Goal: Task Accomplishment & Management: Complete application form

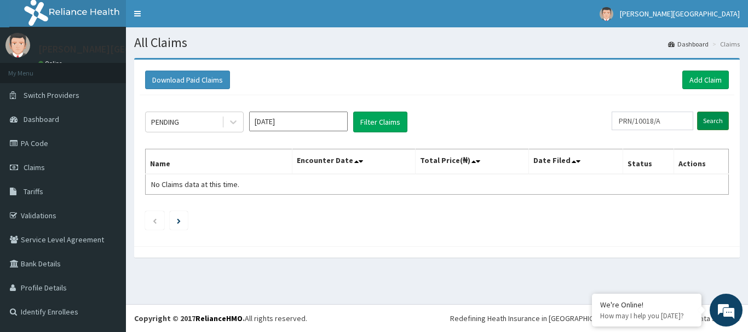
click at [707, 120] on input "Search" at bounding box center [713, 121] width 32 height 19
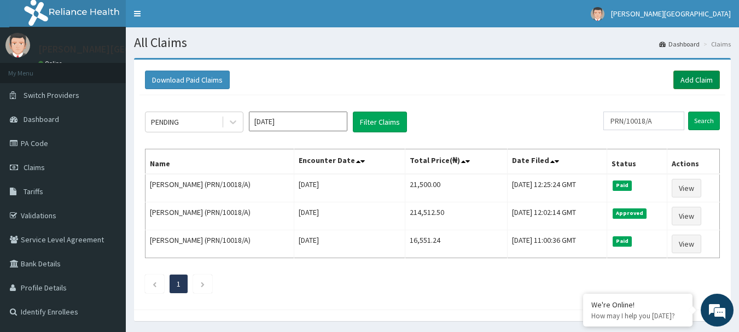
click at [697, 77] on link "Add Claim" at bounding box center [697, 80] width 47 height 19
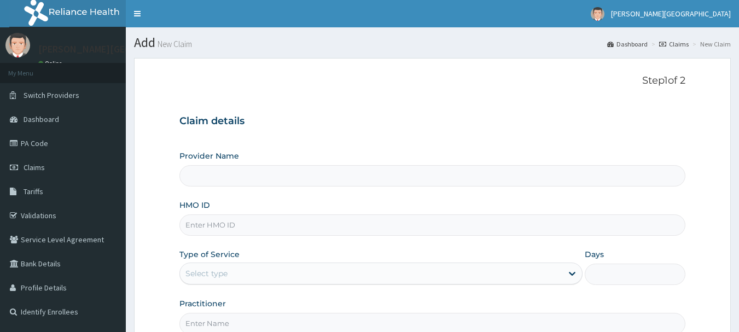
click at [373, 229] on input "HMO ID" at bounding box center [433, 225] width 507 height 21
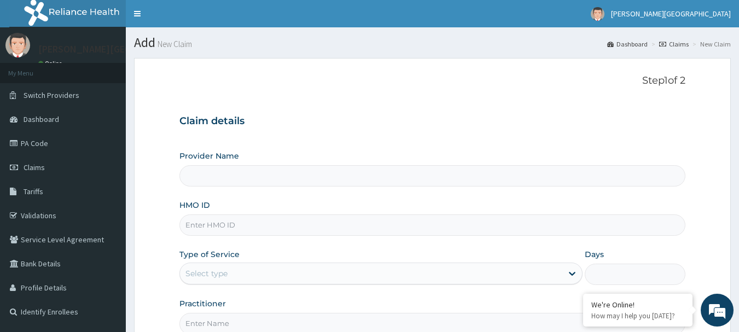
paste input "AGO/10041/C"
type input "AGO/10041/C"
type input "[PERSON_NAME][GEOGRAPHIC_DATA]"
type input "AGO/10041/C"
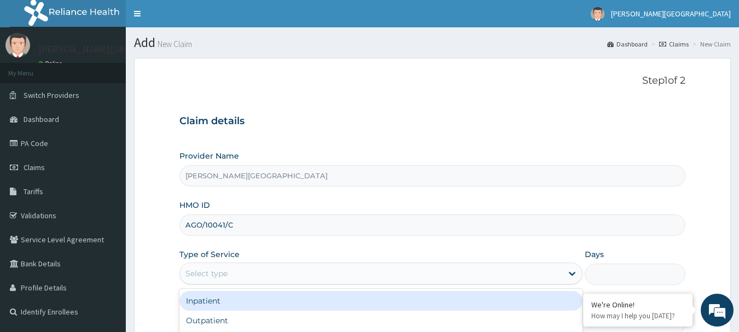
click at [391, 273] on div "Select type" at bounding box center [371, 274] width 383 height 18
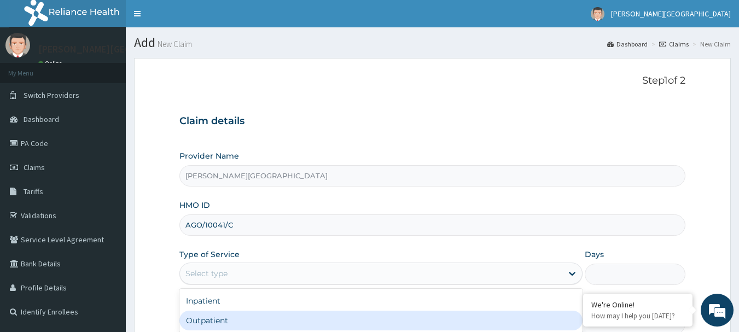
click at [387, 320] on div "Outpatient" at bounding box center [381, 321] width 403 height 20
type input "1"
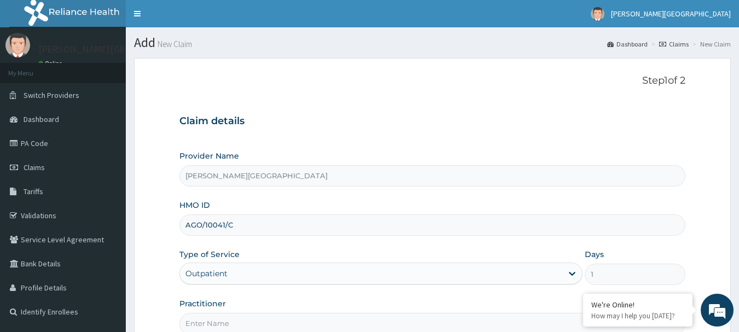
click at [430, 325] on input "Practitioner" at bounding box center [433, 323] width 507 height 21
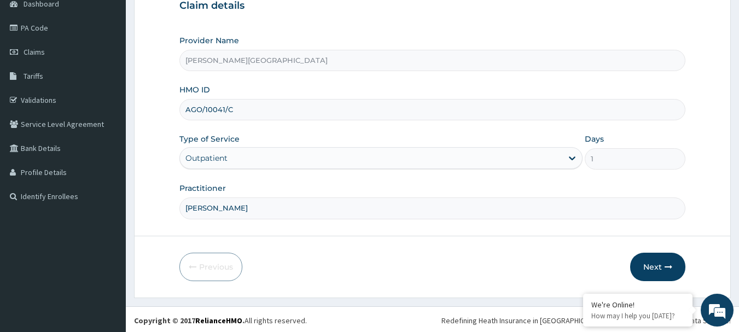
scroll to position [118, 0]
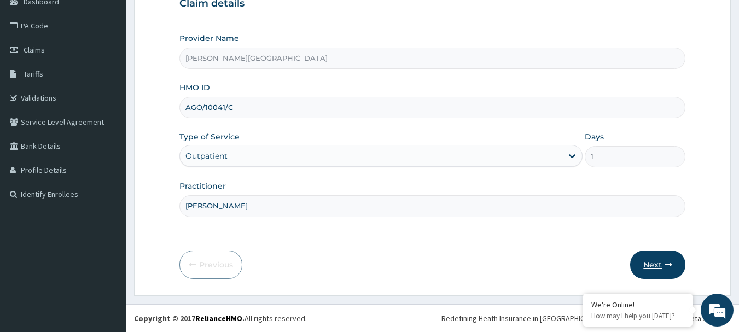
type input "DR CHUKS"
click at [651, 263] on button "Next" at bounding box center [658, 265] width 55 height 28
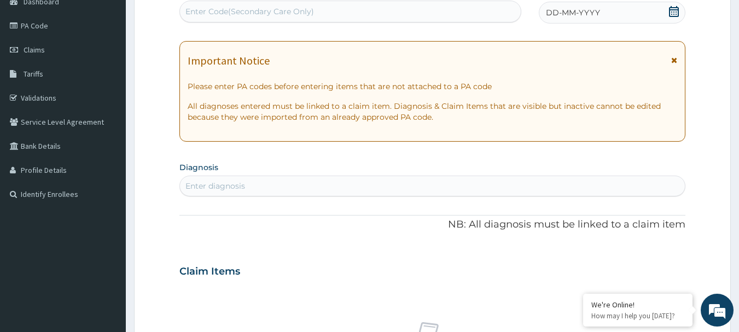
click at [333, 8] on div "Enter Code(Secondary Care Only)" at bounding box center [351, 12] width 342 height 18
drag, startPoint x: 333, startPoint y: 8, endPoint x: 279, endPoint y: 12, distance: 54.9
click at [279, 12] on div "Enter Code(Secondary Care Only)" at bounding box center [250, 11] width 129 height 11
paste input "PA/7E01C1"
type input "PA/7E01C1"
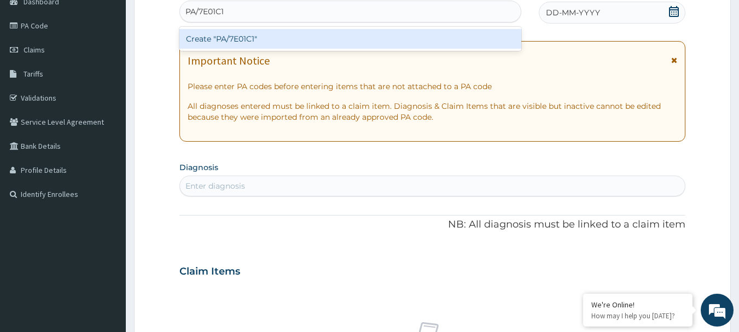
click at [245, 36] on div "Create "PA/7E01C1"" at bounding box center [351, 39] width 343 height 20
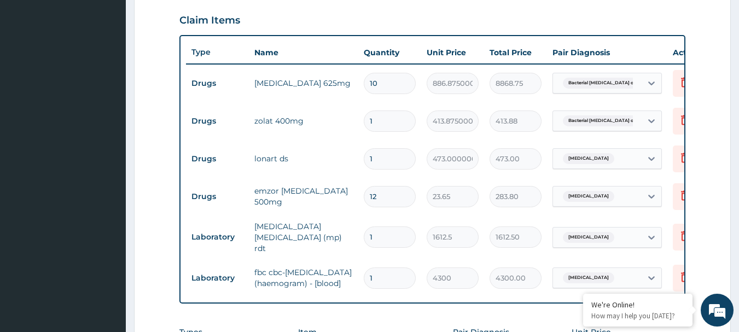
scroll to position [369, 0]
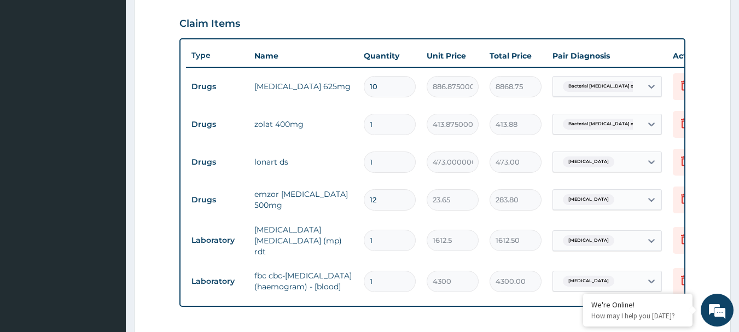
click at [395, 165] on input "1" at bounding box center [390, 162] width 52 height 21
type input "0.00"
type input "6"
type input "2838.00"
type input "6"
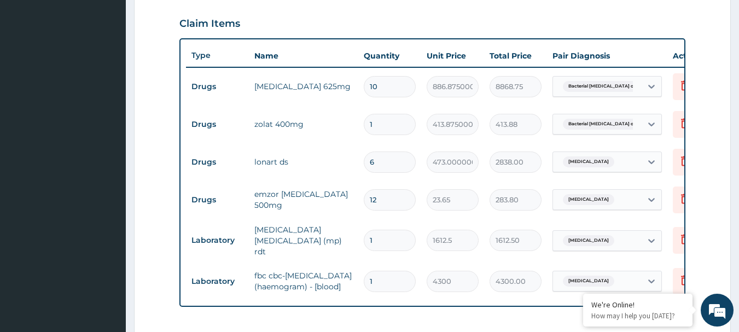
click at [380, 194] on input "12" at bounding box center [390, 199] width 52 height 21
type input "1"
type input "23.65"
type input "18"
type input "425.70"
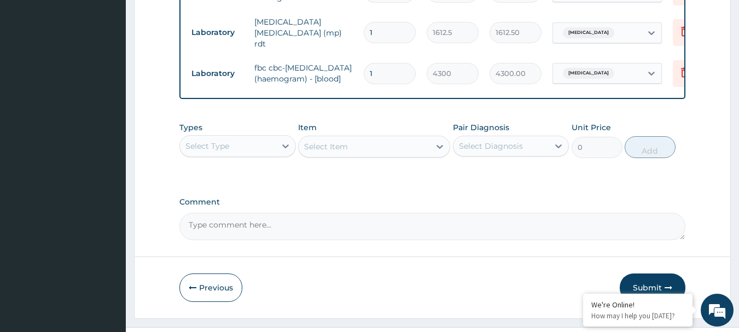
scroll to position [575, 0]
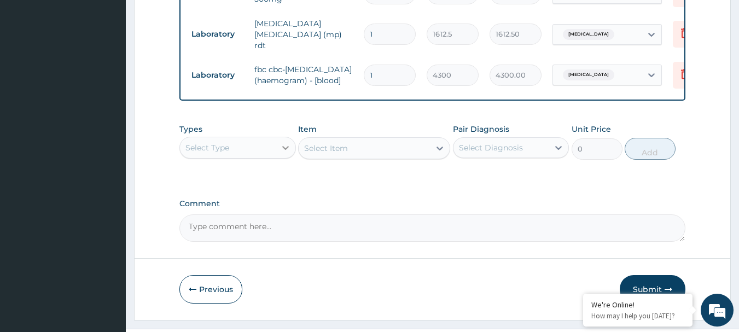
type input "18"
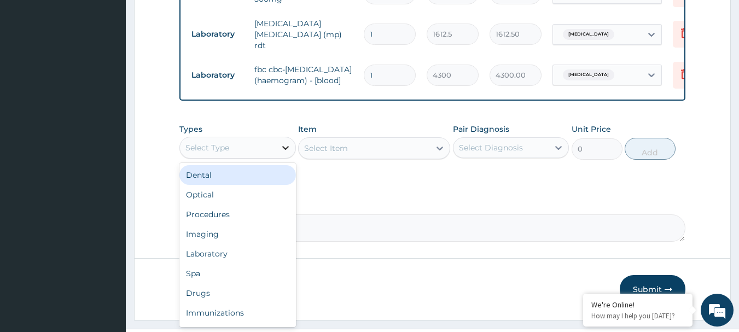
click at [287, 150] on icon at bounding box center [285, 148] width 7 height 4
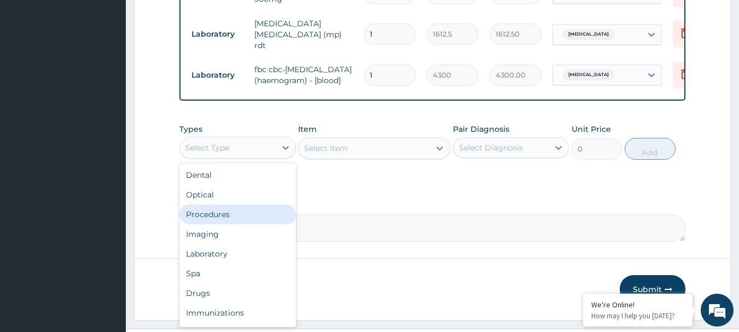
click at [236, 224] on div "Procedures" at bounding box center [238, 215] width 117 height 20
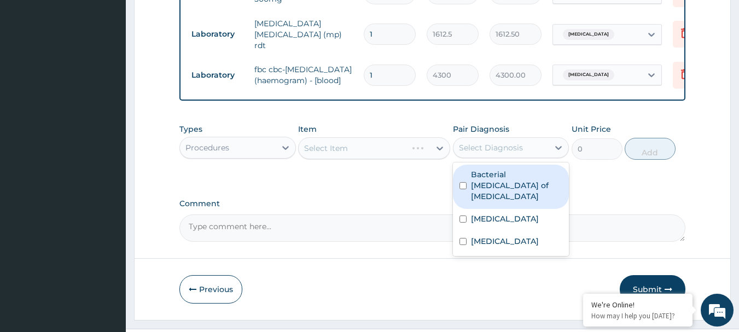
click at [489, 153] on div "Select Diagnosis" at bounding box center [491, 147] width 64 height 11
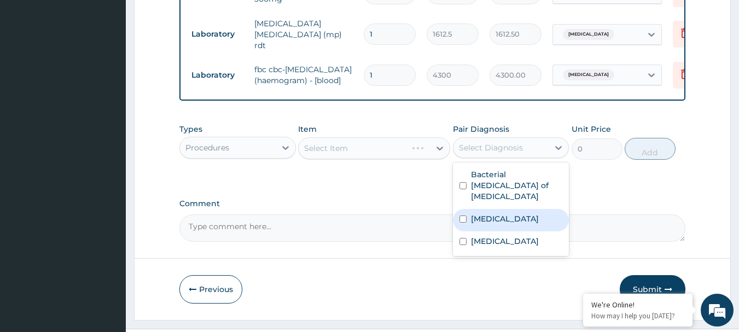
drag, startPoint x: 487, startPoint y: 186, endPoint x: 483, endPoint y: 217, distance: 31.0
click at [483, 217] on div "Bacterial enteritis of intestine Malaria Sepsis" at bounding box center [511, 210] width 117 height 94
click at [463, 212] on div "[MEDICAL_DATA]" at bounding box center [511, 220] width 117 height 22
checkbox input "true"
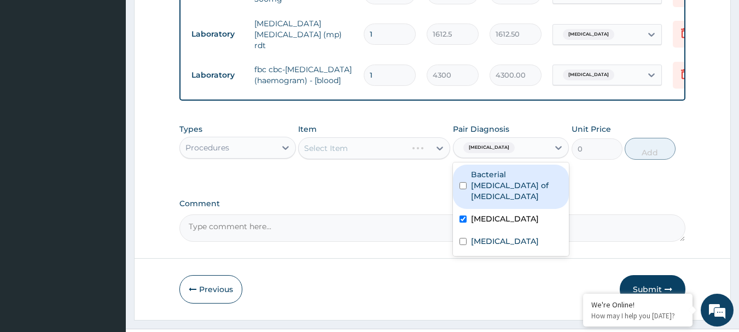
click at [467, 185] on div "Bacterial enteritis of intestine" at bounding box center [511, 187] width 117 height 44
checkbox input "true"
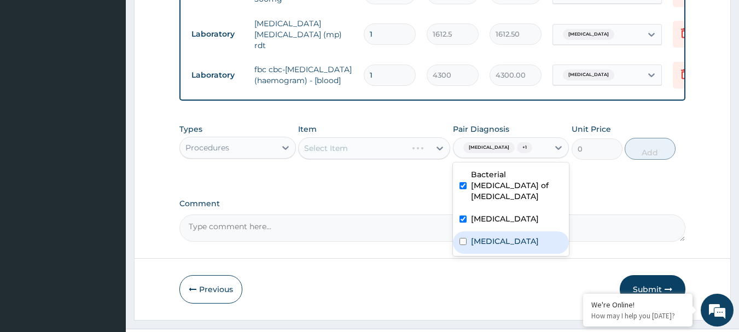
click at [466, 240] on input "checkbox" at bounding box center [463, 241] width 7 height 7
checkbox input "true"
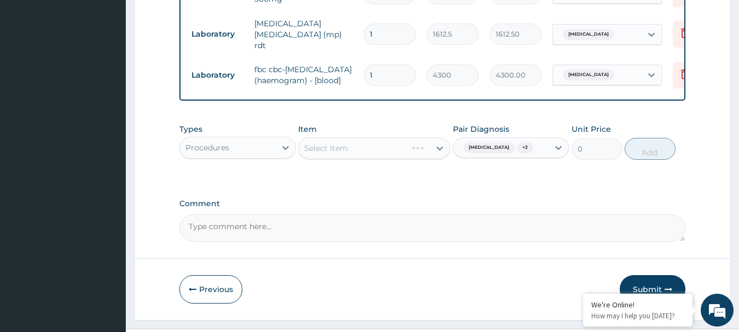
click at [378, 159] on div "Select Item" at bounding box center [374, 148] width 152 height 22
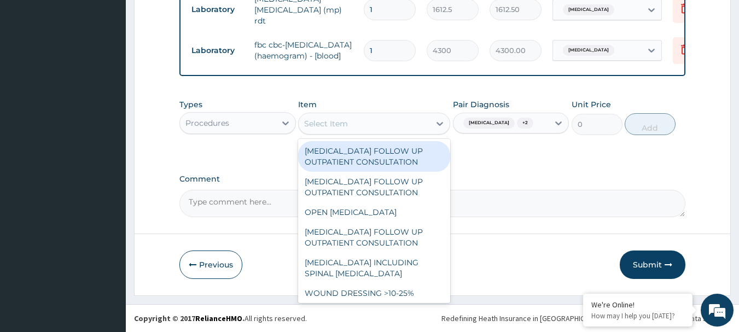
click at [331, 122] on div "Select Item" at bounding box center [326, 123] width 44 height 11
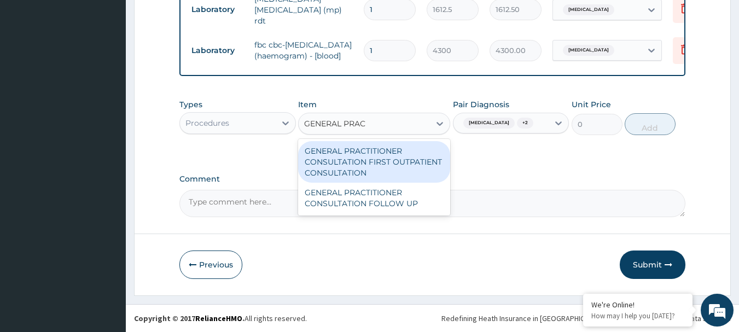
type input "GENERAL PRACT"
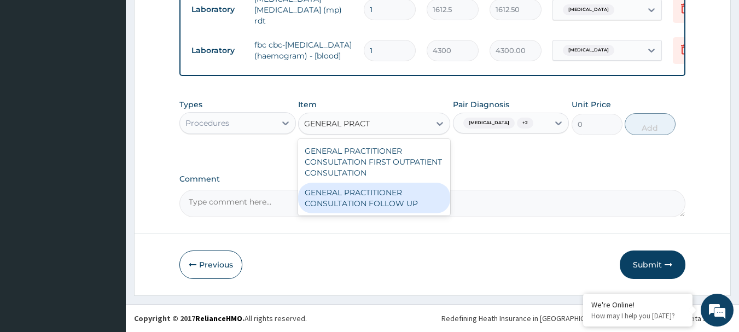
click at [348, 191] on div "GENERAL PRACTITIONER CONSULTATION FOLLOW UP" at bounding box center [374, 198] width 152 height 31
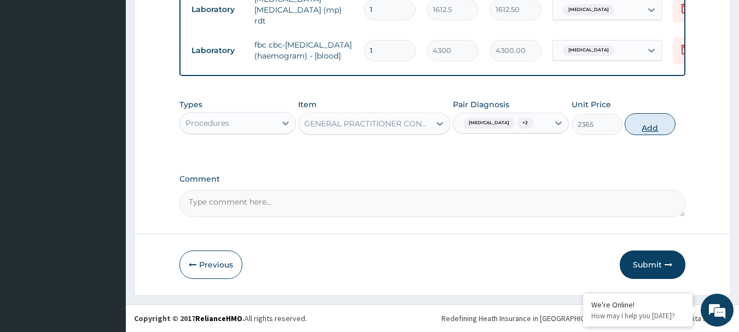
click at [652, 125] on button "Add" at bounding box center [650, 124] width 51 height 22
type input "0"
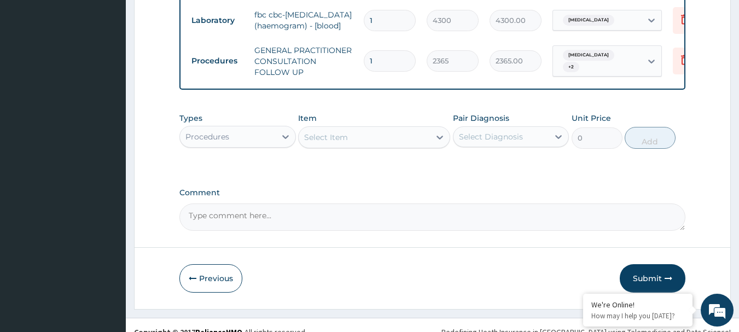
scroll to position [652, 0]
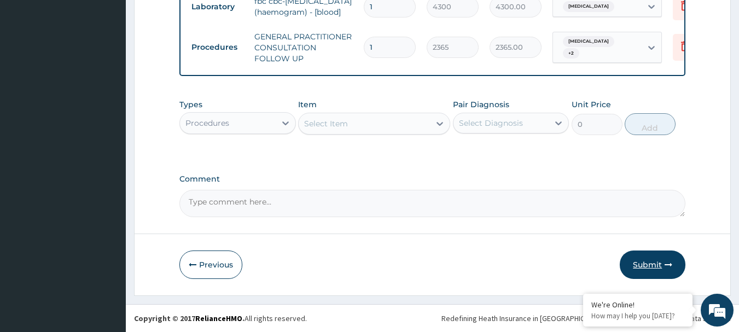
click at [643, 265] on button "Submit" at bounding box center [653, 265] width 66 height 28
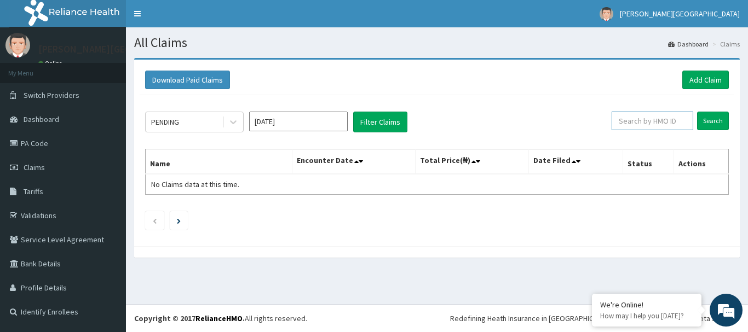
click at [649, 120] on input "text" at bounding box center [652, 121] width 82 height 19
type input "AGO/10041/C"
click at [706, 121] on input "Search" at bounding box center [713, 121] width 32 height 19
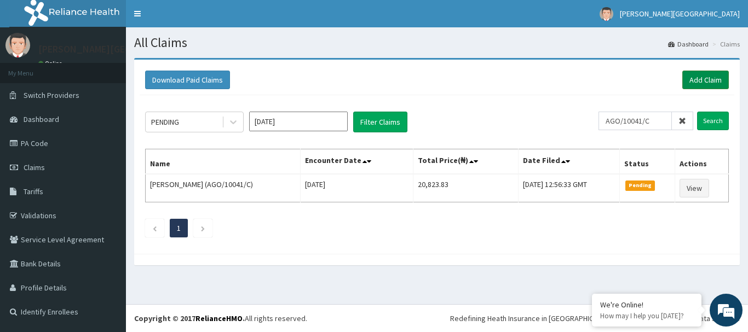
click at [706, 79] on link "Add Claim" at bounding box center [705, 80] width 47 height 19
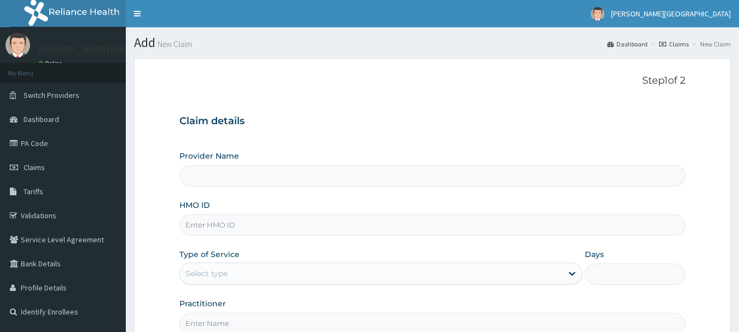
click at [268, 226] on input "HMO ID" at bounding box center [433, 225] width 507 height 21
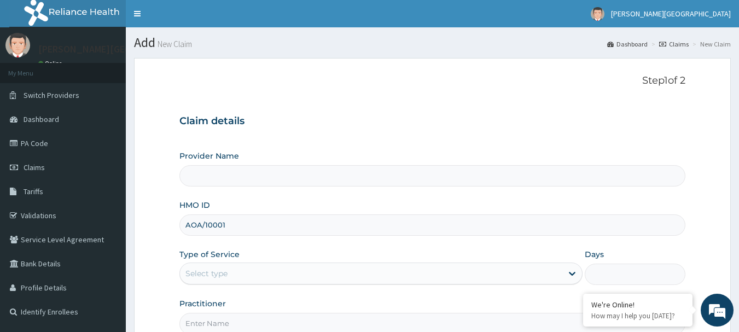
type input "AOA/10001/"
type input "Mother Teresa Medical Centre"
type input "AOA/10001/A"
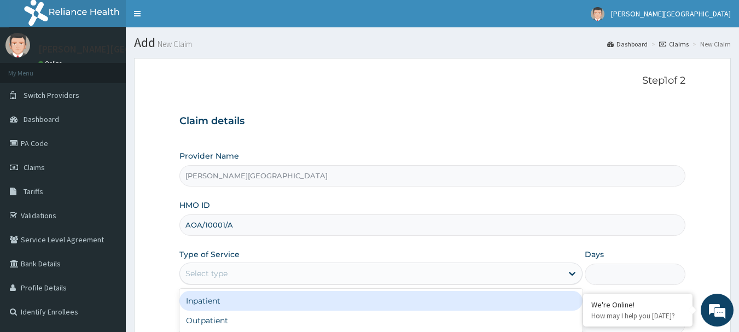
click at [275, 278] on div "Select type" at bounding box center [371, 274] width 383 height 18
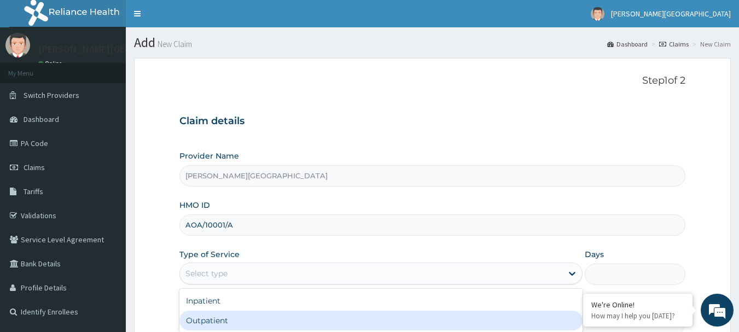
click at [254, 317] on div "Outpatient" at bounding box center [381, 321] width 403 height 20
type input "1"
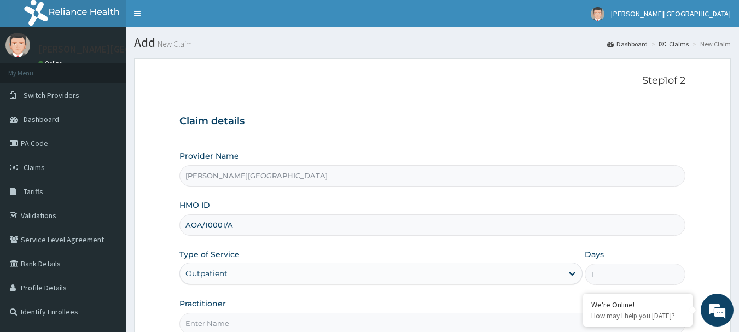
click at [268, 321] on input "Practitioner" at bounding box center [433, 323] width 507 height 21
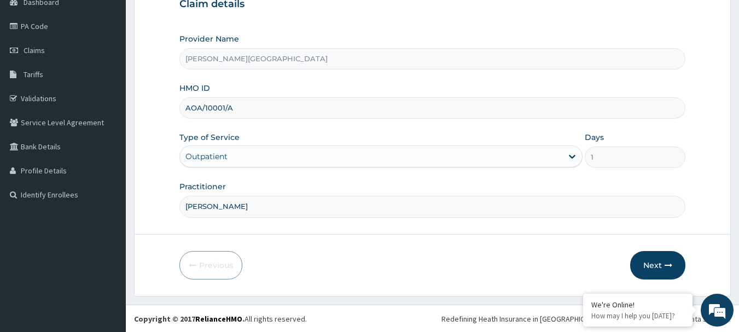
scroll to position [118, 0]
type input "DR CHUKS"
click at [656, 263] on button "Next" at bounding box center [658, 265] width 55 height 28
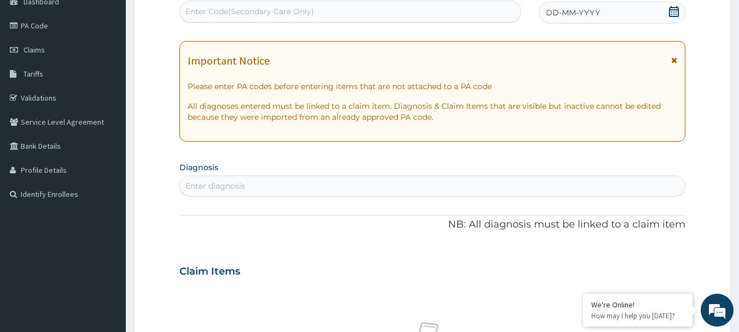
click at [235, 5] on div "Enter Code(Secondary Care Only)" at bounding box center [351, 12] width 342 height 18
paste input "PA/9B027D"
type input "PA/9B027D"
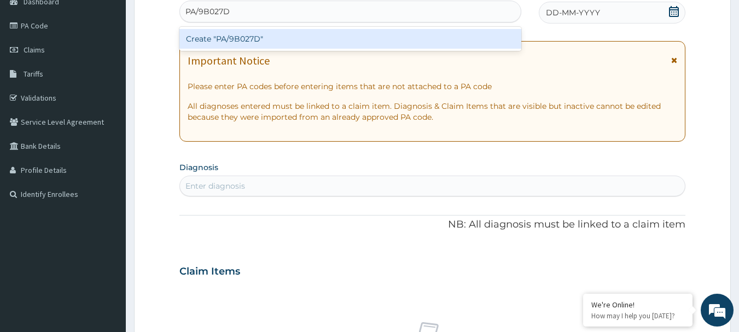
click at [240, 39] on div "Create "PA/9B027D"" at bounding box center [351, 39] width 343 height 20
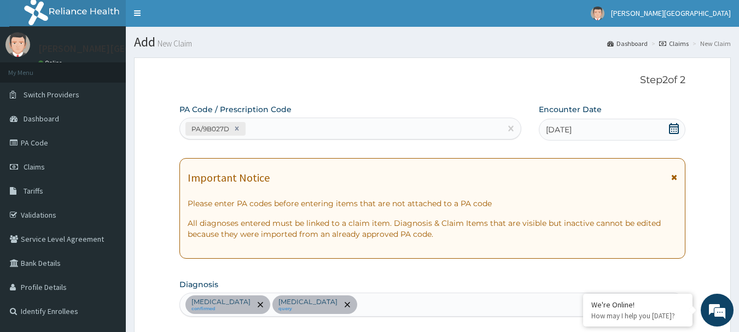
scroll to position [0, 0]
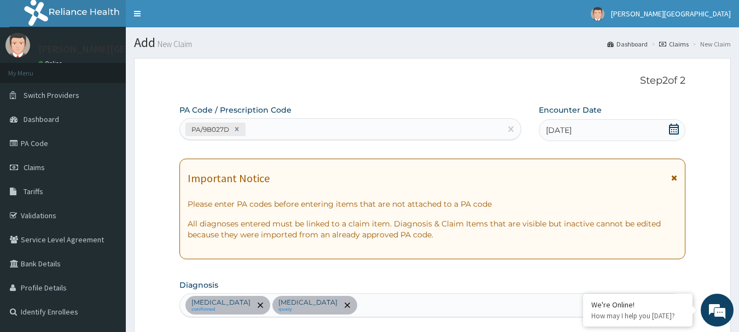
click at [418, 125] on div "PA/9B027D" at bounding box center [341, 129] width 322 height 18
drag, startPoint x: 418, startPoint y: 125, endPoint x: 357, endPoint y: 128, distance: 61.3
click at [357, 128] on div "PA/9B027D" at bounding box center [341, 129] width 322 height 18
paste input "PA/CF6F36"
type input "PA/CF6F36"
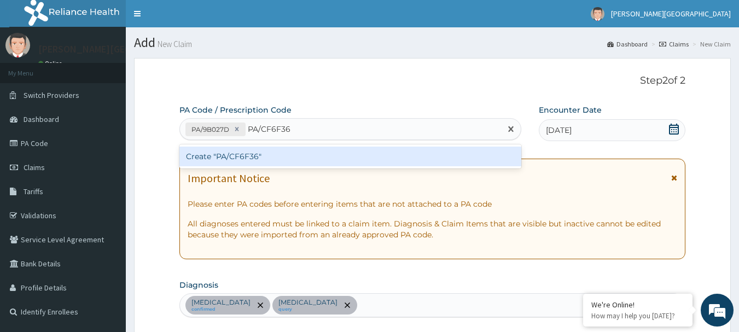
click at [245, 152] on div "Create "PA/CF6F36"" at bounding box center [351, 157] width 343 height 20
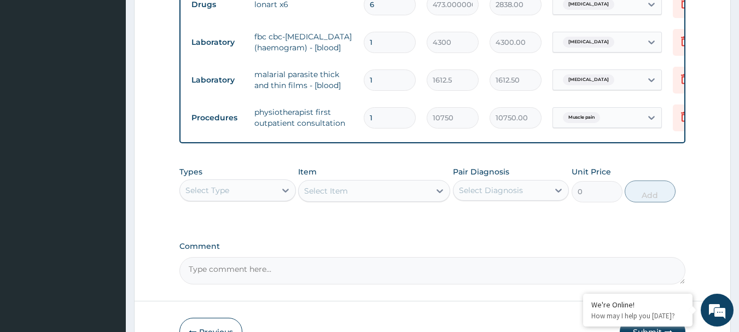
scroll to position [506, 0]
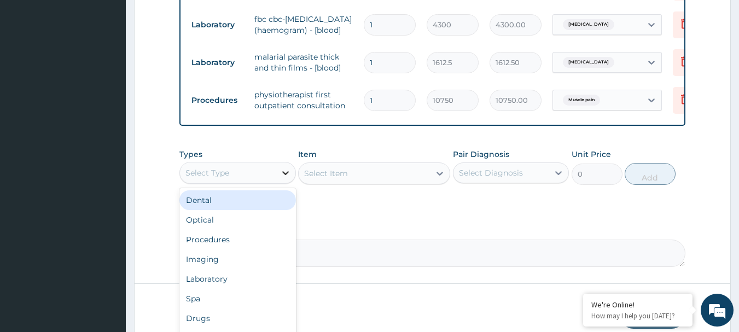
click at [285, 175] on icon at bounding box center [285, 173] width 7 height 4
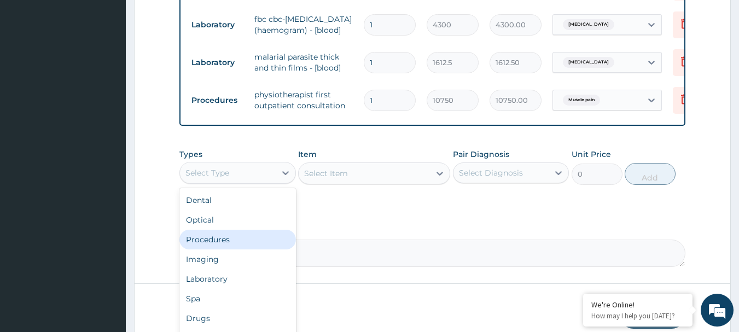
click at [232, 250] on div "Procedures" at bounding box center [238, 240] width 117 height 20
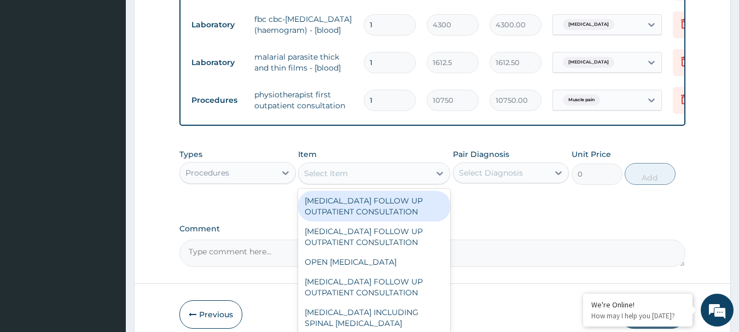
click at [386, 182] on div "Select Item" at bounding box center [364, 174] width 131 height 18
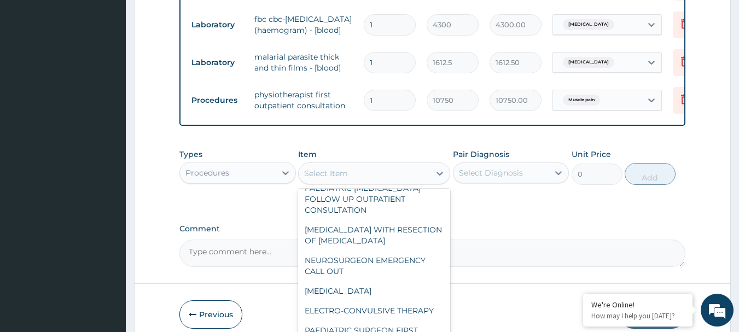
scroll to position [3139, 0]
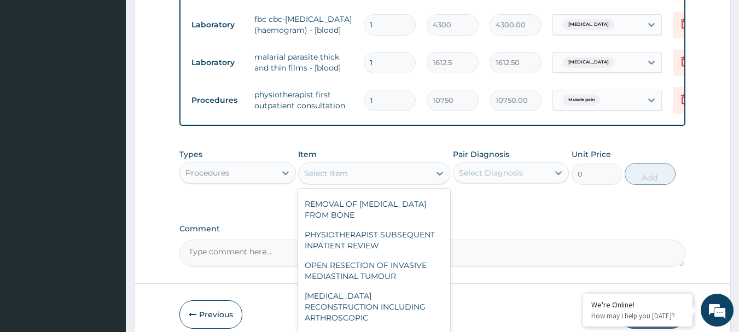
click at [367, 182] on div "Select Item" at bounding box center [364, 174] width 131 height 18
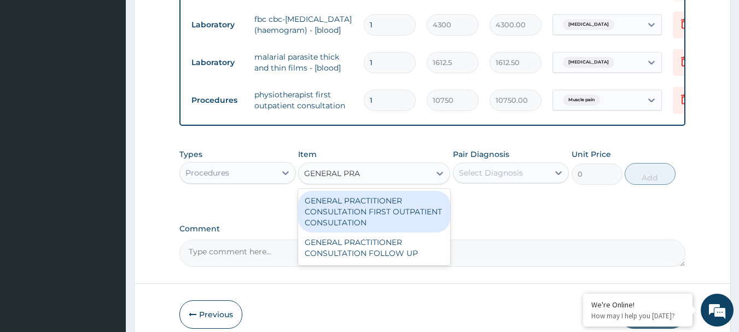
type input "GENERAL PRAC"
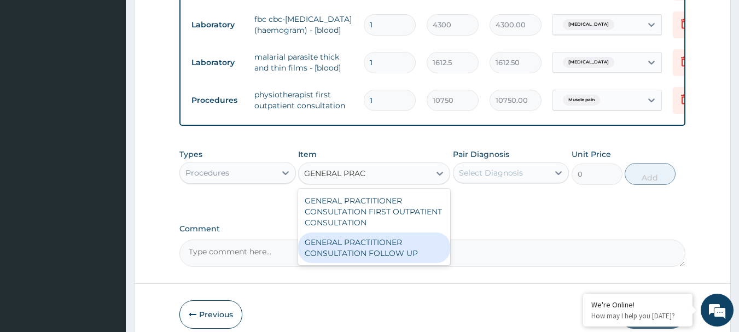
click at [367, 256] on div "GENERAL PRACTITIONER CONSULTATION FOLLOW UP" at bounding box center [374, 248] width 152 height 31
type input "2365"
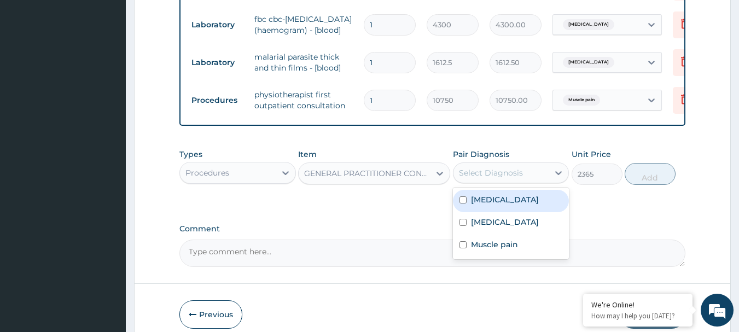
click at [500, 178] on div "Select Diagnosis" at bounding box center [491, 172] width 64 height 11
click at [462, 204] on input "checkbox" at bounding box center [463, 200] width 7 height 7
checkbox input "true"
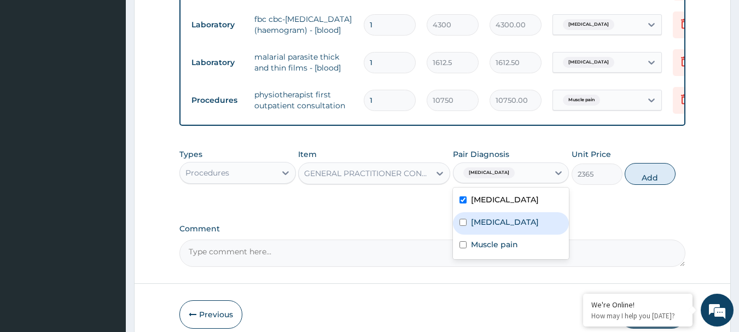
click at [464, 226] on input "checkbox" at bounding box center [463, 222] width 7 height 7
checkbox input "true"
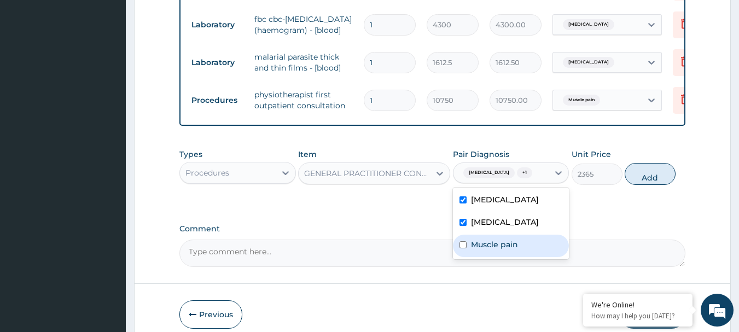
click at [464, 249] on input "checkbox" at bounding box center [463, 244] width 7 height 7
checkbox input "true"
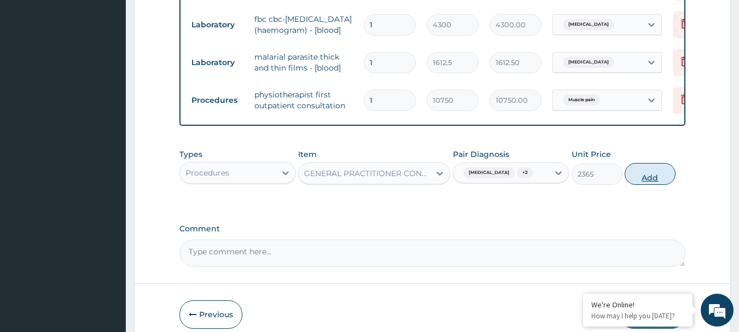
click at [646, 185] on button "Add" at bounding box center [650, 174] width 51 height 22
type input "0"
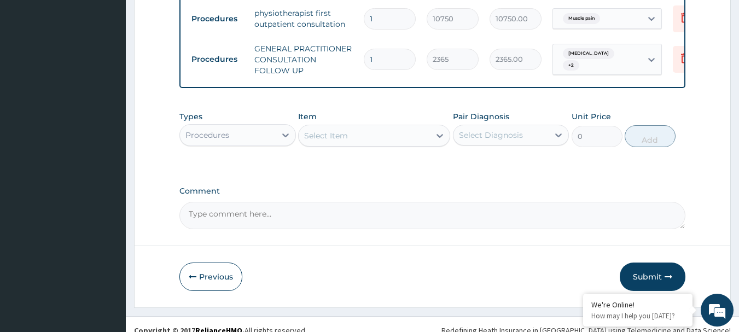
scroll to position [614, 0]
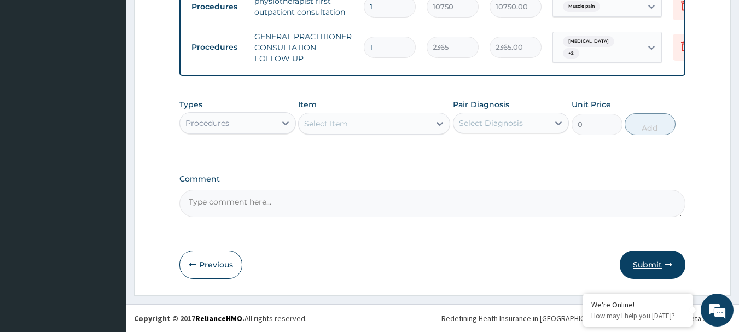
click at [660, 267] on button "Submit" at bounding box center [653, 265] width 66 height 28
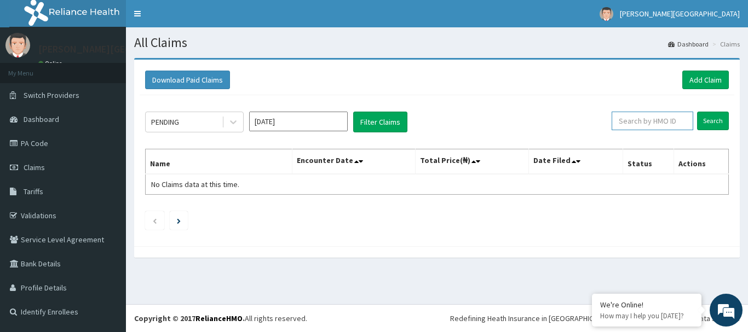
click at [652, 116] on input "text" at bounding box center [652, 121] width 82 height 19
type input "AOA/10001/A"
click at [704, 120] on input "Search" at bounding box center [713, 121] width 32 height 19
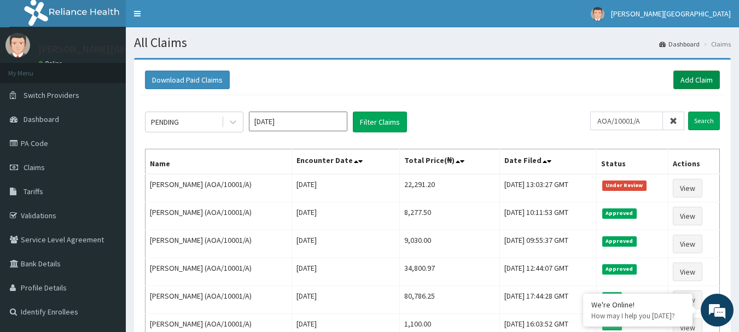
click at [693, 79] on link "Add Claim" at bounding box center [697, 80] width 47 height 19
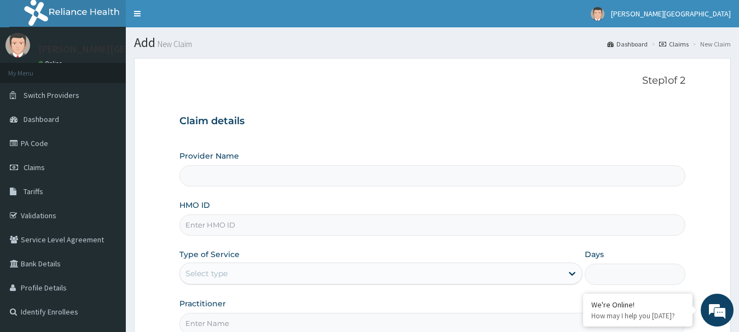
type input "Mother Teresa Medical Centre"
click at [281, 227] on input "HMO ID" at bounding box center [433, 225] width 507 height 21
type input "ICN/10052/C"
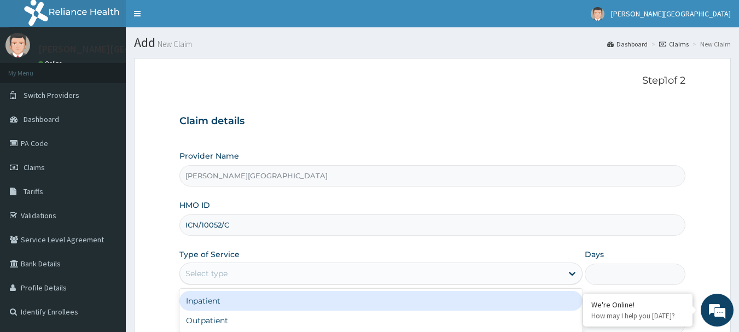
click at [223, 276] on div "Select type" at bounding box center [207, 273] width 42 height 11
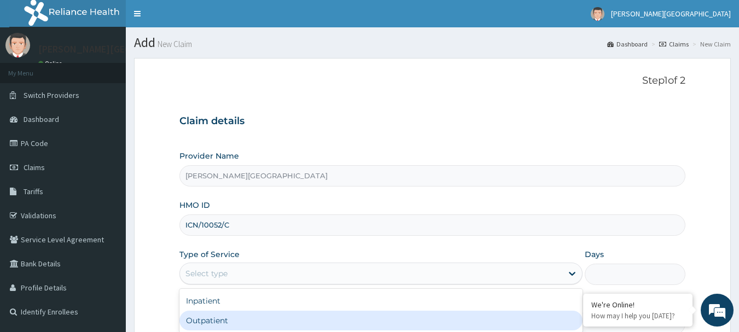
click at [208, 322] on div "Outpatient" at bounding box center [381, 321] width 403 height 20
type input "1"
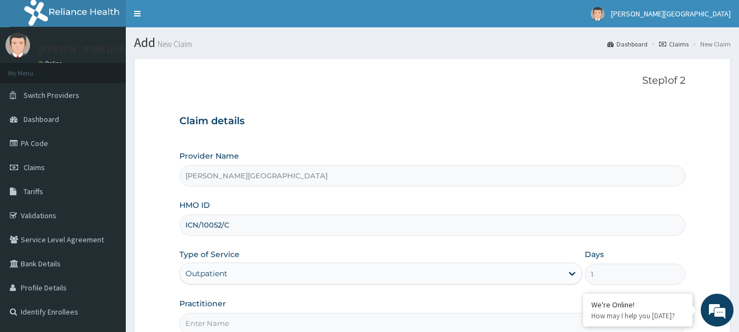
click at [323, 328] on input "Practitioner" at bounding box center [433, 323] width 507 height 21
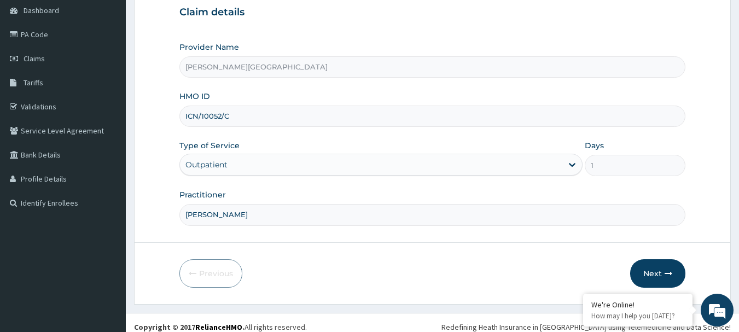
scroll to position [109, 0]
type input "[PERSON_NAME]"
click at [652, 267] on button "Next" at bounding box center [658, 273] width 55 height 28
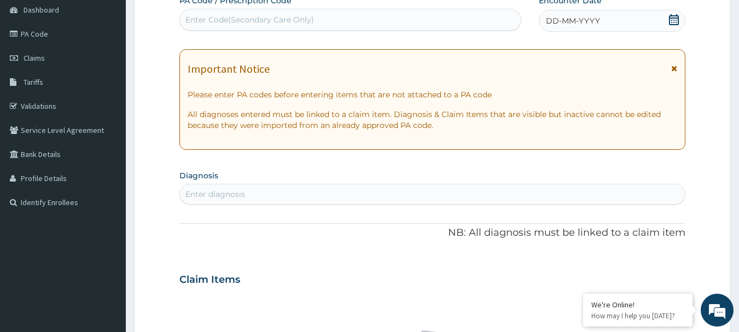
click at [250, 18] on div "Enter Code(Secondary Care Only)" at bounding box center [250, 19] width 129 height 11
paste input "PA/326F6B"
type input "PA/326F6B"
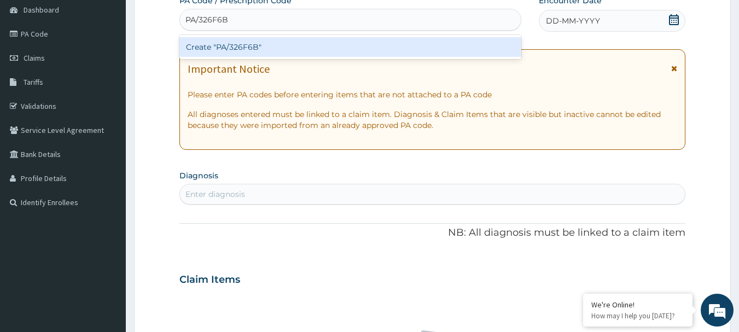
click at [245, 51] on div "Create "PA/326F6B"" at bounding box center [351, 47] width 343 height 20
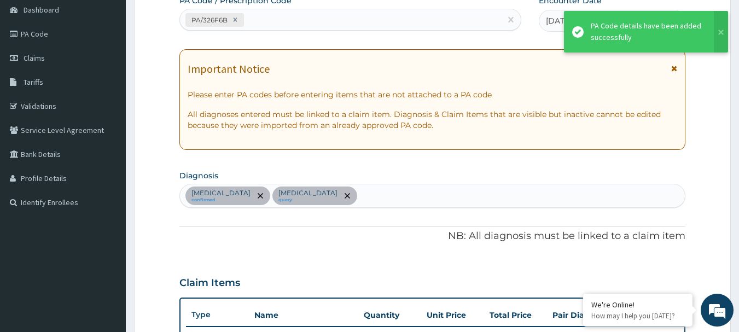
scroll to position [368, 0]
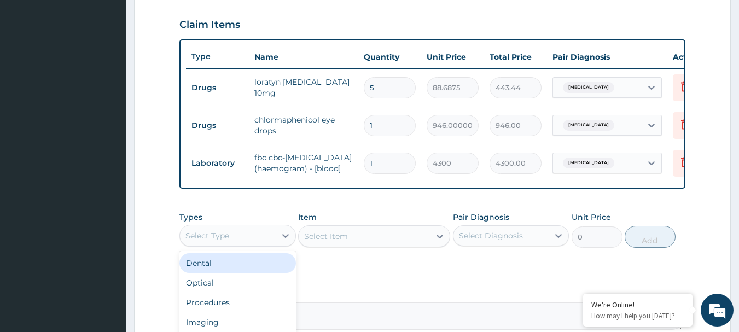
click at [244, 247] on div "Select Type" at bounding box center [238, 236] width 117 height 22
type input "PR"
click at [240, 273] on div "Procedures" at bounding box center [238, 263] width 117 height 20
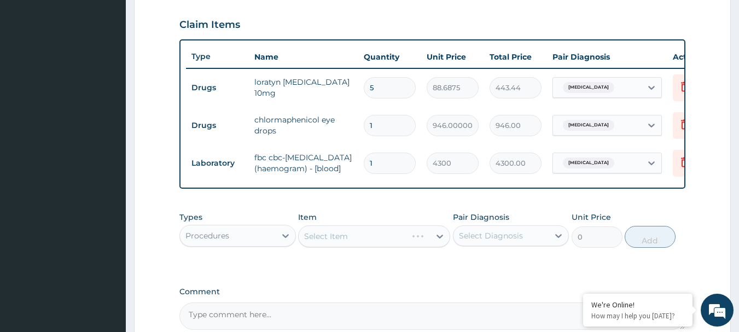
click at [513, 245] on div "Select Diagnosis" at bounding box center [502, 236] width 96 height 18
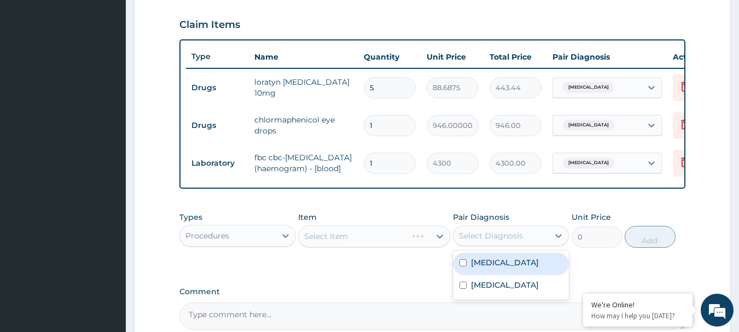
click at [504, 275] on div "Chalazion" at bounding box center [511, 264] width 117 height 22
checkbox input "true"
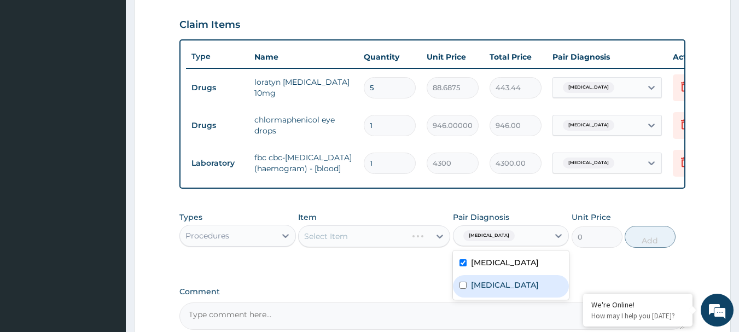
click at [464, 289] on input "checkbox" at bounding box center [463, 285] width 7 height 7
checkbox input "true"
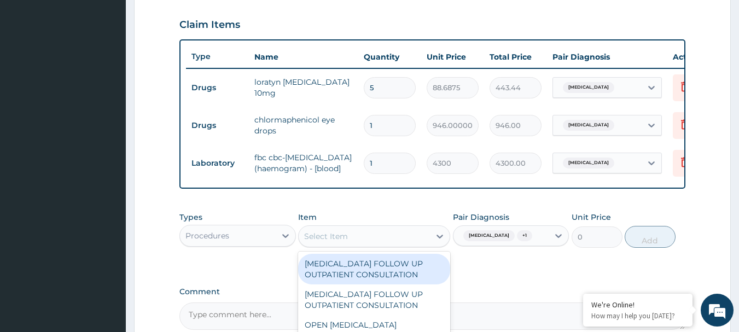
click at [367, 245] on div "Select Item" at bounding box center [364, 237] width 131 height 18
type input "P"
type input "GENERAL P"
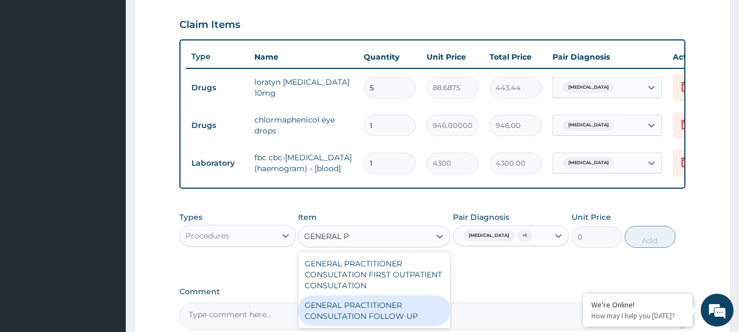
click at [375, 319] on div "GENERAL PRACTITIONER CONSULTATION FOLLOW UP" at bounding box center [374, 311] width 152 height 31
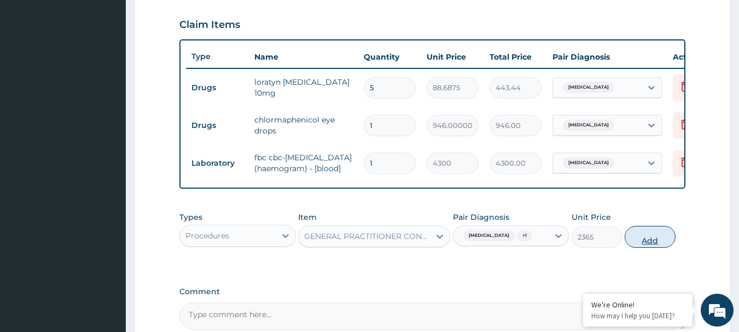
click at [645, 248] on button "Add" at bounding box center [650, 237] width 51 height 22
type input "0"
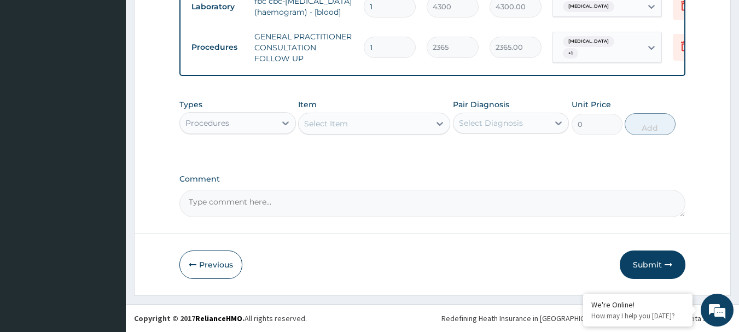
scroll to position [539, 0]
click at [664, 263] on button "Submit" at bounding box center [653, 265] width 66 height 28
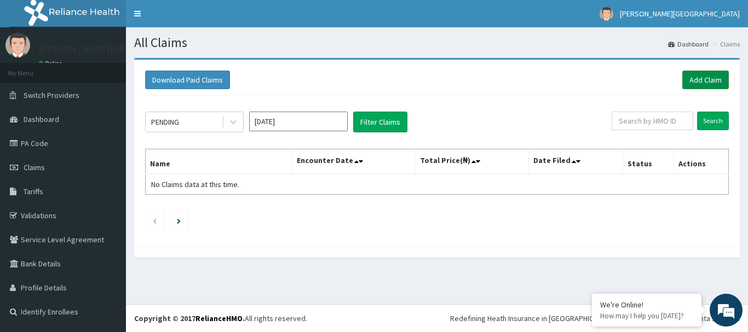
click at [704, 74] on link "Add Claim" at bounding box center [705, 80] width 47 height 19
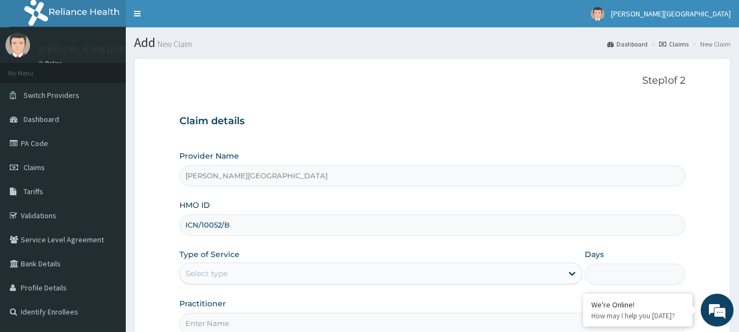
type input "ICN/10052/B"
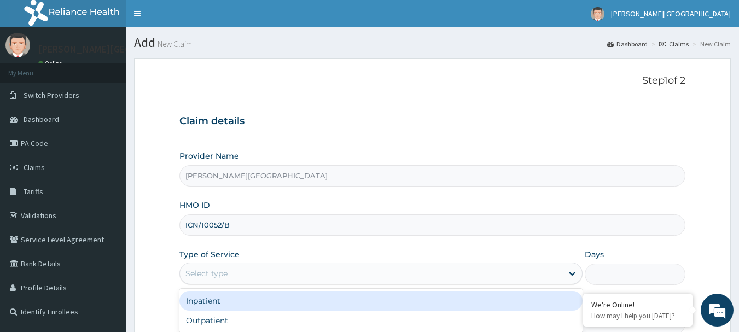
click at [399, 272] on div "Select type" at bounding box center [371, 274] width 383 height 18
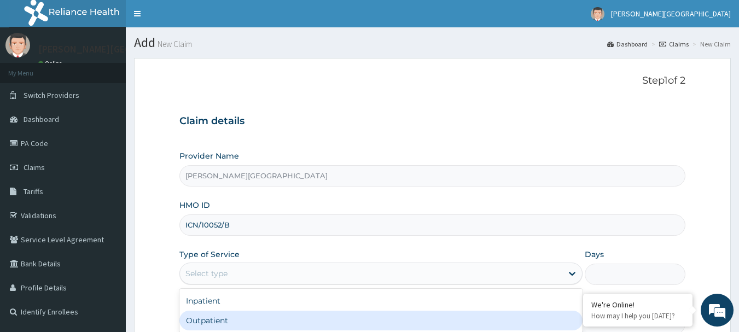
click at [385, 325] on div "Outpatient" at bounding box center [381, 321] width 403 height 20
type input "1"
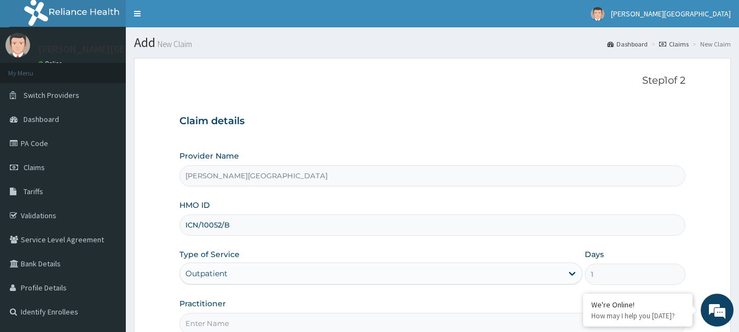
click at [385, 327] on input "Practitioner" at bounding box center [433, 323] width 507 height 21
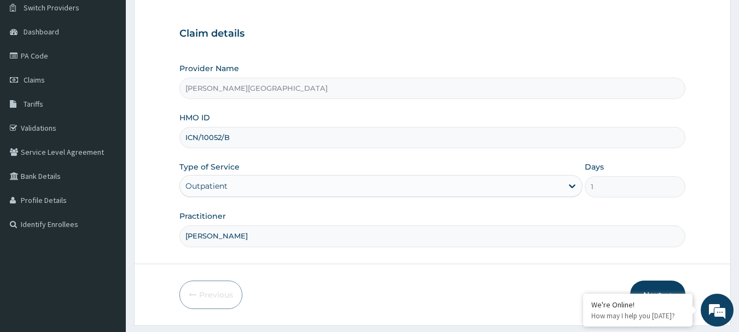
scroll to position [118, 0]
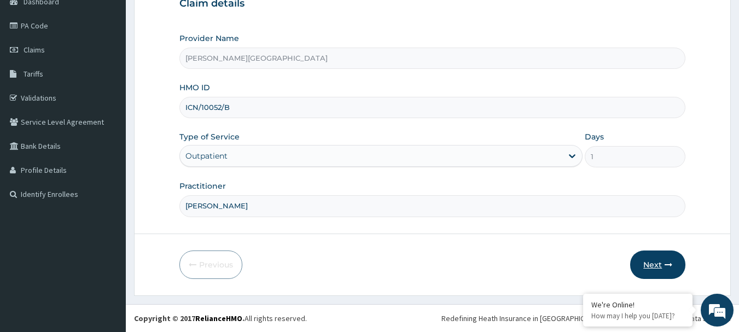
type input "[PERSON_NAME]"
click at [667, 262] on icon "button" at bounding box center [669, 265] width 8 height 8
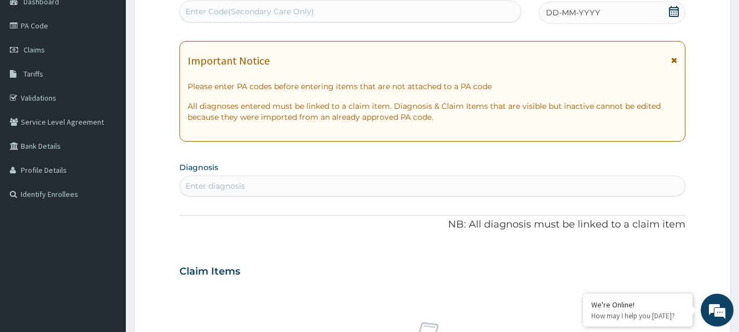
click at [571, 15] on span "DD-MM-YYYY" at bounding box center [573, 12] width 54 height 11
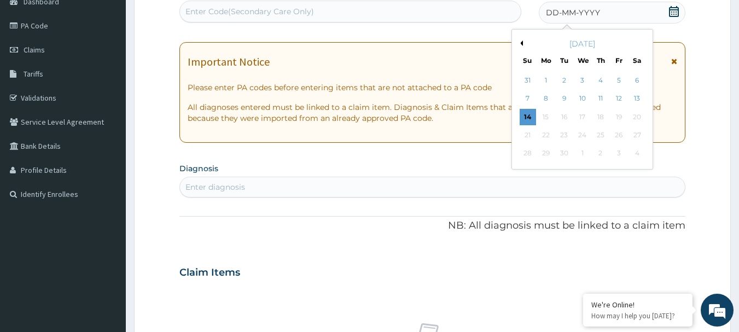
click at [521, 43] on button "Previous Month" at bounding box center [520, 43] width 5 height 5
click at [587, 118] on div "13" at bounding box center [583, 117] width 16 height 16
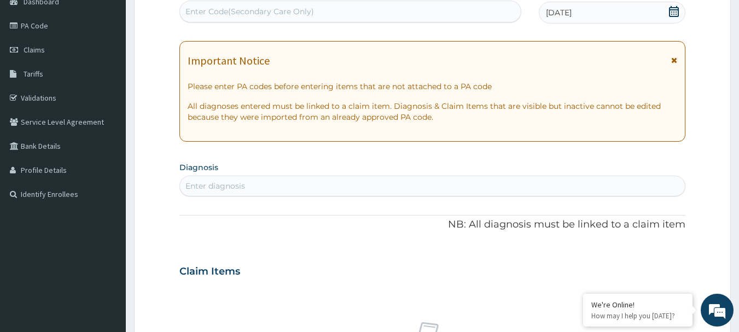
click at [402, 182] on div "Enter diagnosis" at bounding box center [433, 186] width 506 height 18
type input "[MEDICAL_DATA]"
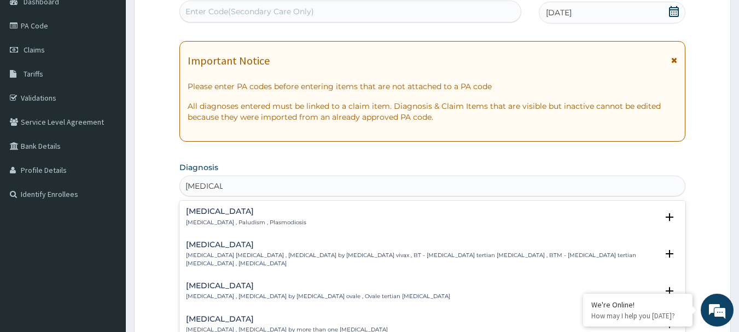
click at [191, 216] on h4 "[MEDICAL_DATA]" at bounding box center [246, 211] width 120 height 8
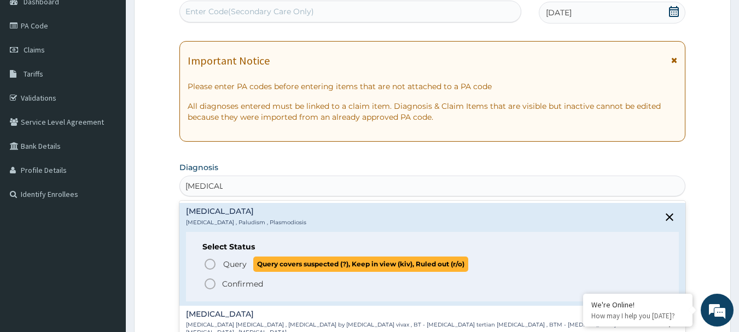
click at [211, 266] on icon "status option query" at bounding box center [210, 264] width 13 height 13
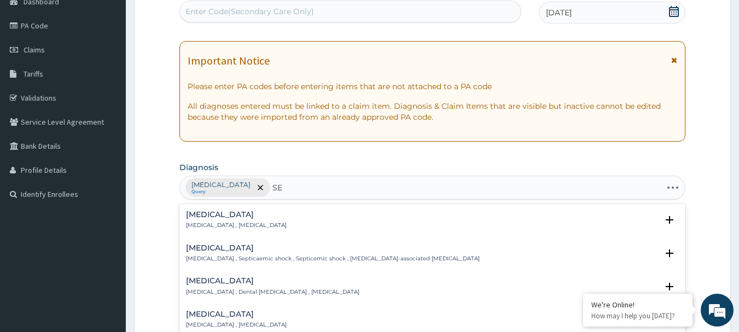
type input "S"
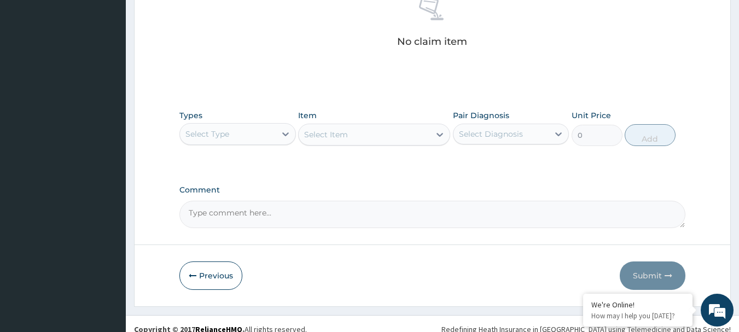
scroll to position [457, 0]
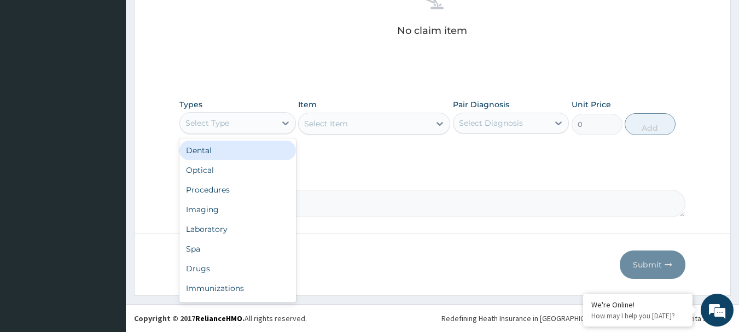
click at [249, 130] on div "Select Type" at bounding box center [228, 123] width 96 height 18
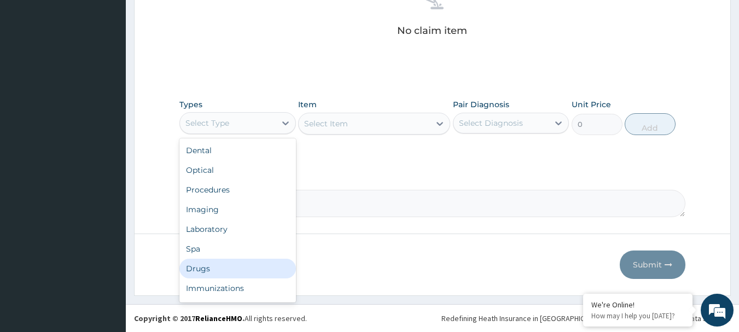
click at [237, 263] on div "Drugs" at bounding box center [238, 269] width 117 height 20
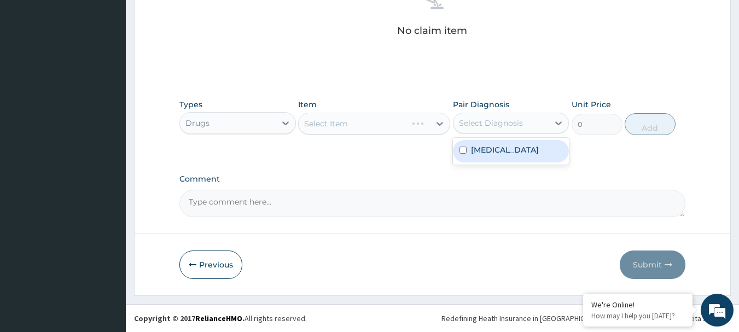
click at [482, 123] on div "Select Diagnosis" at bounding box center [491, 123] width 64 height 11
click at [494, 152] on label "[MEDICAL_DATA]" at bounding box center [505, 150] width 68 height 11
checkbox input "true"
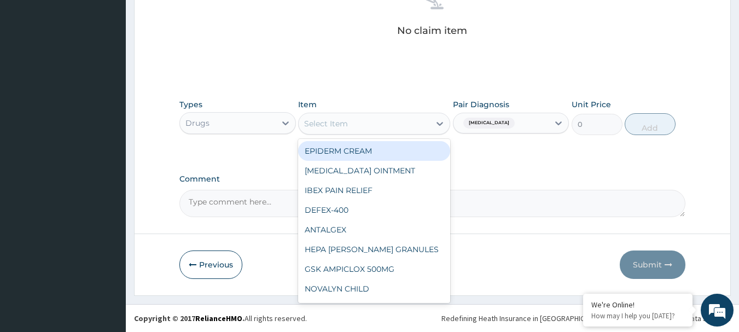
click at [366, 126] on div "Select Item" at bounding box center [364, 124] width 131 height 18
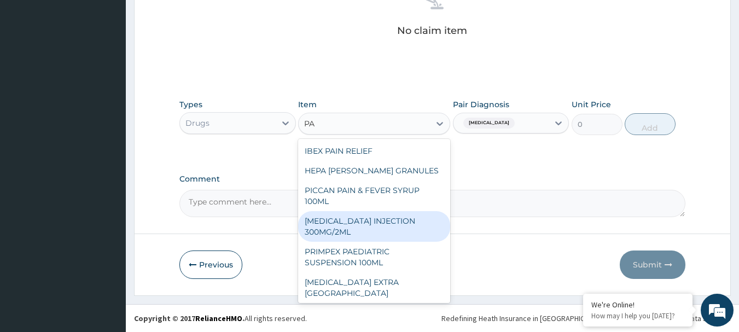
type input "P"
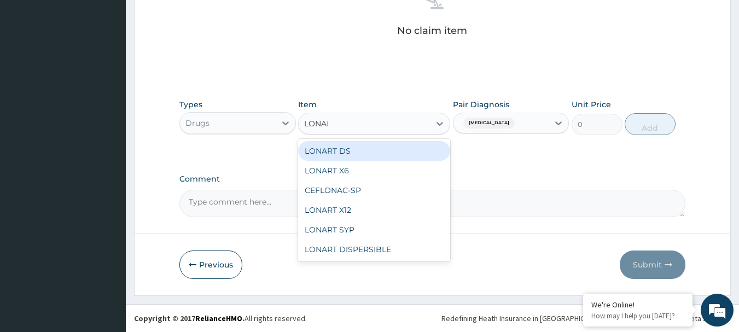
type input "LONART"
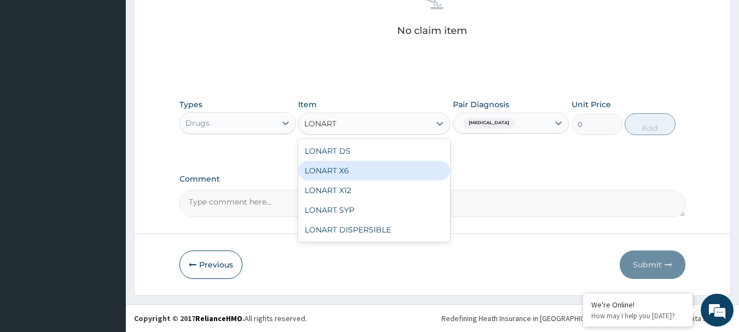
click at [361, 173] on div "LONART X6" at bounding box center [374, 171] width 152 height 20
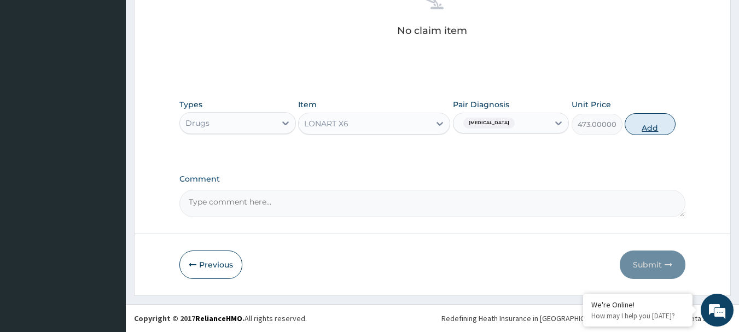
click at [646, 128] on button "Add" at bounding box center [650, 124] width 51 height 22
type input "0"
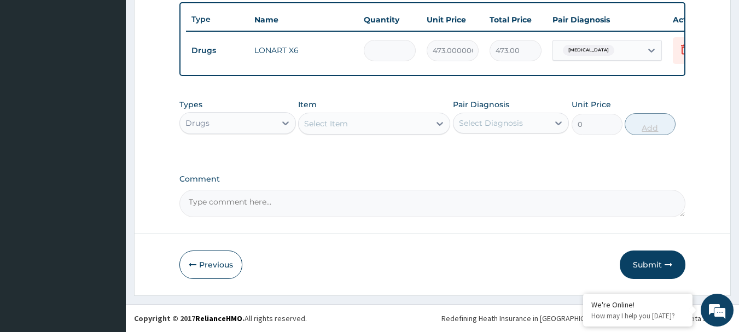
type input "0.00"
type input "6"
type input "2838.00"
type input "6"
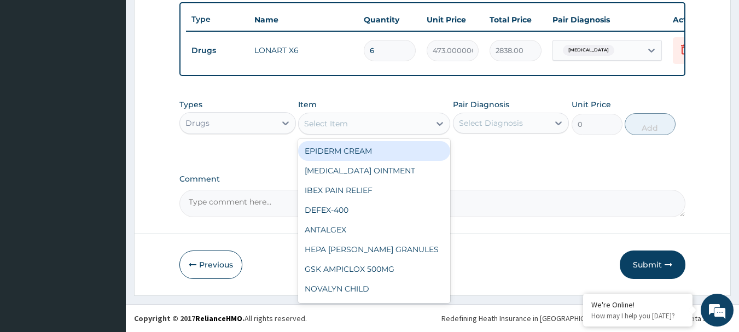
click at [375, 117] on div "Select Item" at bounding box center [364, 124] width 131 height 18
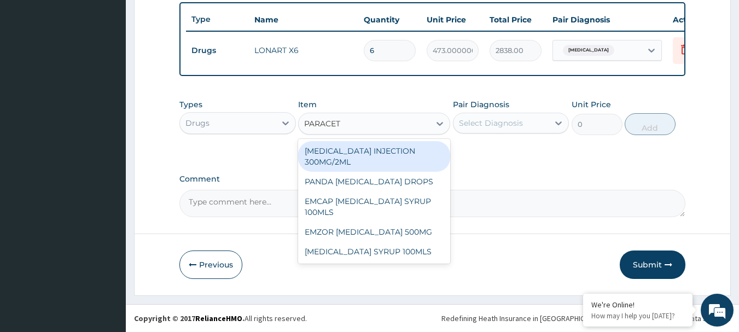
type input "PARACETA"
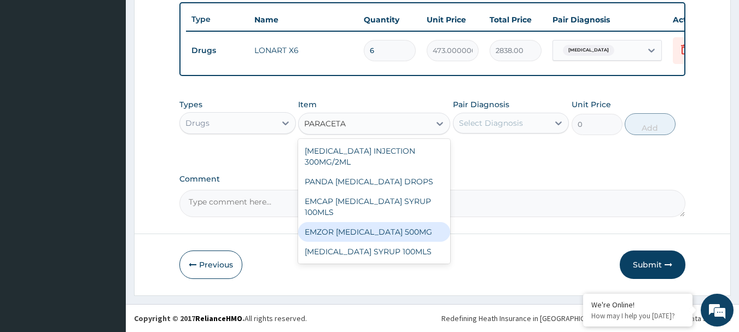
click at [413, 228] on div "EMZOR [MEDICAL_DATA] 500MG" at bounding box center [374, 232] width 152 height 20
type input "23.65"
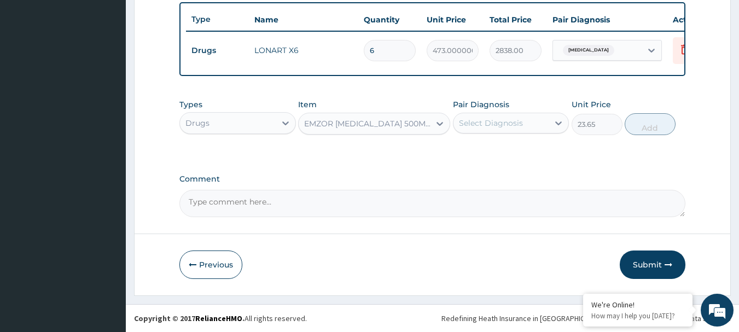
click at [491, 126] on div "Select Diagnosis" at bounding box center [491, 123] width 64 height 11
click at [495, 152] on label "[MEDICAL_DATA]" at bounding box center [505, 150] width 68 height 11
checkbox input "true"
click at [646, 124] on button "Add" at bounding box center [650, 124] width 51 height 22
type input "0"
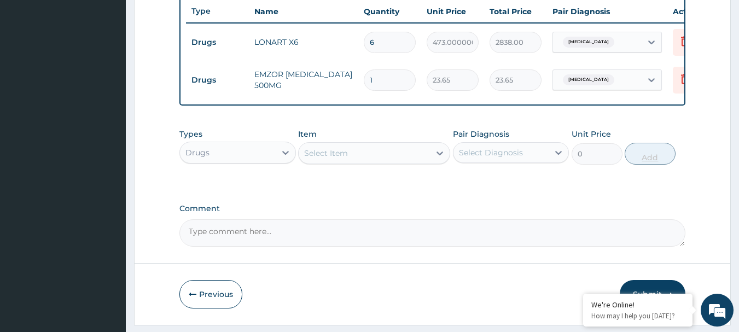
type input "18"
type input "425.70"
type input "18"
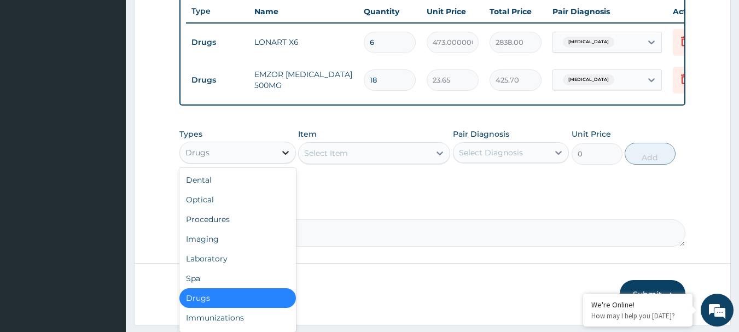
click at [285, 155] on icon at bounding box center [285, 153] width 7 height 4
click at [261, 266] on div "Laboratory" at bounding box center [238, 259] width 117 height 20
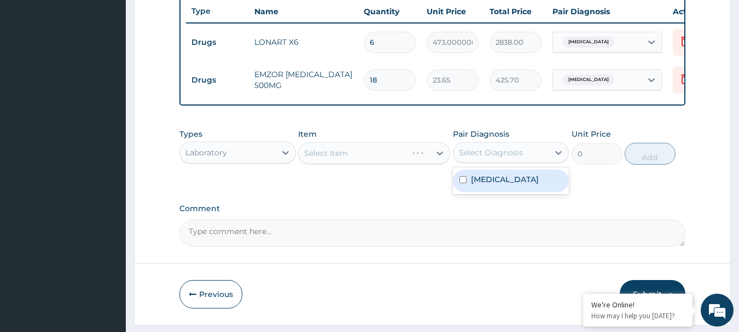
click at [490, 151] on div "Select Diagnosis" at bounding box center [511, 152] width 117 height 21
click at [494, 185] on label "Malaria" at bounding box center [505, 179] width 68 height 11
checkbox input "true"
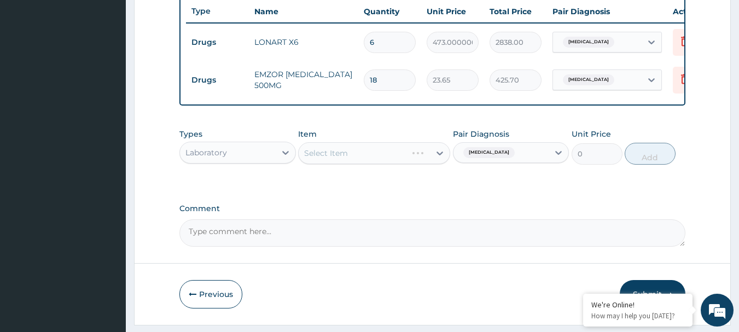
click at [374, 164] on div "Select Item" at bounding box center [374, 153] width 152 height 22
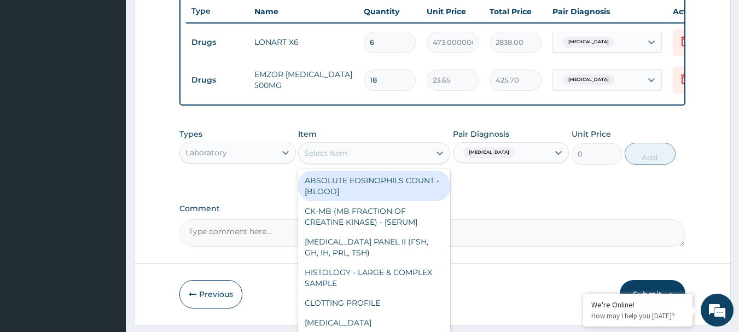
click at [386, 162] on div "Select Item" at bounding box center [364, 154] width 131 height 18
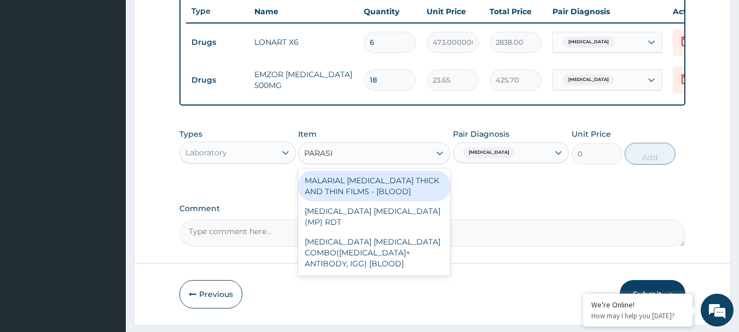
type input "PARASIT"
click at [419, 201] on div "MALARIAL PARASITE THICK AND THIN FILMS - [BLOOD]" at bounding box center [374, 186] width 152 height 31
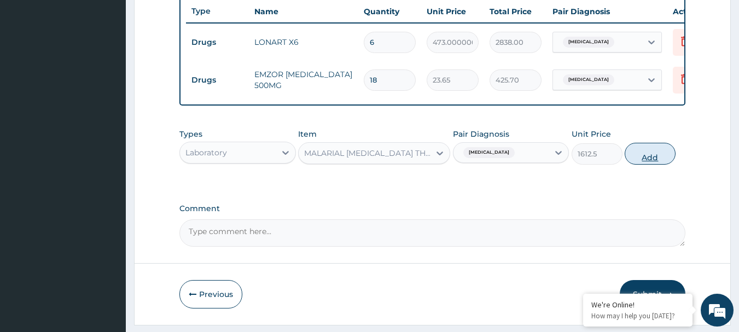
click at [644, 165] on button "Add" at bounding box center [650, 154] width 51 height 22
type input "0"
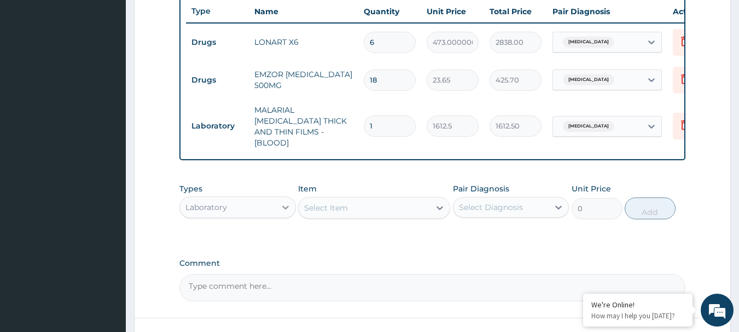
click at [287, 204] on icon at bounding box center [285, 207] width 11 height 11
type input "PROCE"
click at [268, 234] on div "Procedures" at bounding box center [238, 235] width 117 height 20
click at [484, 202] on div "Select Diagnosis" at bounding box center [491, 207] width 64 height 11
click at [463, 237] on div "Malaria" at bounding box center [511, 235] width 117 height 22
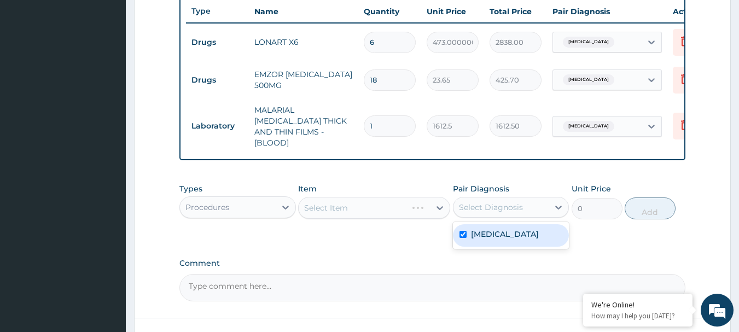
checkbox input "true"
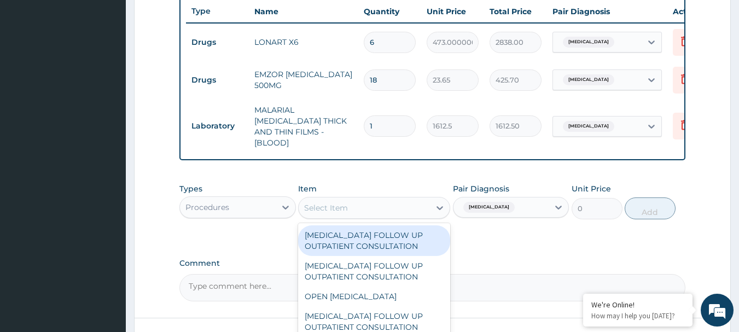
click at [385, 210] on div "Select Item" at bounding box center [364, 208] width 131 height 18
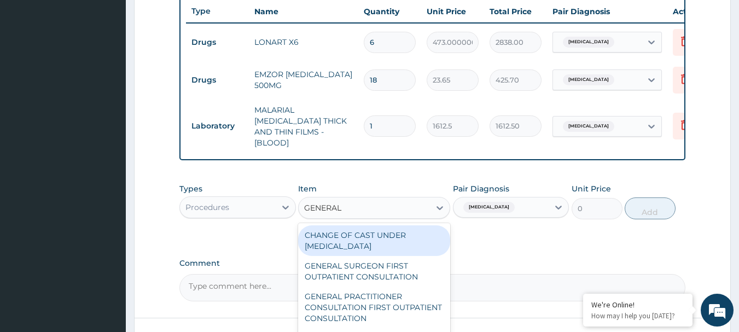
type input "GENERAL P"
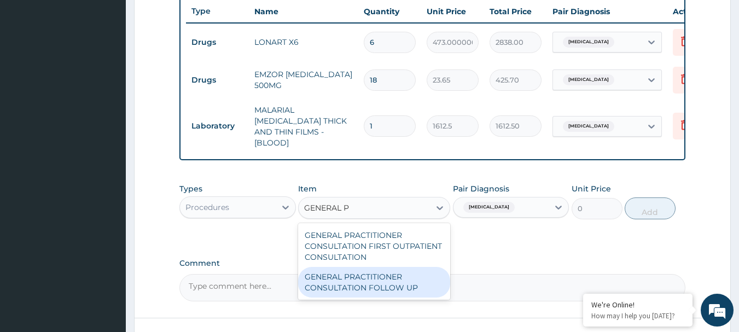
click at [380, 269] on div "GENERAL PRACTITIONER CONSULTATION FOLLOW UP" at bounding box center [374, 282] width 152 height 31
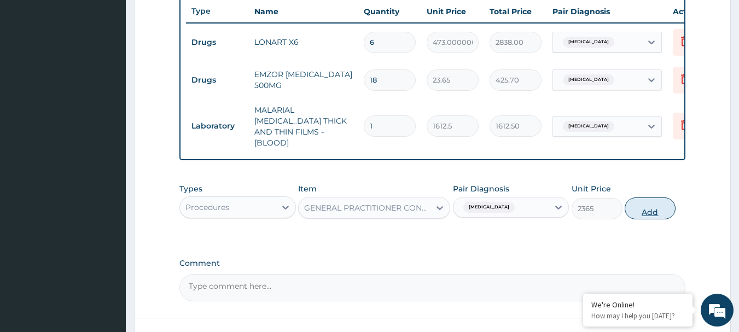
click at [651, 206] on button "Add" at bounding box center [650, 209] width 51 height 22
type input "0"
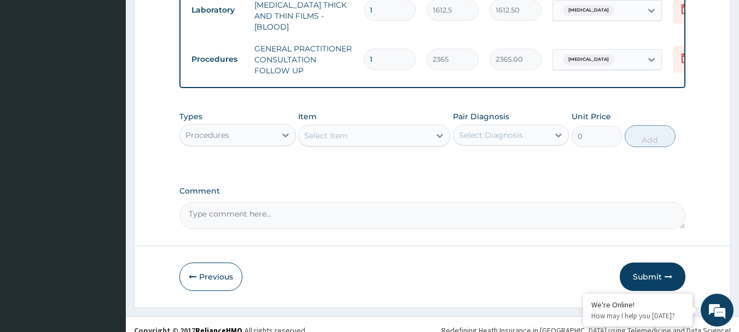
scroll to position [539, 0]
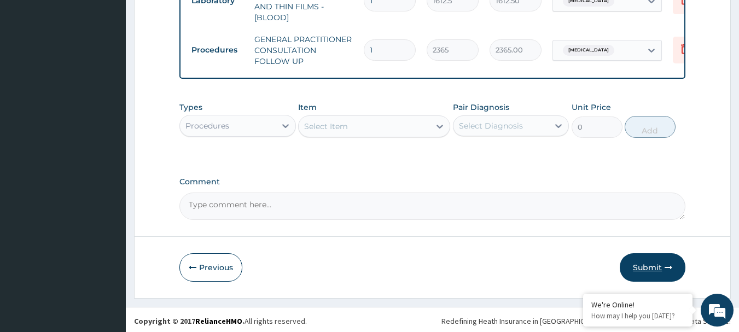
click at [673, 265] on icon "button" at bounding box center [669, 268] width 8 height 8
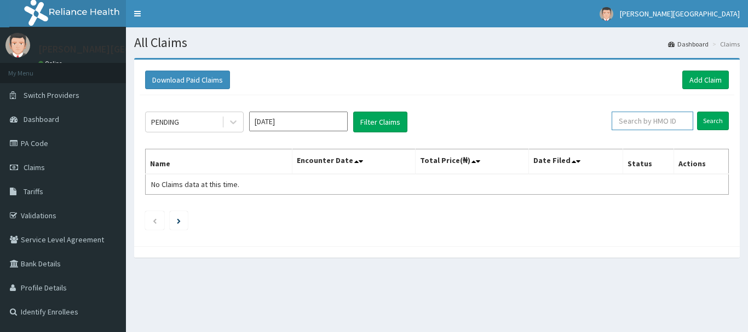
click at [651, 121] on input "text" at bounding box center [652, 121] width 82 height 19
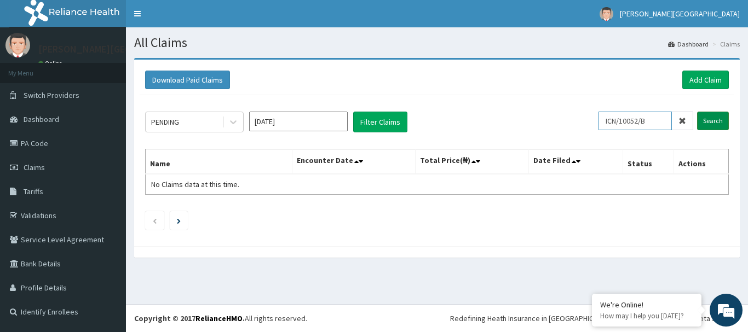
type input "ICN/10052/B"
click at [710, 120] on input "Search" at bounding box center [713, 121] width 32 height 19
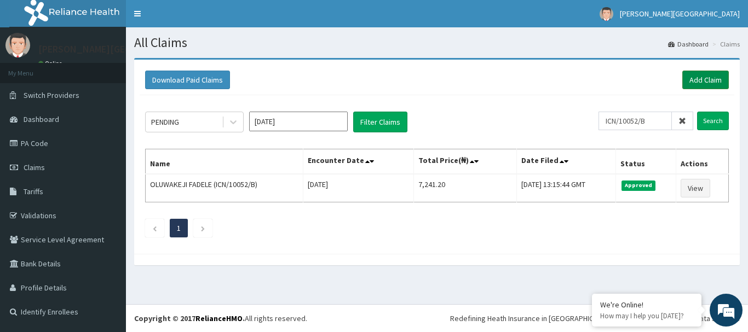
click at [698, 79] on link "Add Claim" at bounding box center [705, 80] width 47 height 19
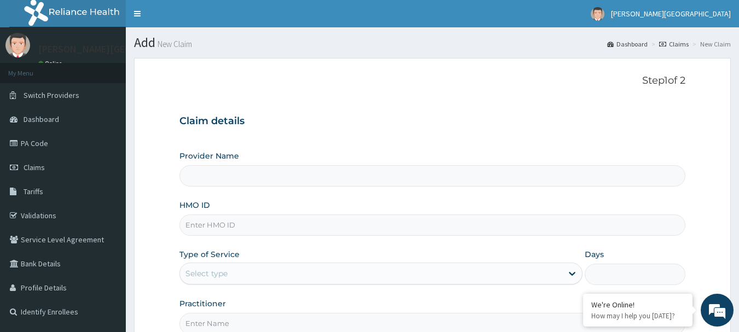
type input "[PERSON_NAME][GEOGRAPHIC_DATA]"
click at [403, 227] on input "HMO ID" at bounding box center [433, 225] width 507 height 21
type input "MHN/10138/A"
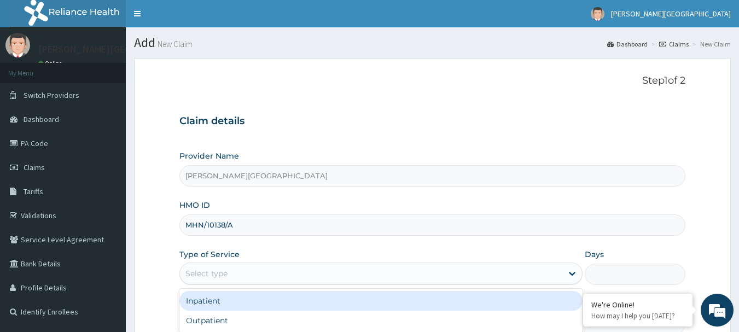
click at [353, 269] on div "Select type" at bounding box center [371, 274] width 383 height 18
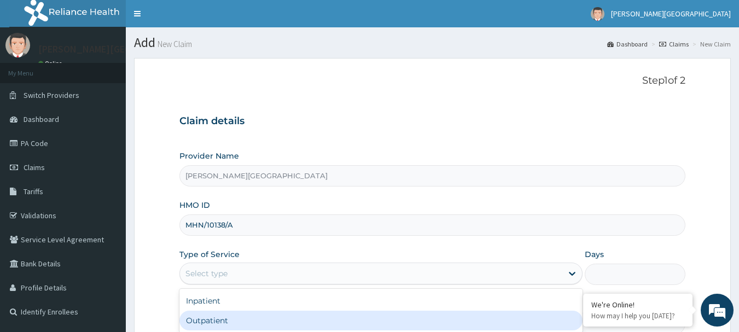
click at [346, 320] on div "Outpatient" at bounding box center [381, 321] width 403 height 20
type input "1"
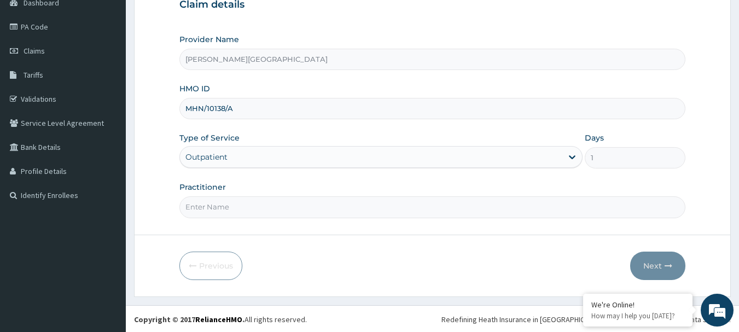
scroll to position [118, 0]
click at [457, 206] on input "Practitioner" at bounding box center [433, 205] width 507 height 21
type input "DR OPARA"
click at [658, 270] on button "Next" at bounding box center [658, 265] width 55 height 28
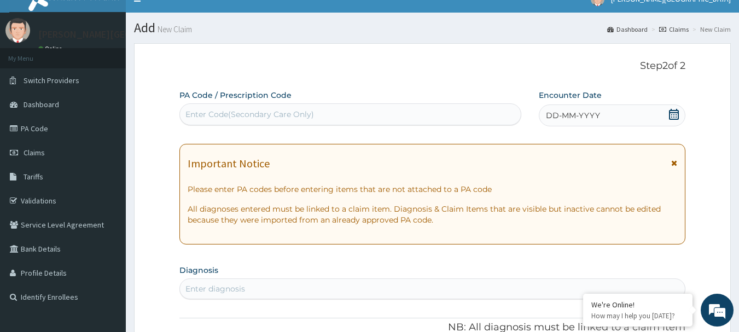
scroll to position [0, 0]
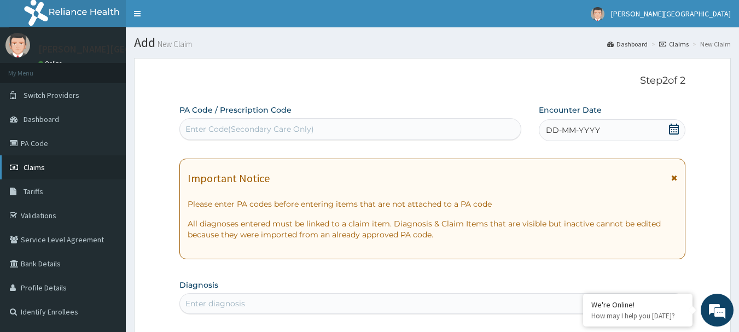
click at [33, 169] on span "Claims" at bounding box center [34, 168] width 21 height 10
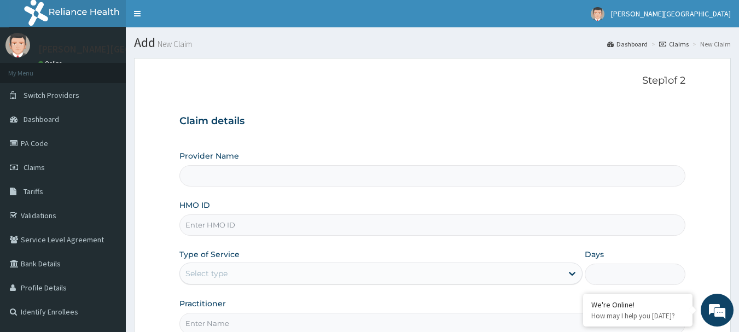
click at [475, 227] on input "HMO ID" at bounding box center [433, 225] width 507 height 21
type input "[PERSON_NAME][GEOGRAPHIC_DATA]"
paste input "MHN/10134/A"
click at [225, 223] on input "MHN/10134/A" at bounding box center [433, 225] width 507 height 21
type input "MHN/10138/A"
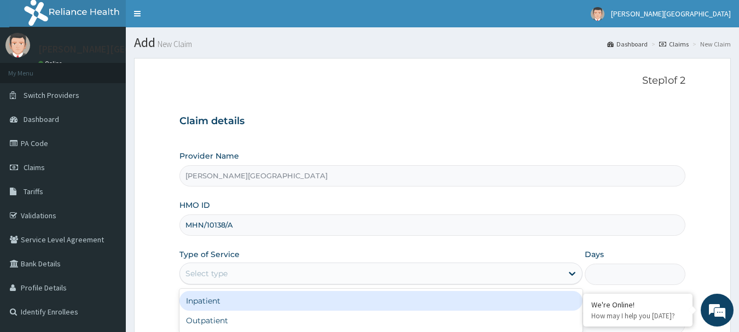
click at [247, 271] on div "Select type" at bounding box center [371, 274] width 383 height 18
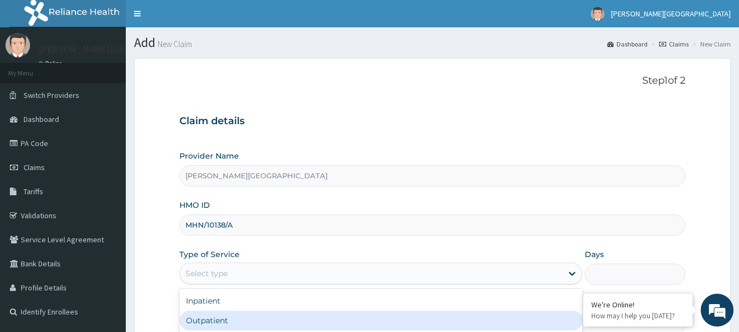
click at [251, 317] on div "Outpatient" at bounding box center [381, 321] width 403 height 20
type input "1"
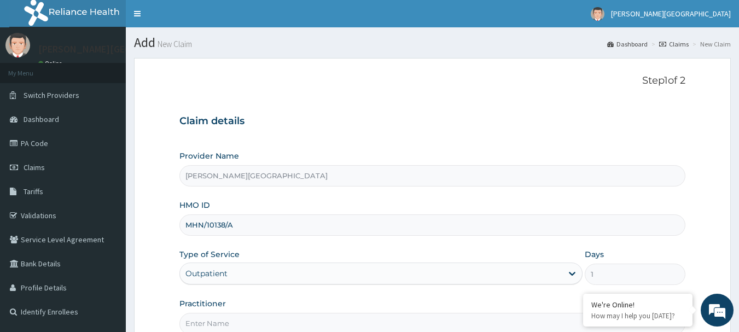
click at [258, 330] on input "Practitioner" at bounding box center [433, 323] width 507 height 21
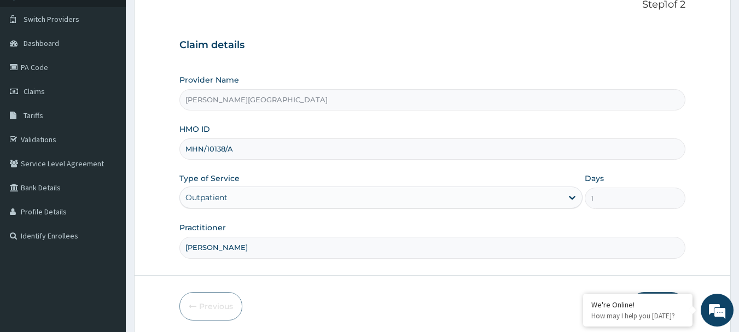
scroll to position [118, 0]
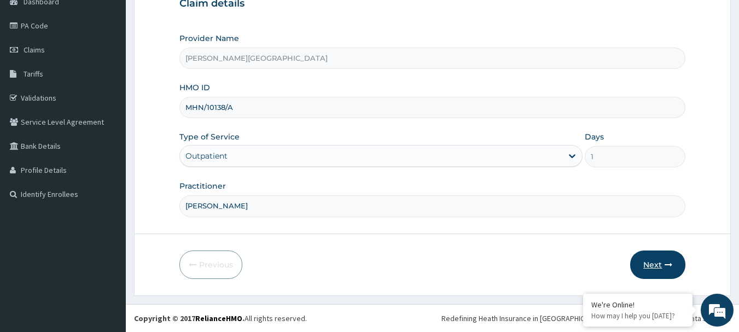
type input "DR OPARA"
click at [660, 264] on button "Next" at bounding box center [658, 265] width 55 height 28
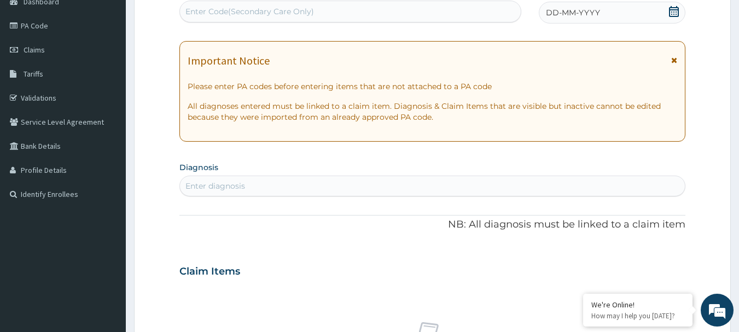
click at [307, 18] on div "Enter Code(Secondary Care Only)" at bounding box center [351, 12] width 342 height 18
drag, startPoint x: 307, startPoint y: 18, endPoint x: 270, endPoint y: 14, distance: 36.8
click at [270, 14] on div "Enter Code(Secondary Care Only)" at bounding box center [250, 11] width 129 height 11
paste input "PA/579F9F"
type input "PA/579F9F"
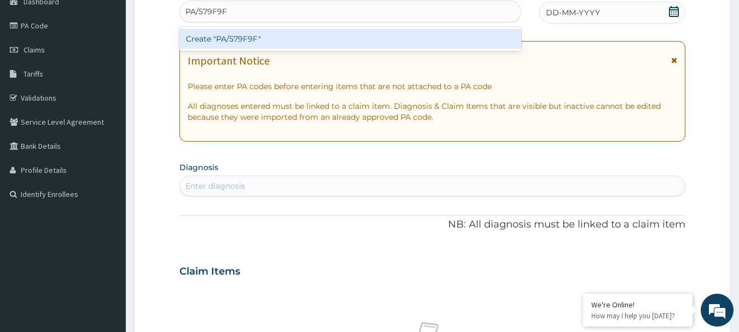
click at [238, 34] on div "Create "PA/579F9F"" at bounding box center [351, 39] width 343 height 20
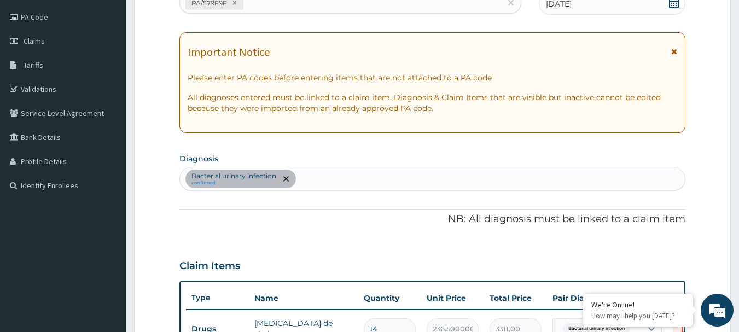
scroll to position [0, 0]
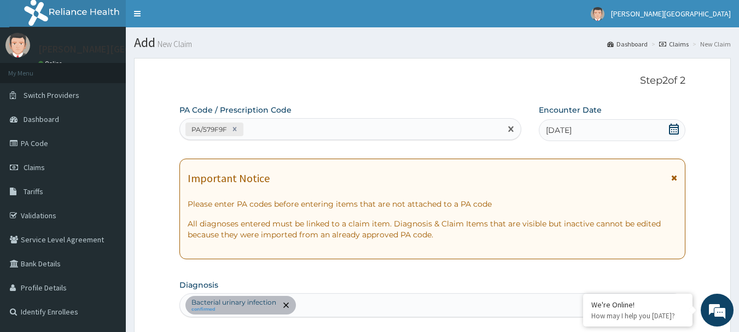
click at [454, 134] on div "PA/579F9F" at bounding box center [341, 129] width 322 height 18
click at [294, 125] on div "PA/579F9F" at bounding box center [341, 129] width 322 height 18
drag, startPoint x: 294, startPoint y: 125, endPoint x: 282, endPoint y: 123, distance: 11.8
click at [282, 123] on div "PA/579F9F" at bounding box center [341, 129] width 322 height 18
paste input "PA/63BB74"
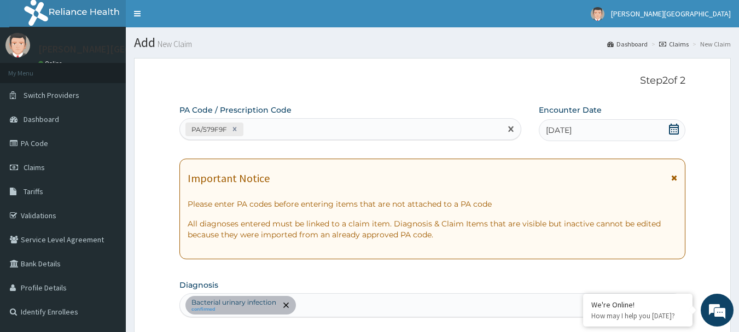
type input "PA/63BB74"
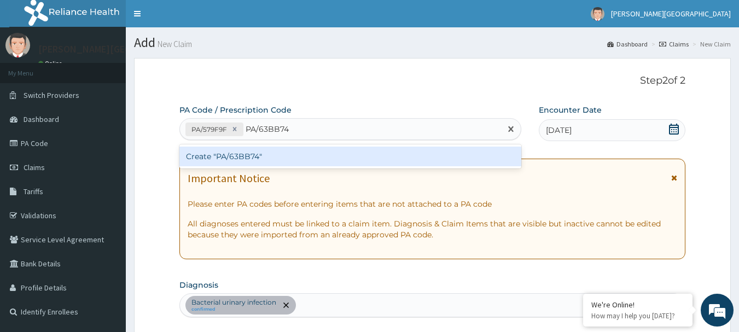
click at [244, 160] on div "Create "PA/63BB74"" at bounding box center [351, 157] width 343 height 20
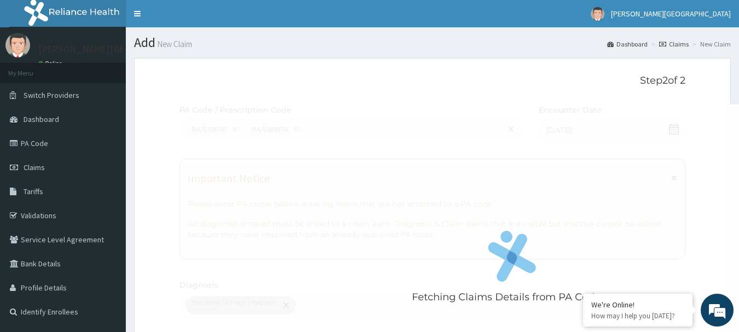
scroll to position [290, 0]
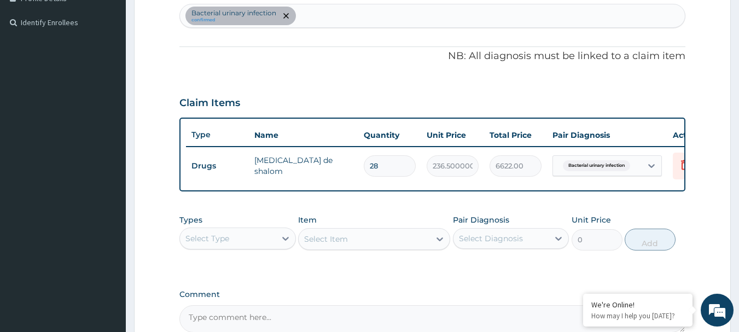
type input "2"
type input "473.00"
type input "0.00"
type input "1"
type input "236.50"
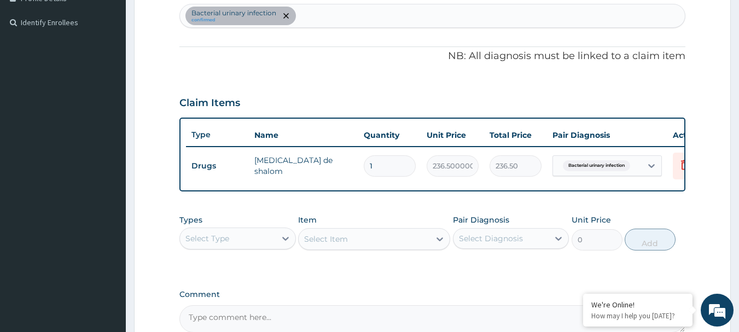
type input "14"
type input "3311.00"
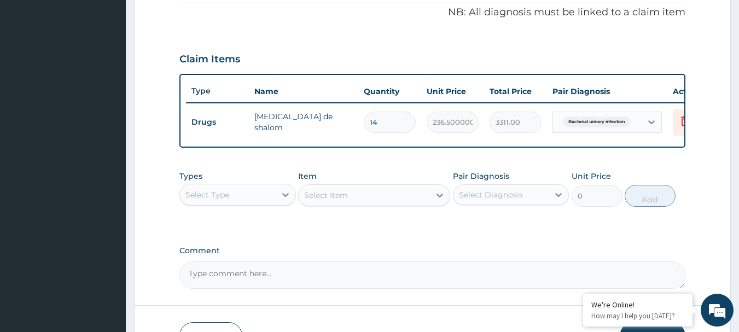
scroll to position [348, 0]
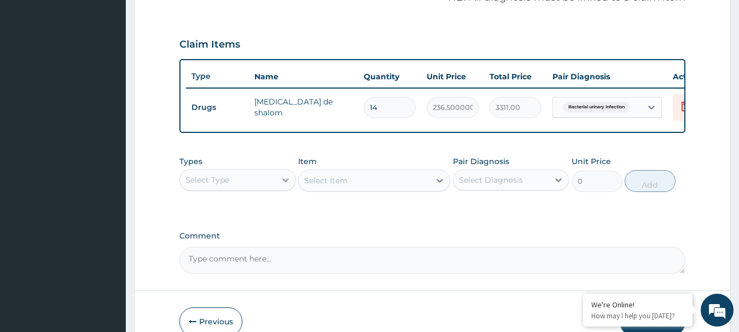
type input "14"
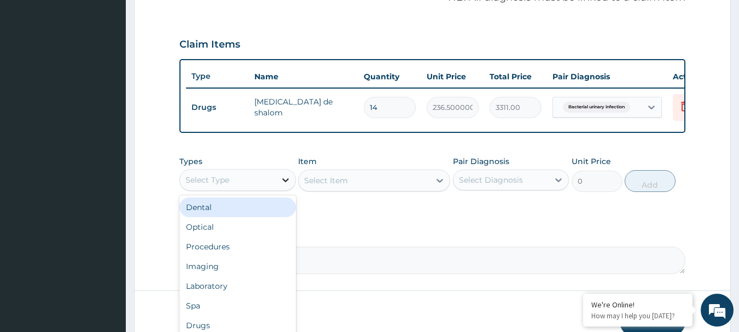
click at [288, 186] on icon at bounding box center [285, 180] width 11 height 11
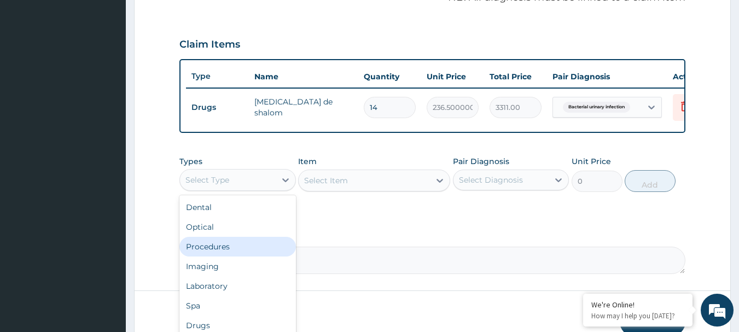
click at [270, 257] on div "Procedures" at bounding box center [238, 247] width 117 height 20
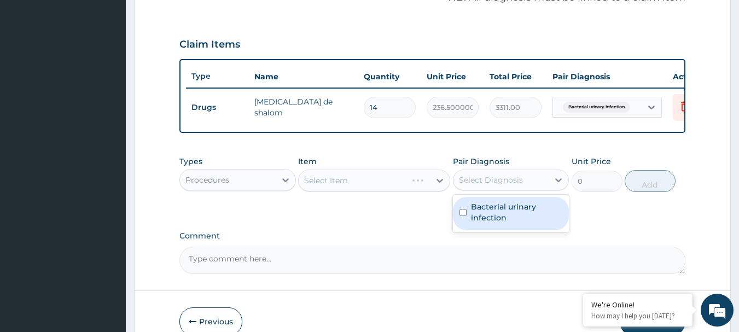
click at [504, 186] on div "Select Diagnosis" at bounding box center [491, 180] width 64 height 11
click at [505, 223] on label "Bacterial urinary infection" at bounding box center [517, 212] width 92 height 22
checkbox input "true"
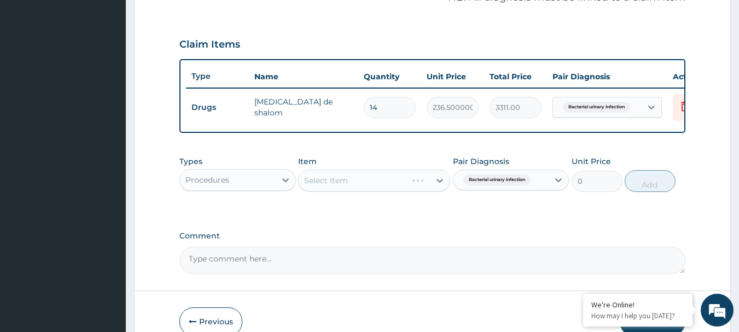
click at [368, 187] on div "Select Item" at bounding box center [374, 181] width 152 height 22
click at [369, 190] on div "Select Item" at bounding box center [374, 181] width 152 height 22
click at [369, 189] on div "Select Item" at bounding box center [364, 181] width 131 height 18
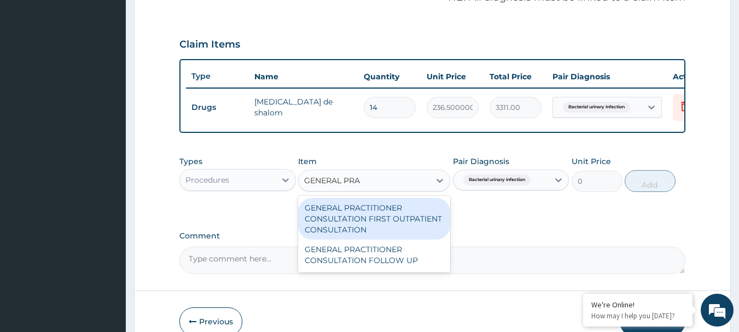
type input "GENERAL PRAC"
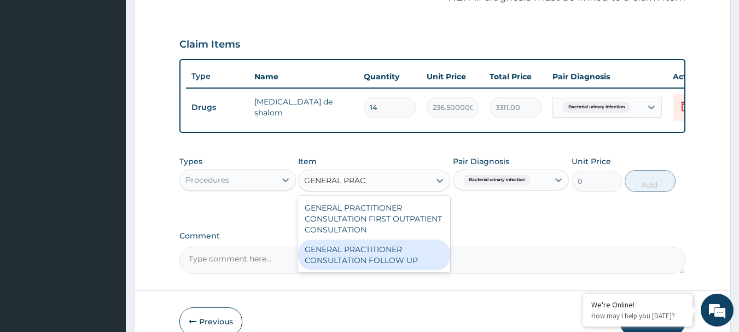
click at [379, 257] on div "GENERAL PRACTITIONER CONSULTATION FOLLOW UP" at bounding box center [374, 255] width 152 height 31
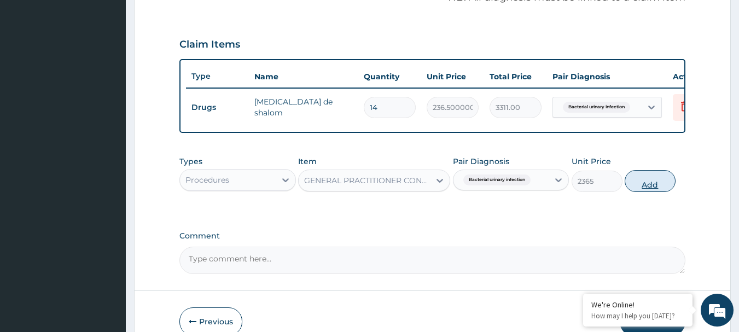
click at [638, 192] on button "Add" at bounding box center [650, 181] width 51 height 22
type input "0"
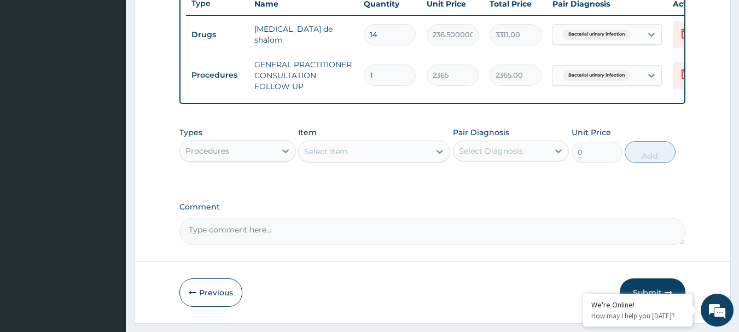
scroll to position [457, 0]
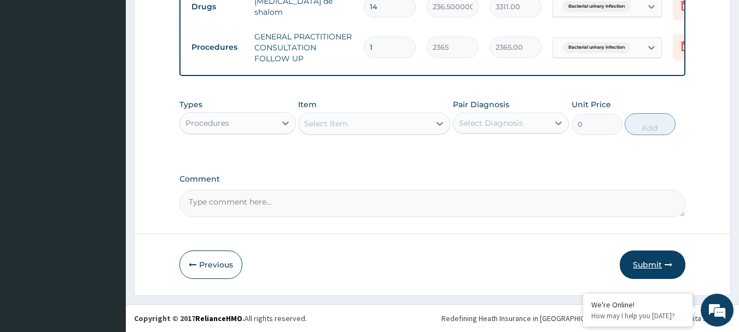
click at [660, 264] on button "Submit" at bounding box center [653, 265] width 66 height 28
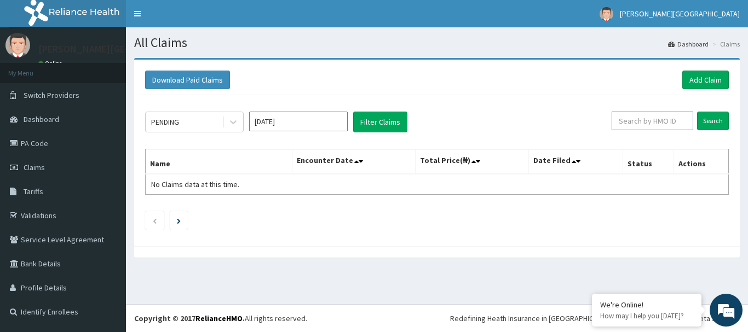
click at [648, 120] on input "text" at bounding box center [652, 121] width 82 height 19
type input "MHN/10138/A"
click at [724, 118] on input "Search" at bounding box center [713, 121] width 32 height 19
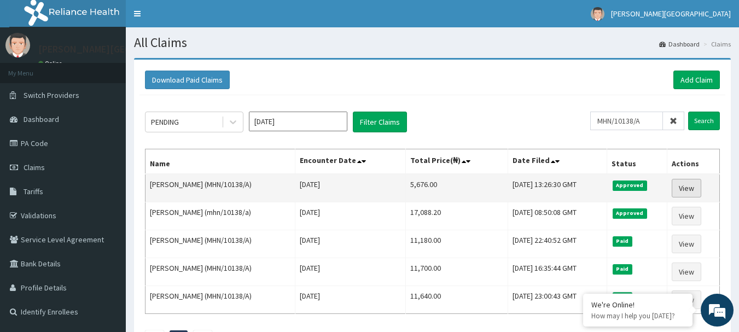
click at [678, 187] on link "View" at bounding box center [687, 188] width 30 height 19
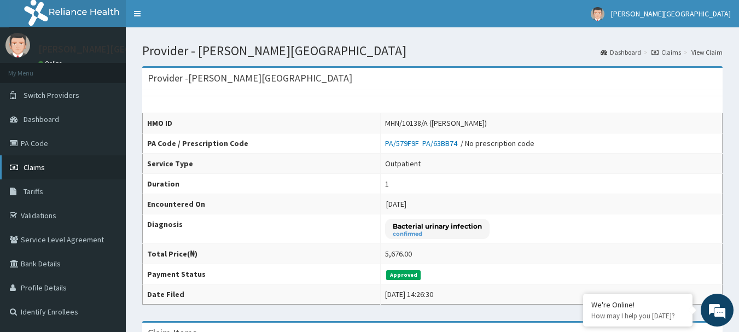
click at [39, 165] on span "Claims" at bounding box center [34, 168] width 21 height 10
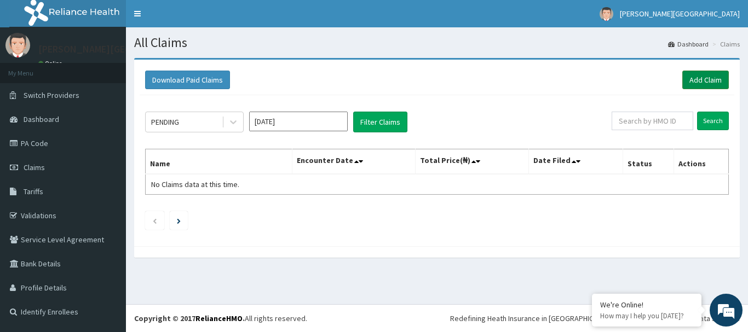
click at [702, 74] on link "Add Claim" at bounding box center [705, 80] width 47 height 19
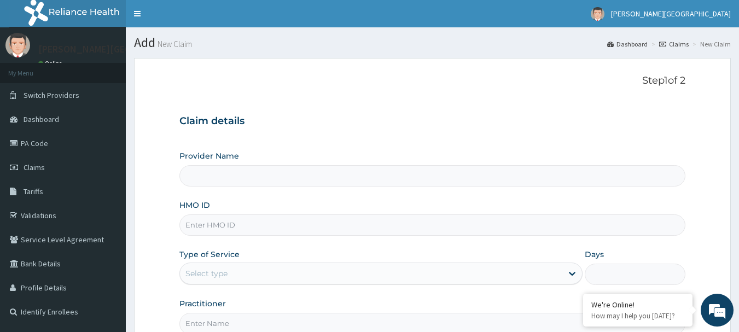
type input "Mother Teresa Medical Centre"
click at [390, 224] on input "HMO ID" at bounding box center [433, 225] width 507 height 21
type input "VTL/10275/A"
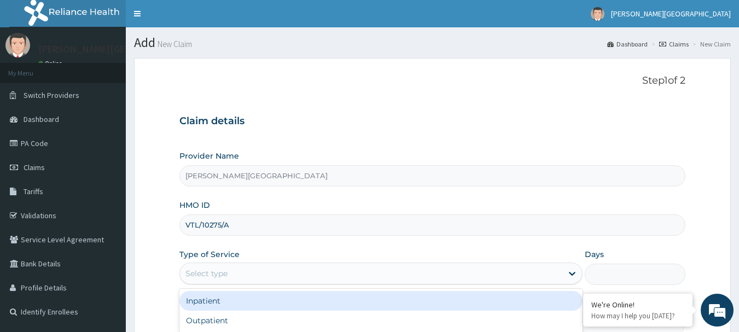
click at [372, 273] on div "Select type" at bounding box center [371, 274] width 383 height 18
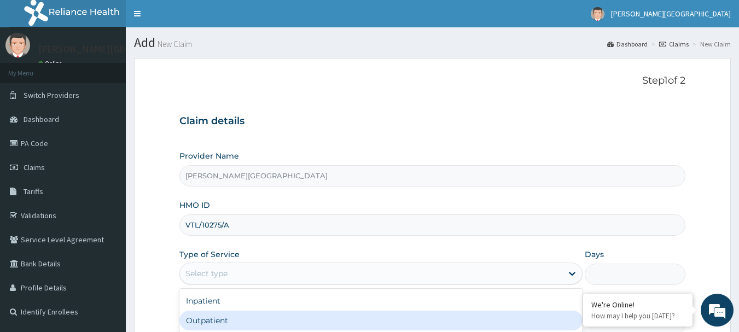
click at [366, 318] on div "Outpatient" at bounding box center [381, 321] width 403 height 20
type input "1"
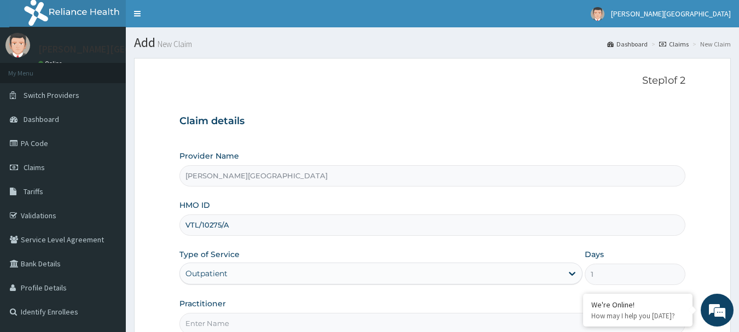
click at [363, 326] on input "Practitioner" at bounding box center [433, 323] width 507 height 21
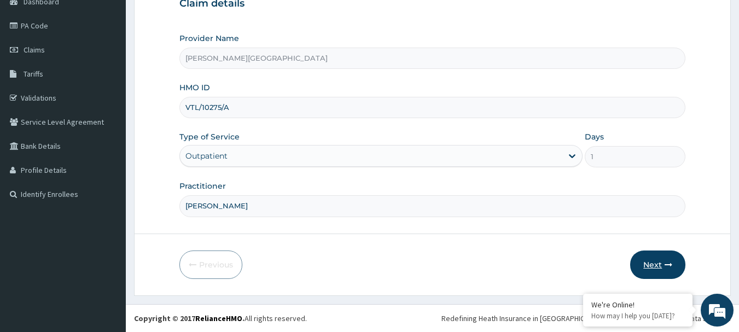
type input "DR OPARA"
click at [644, 263] on button "Next" at bounding box center [658, 265] width 55 height 28
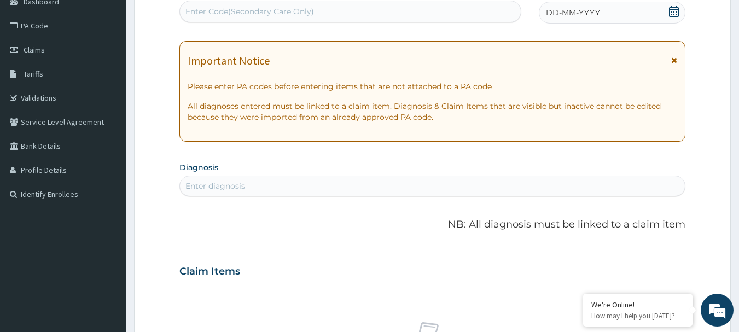
click at [298, 12] on div "Enter Code(Secondary Care Only)" at bounding box center [250, 11] width 129 height 11
paste input "PA/3B351A"
type input "PA/3B351A"
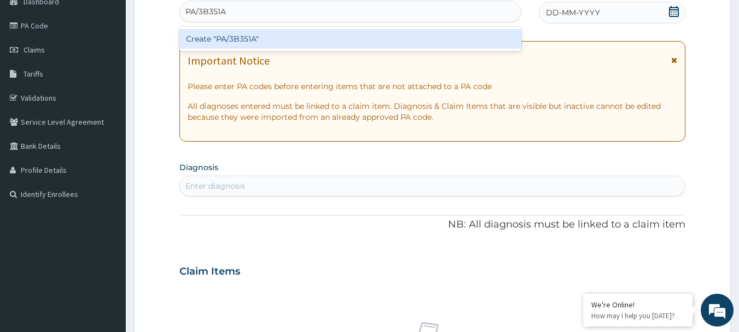
click at [243, 40] on div "Create "PA/3B351A"" at bounding box center [351, 39] width 343 height 20
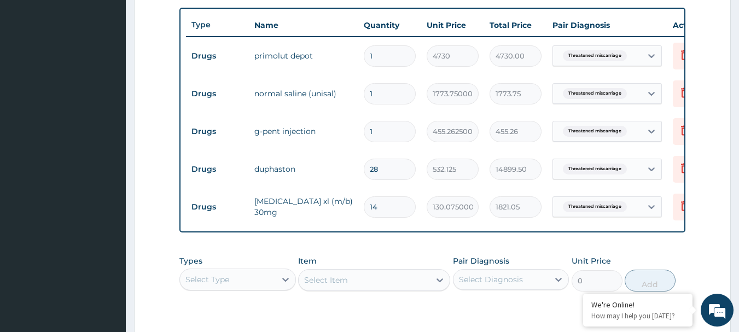
scroll to position [403, 0]
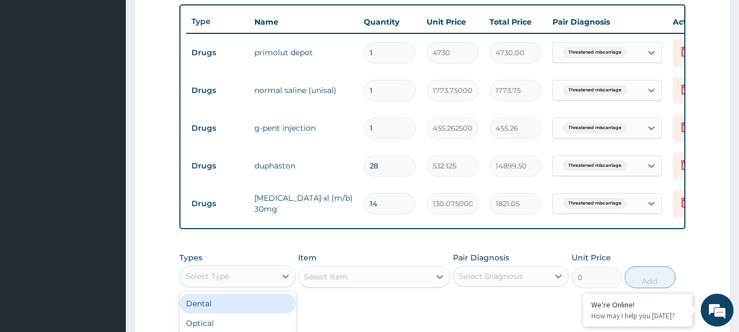
click at [264, 285] on div "Select Type" at bounding box center [228, 277] width 96 height 18
type input "PR"
click at [244, 314] on div "Procedures" at bounding box center [238, 304] width 117 height 20
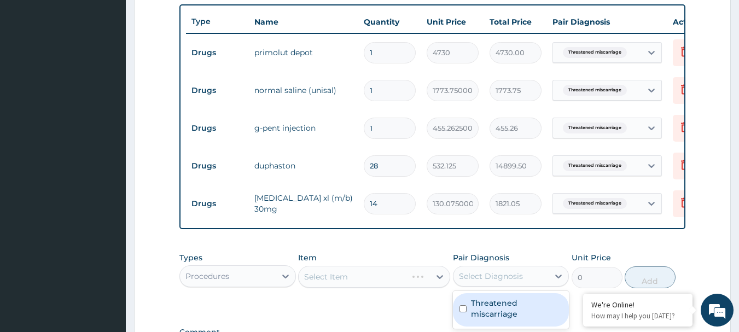
click at [500, 282] on div "Select Diagnosis" at bounding box center [491, 276] width 64 height 11
click at [500, 314] on label "Threatened miscarriage" at bounding box center [517, 309] width 92 height 22
checkbox input "true"
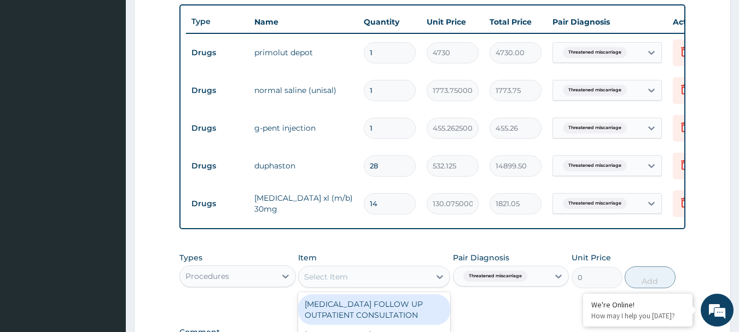
click at [396, 286] on div "Select Item" at bounding box center [364, 277] width 131 height 18
type input "GENERAL P"
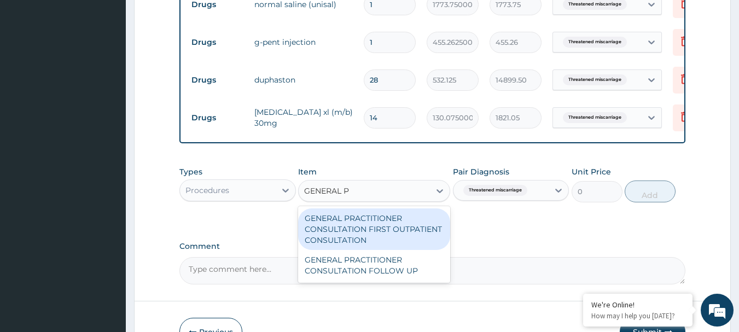
scroll to position [490, 0]
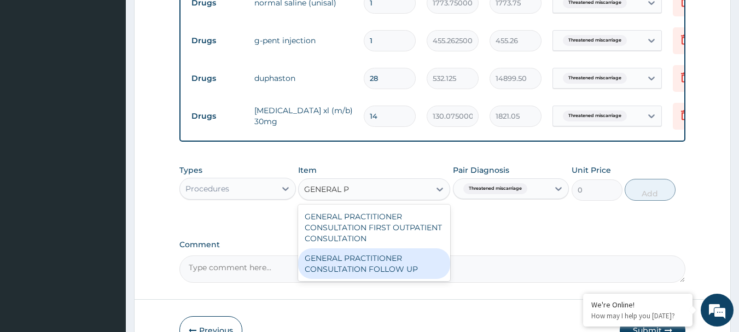
click at [384, 268] on div "GENERAL PRACTITIONER CONSULTATION FOLLOW UP" at bounding box center [374, 264] width 152 height 31
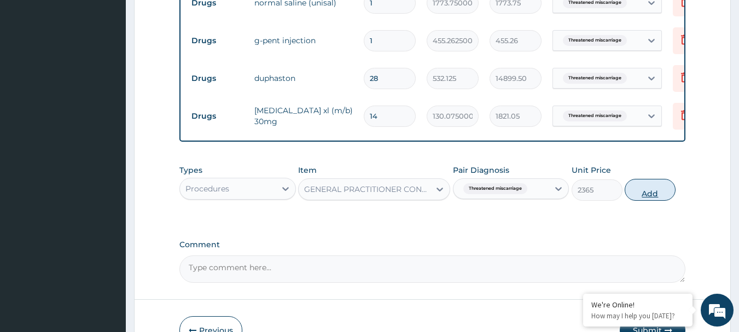
click at [658, 194] on button "Add" at bounding box center [650, 190] width 51 height 22
type input "0"
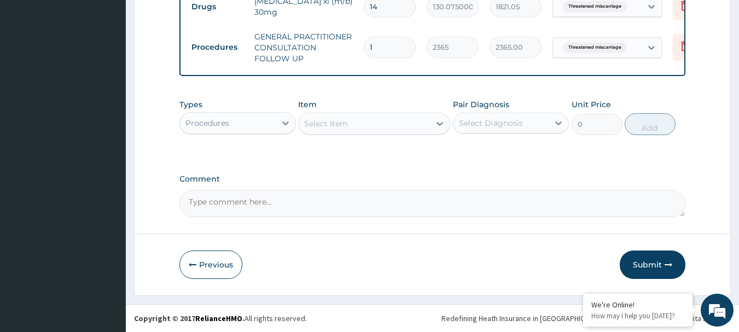
scroll to position [608, 0]
click at [656, 259] on button "Submit" at bounding box center [653, 265] width 66 height 28
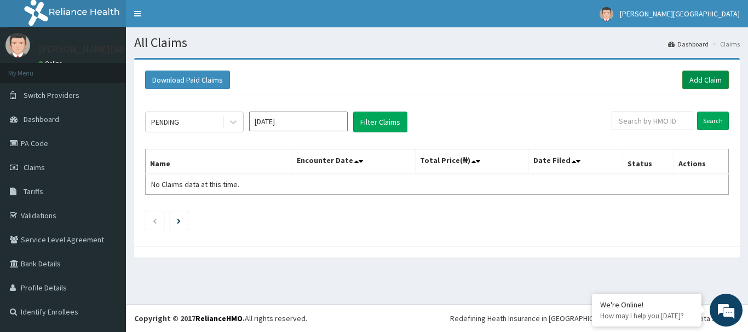
click at [691, 75] on link "Add Claim" at bounding box center [705, 80] width 47 height 19
click at [642, 123] on input "text" at bounding box center [652, 121] width 82 height 19
type input "VTL/10275/A"
click at [715, 120] on input "Search" at bounding box center [713, 121] width 32 height 19
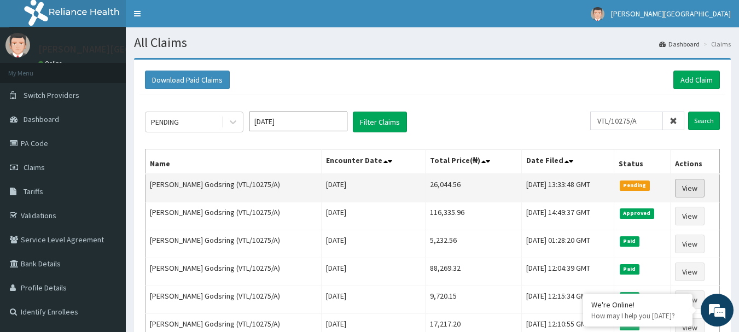
click at [686, 190] on link "View" at bounding box center [690, 188] width 30 height 19
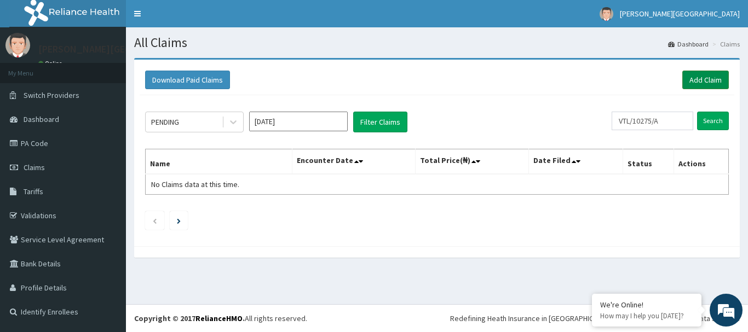
click at [709, 84] on link "Add Claim" at bounding box center [705, 80] width 47 height 19
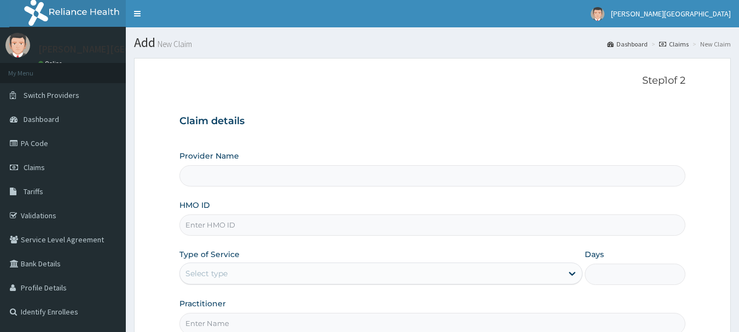
type input "[PERSON_NAME][GEOGRAPHIC_DATA]"
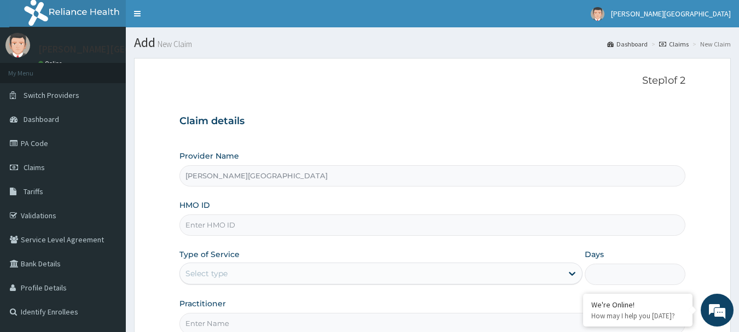
click at [286, 224] on input "HMO ID" at bounding box center [433, 225] width 507 height 21
type input "CHL/11519/A"
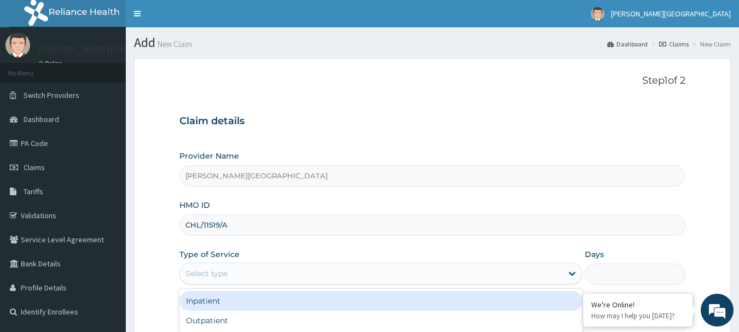
click at [224, 267] on div "Select type" at bounding box center [371, 274] width 383 height 18
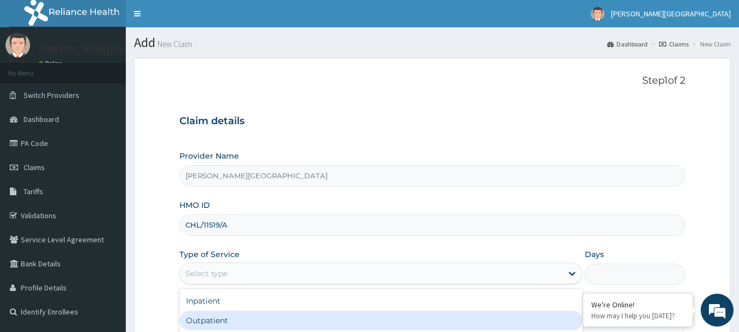
click at [231, 316] on div "Outpatient" at bounding box center [381, 321] width 403 height 20
type input "1"
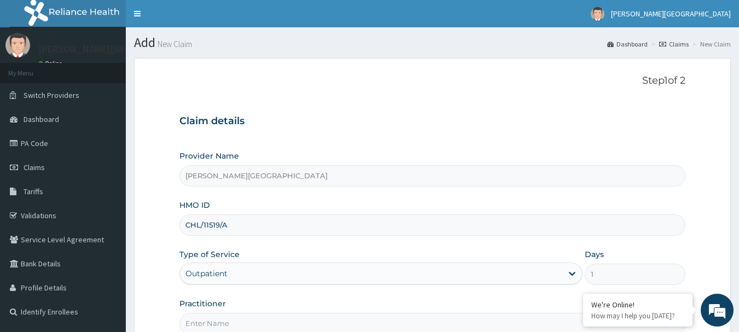
click at [240, 326] on input "Practitioner" at bounding box center [433, 323] width 507 height 21
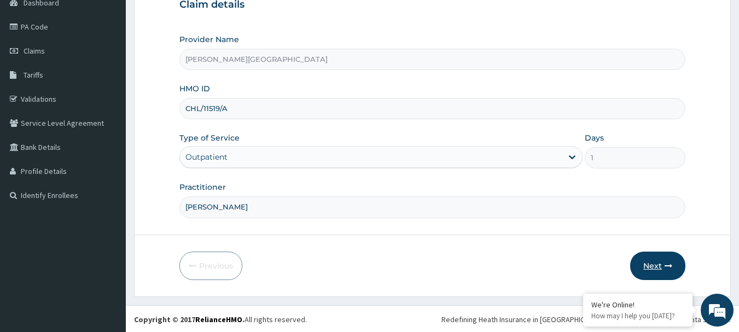
type input "DR OPARA"
click at [658, 262] on button "Next" at bounding box center [658, 266] width 55 height 28
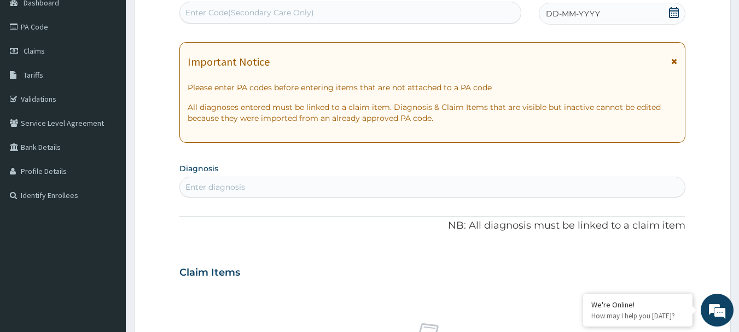
click at [307, 15] on div "Enter Code(Secondary Care Only)" at bounding box center [250, 12] width 129 height 11
paste input "PA/43FED4"
type input "PA/43FED4"
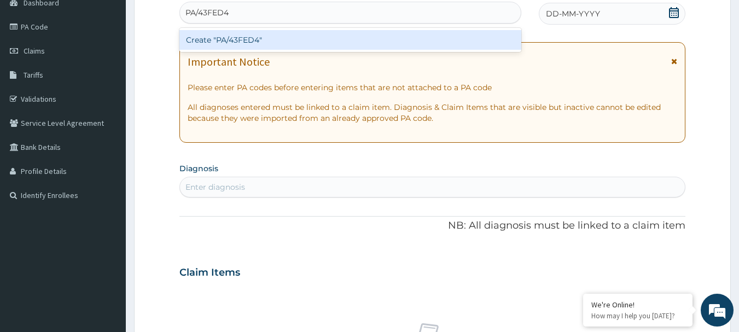
click at [247, 38] on div "Create "PA/43FED4"" at bounding box center [351, 40] width 343 height 20
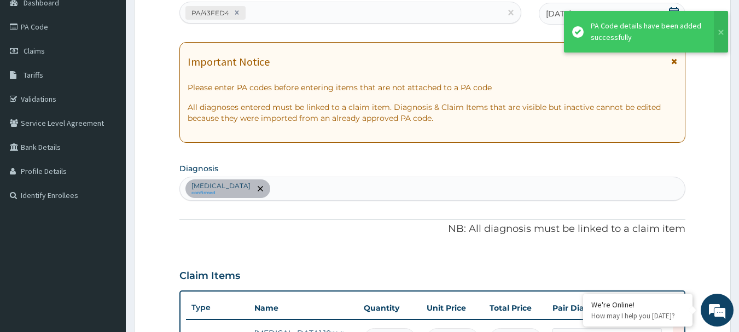
scroll to position [327, 0]
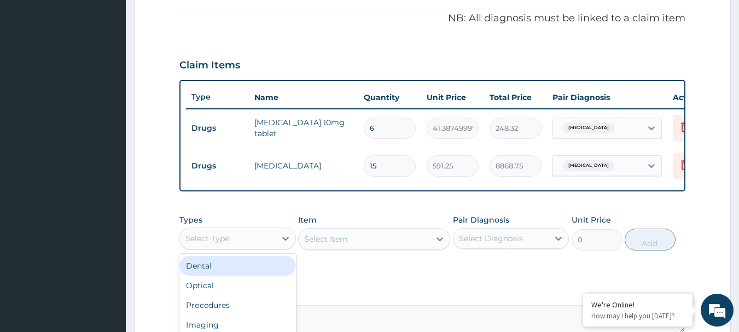
click at [248, 246] on div "Select Type" at bounding box center [228, 239] width 96 height 18
type input "PRO"
click at [240, 275] on div "Procedures" at bounding box center [238, 266] width 117 height 20
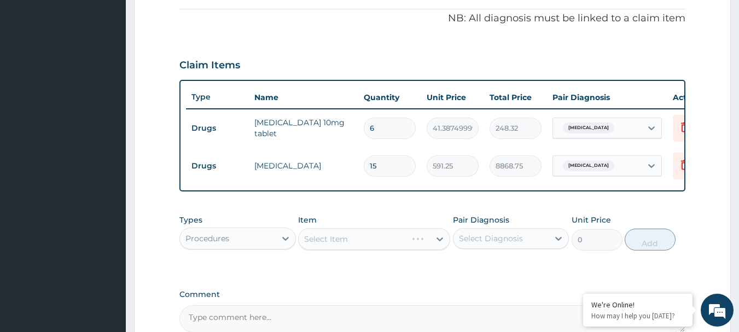
click at [505, 244] on div "Select Diagnosis" at bounding box center [491, 238] width 64 height 11
click at [510, 278] on div "Acute gastroenteritis" at bounding box center [511, 267] width 117 height 22
checkbox input "true"
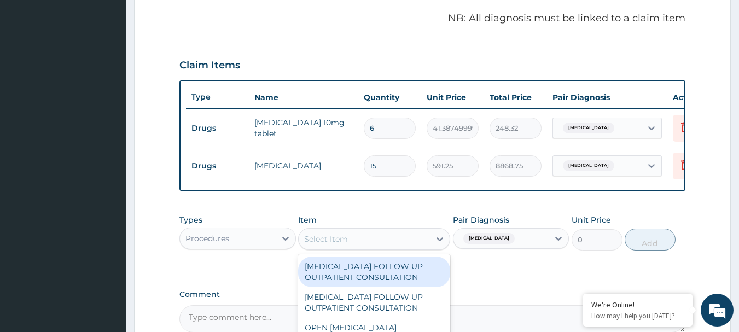
click at [393, 248] on div "Select Item" at bounding box center [364, 239] width 131 height 18
type input "GENERAL P"
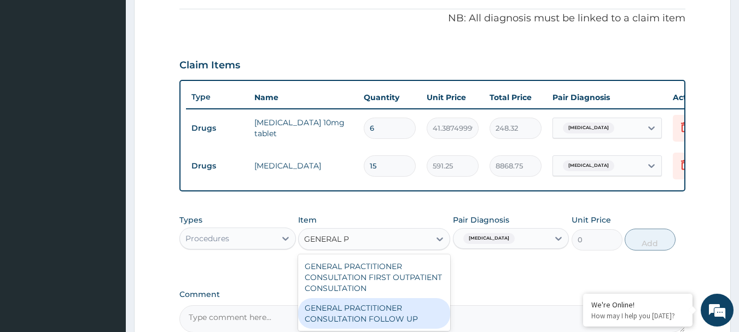
click at [403, 316] on div "GENERAL PRACTITIONER CONSULTATION FOLLOW UP" at bounding box center [374, 313] width 152 height 31
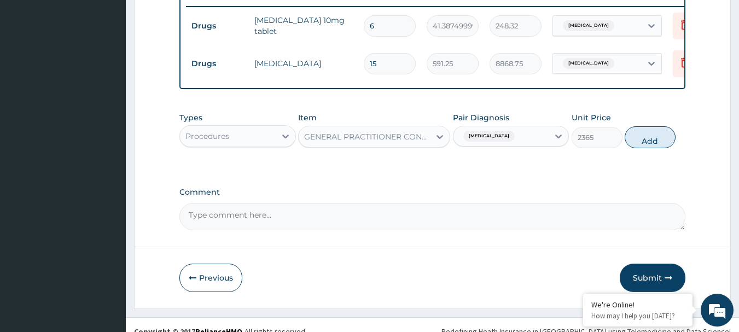
scroll to position [437, 0]
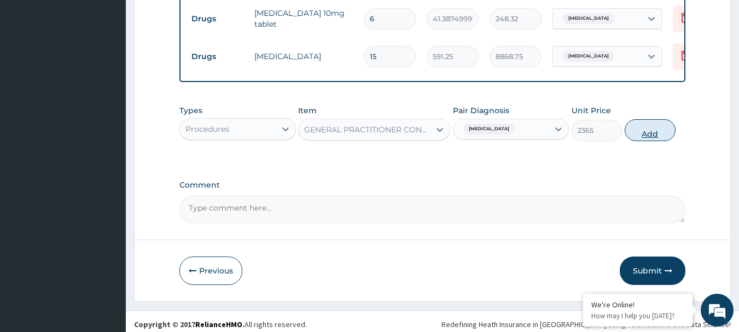
click at [649, 141] on button "Add" at bounding box center [650, 130] width 51 height 22
type input "0"
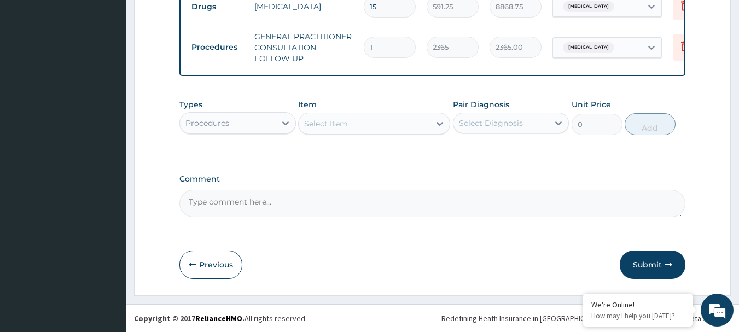
scroll to position [495, 0]
click at [639, 267] on button "Submit" at bounding box center [653, 265] width 66 height 28
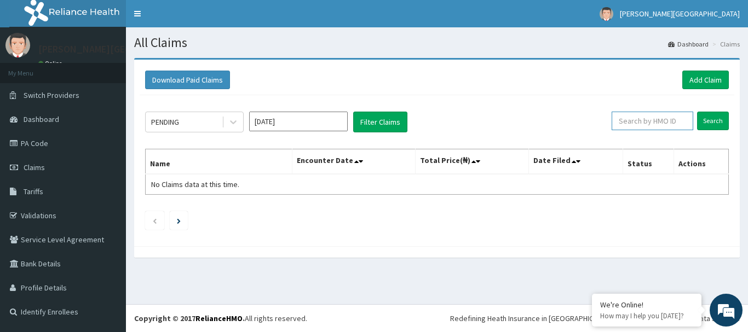
click at [673, 120] on input "text" at bounding box center [652, 121] width 82 height 19
click at [715, 117] on input "Search" at bounding box center [713, 121] width 32 height 19
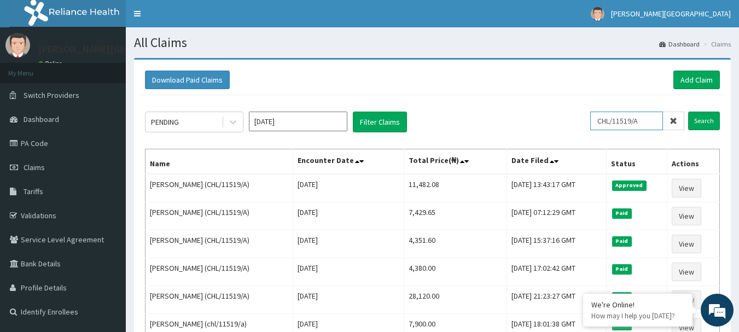
click at [650, 122] on input "CHL/11519/A" at bounding box center [627, 121] width 73 height 19
type input "C"
drag, startPoint x: 652, startPoint y: 118, endPoint x: 586, endPoint y: 126, distance: 66.2
click at [586, 126] on div "PENDING Sep 2025 Filter Claims MHN/10138/B Search" at bounding box center [432, 122] width 575 height 21
type input "MHN/10138/B"
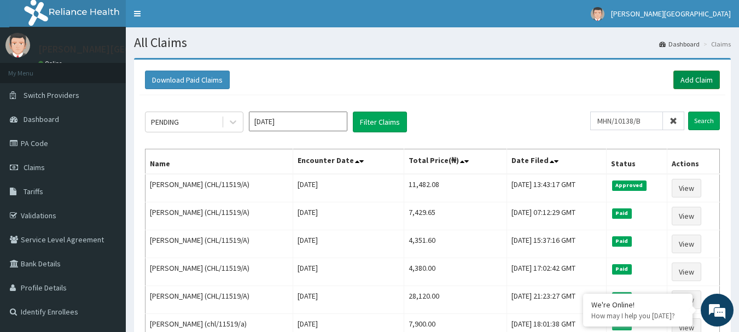
click at [694, 73] on link "Add Claim" at bounding box center [697, 80] width 47 height 19
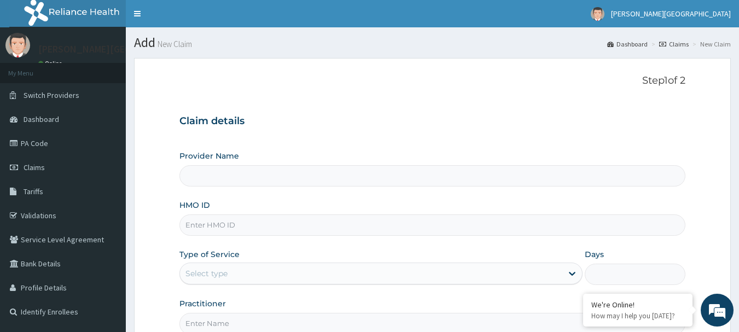
click at [250, 231] on input "HMO ID" at bounding box center [433, 225] width 507 height 21
type input "[PERSON_NAME][GEOGRAPHIC_DATA]"
paste input "MHN/10138/B"
type input "MHN/10138/B"
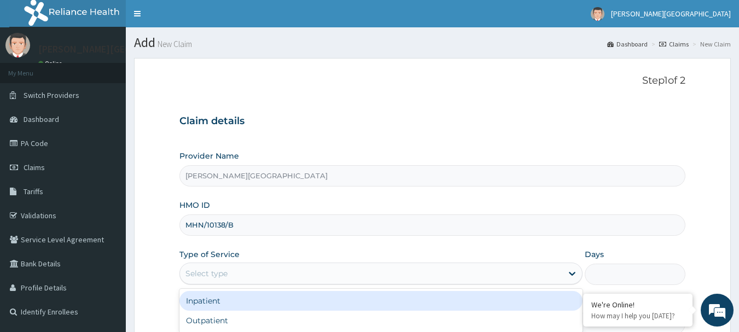
click at [284, 274] on div "Select type" at bounding box center [371, 274] width 383 height 18
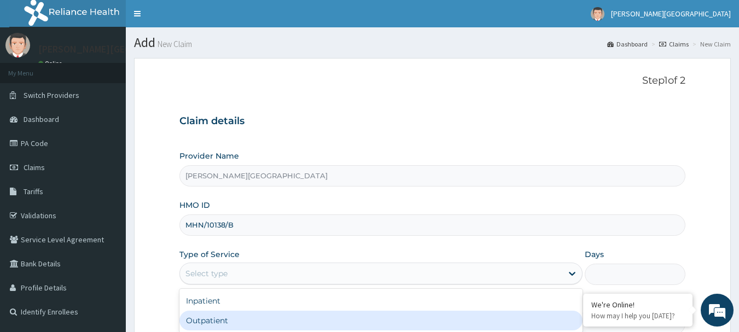
click at [273, 329] on div "Outpatient" at bounding box center [381, 321] width 403 height 20
type input "1"
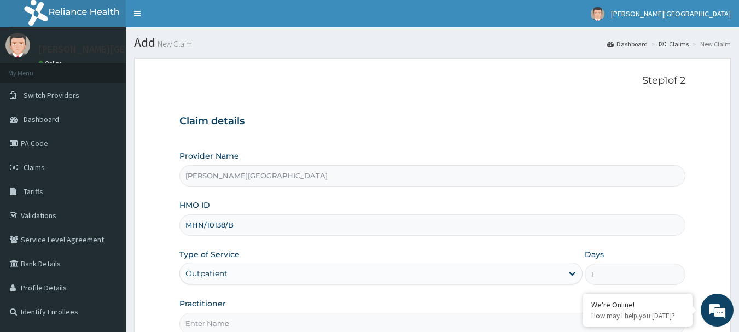
click at [458, 328] on input "Practitioner" at bounding box center [433, 323] width 507 height 21
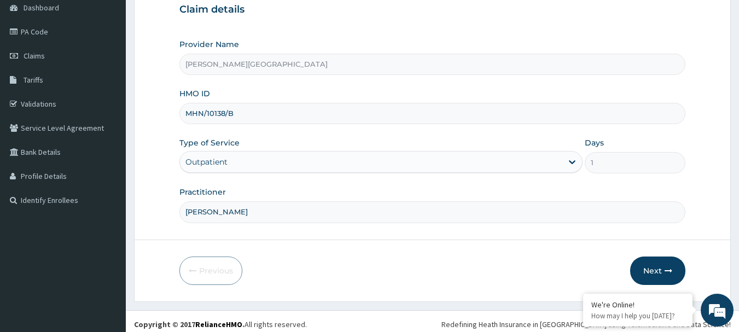
scroll to position [118, 0]
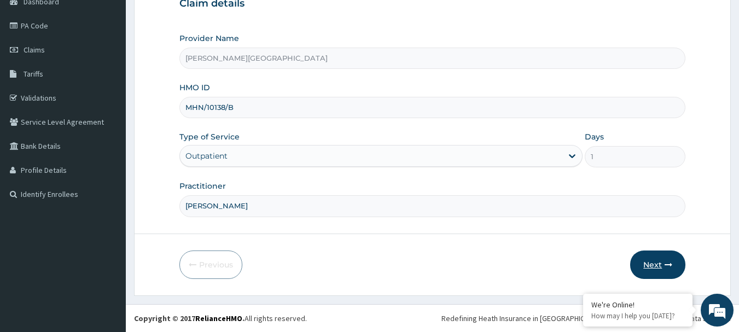
type input "DR OPARA"
click at [648, 259] on button "Next" at bounding box center [658, 265] width 55 height 28
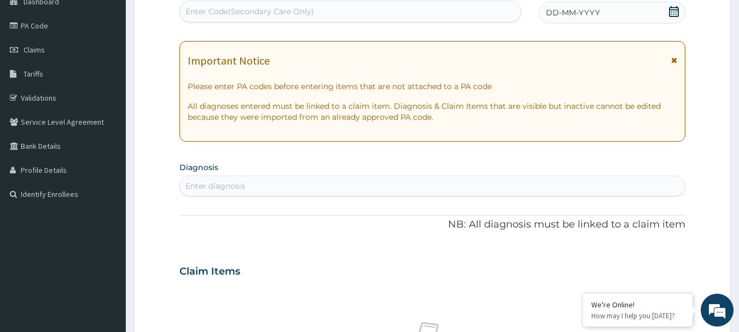
click at [319, 9] on div "Enter Code(Secondary Care Only)" at bounding box center [351, 12] width 342 height 18
paste input "PA/F7A5DF"
type input "PA/F7A5DF"
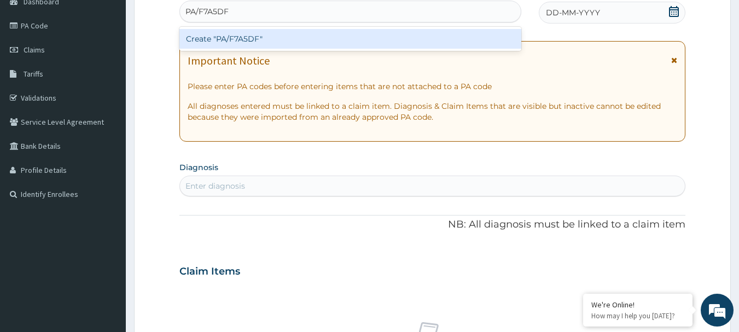
click at [248, 34] on div "Create "PA/F7A5DF"" at bounding box center [351, 39] width 343 height 20
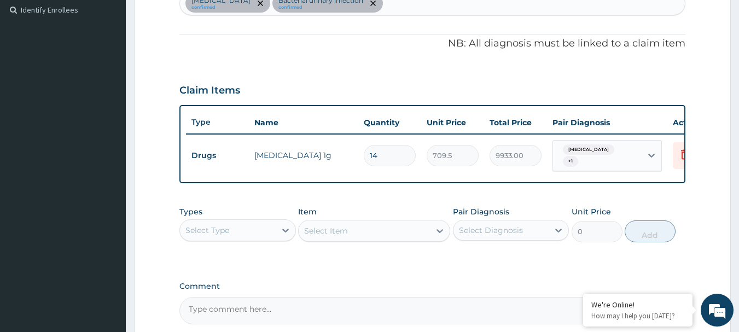
scroll to position [323, 0]
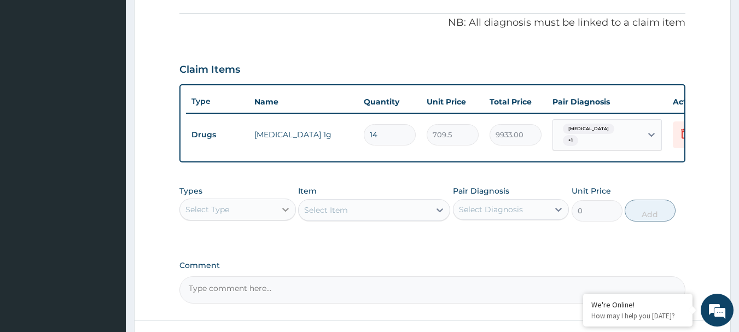
click at [283, 211] on icon at bounding box center [285, 209] width 11 height 11
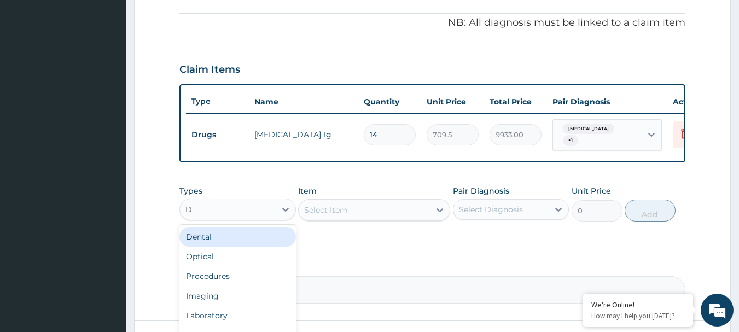
type input "DR"
click at [255, 247] on div "Drugs" at bounding box center [238, 237] width 117 height 20
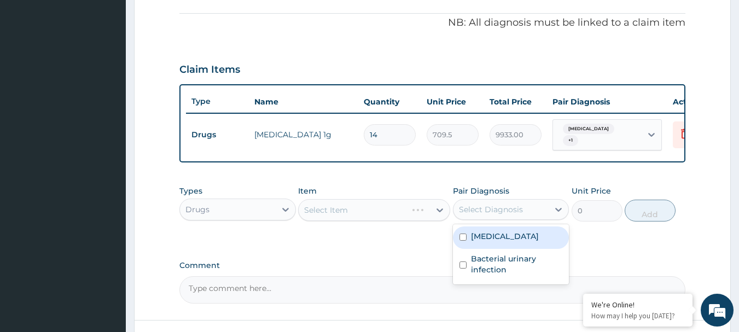
click at [496, 215] on div "Select Diagnosis" at bounding box center [491, 209] width 64 height 11
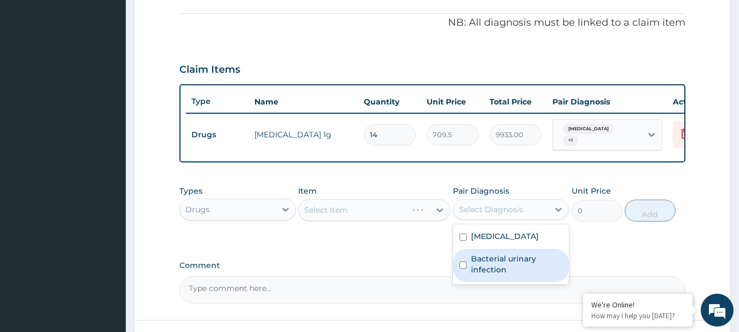
click at [497, 267] on label "Bacterial urinary infection" at bounding box center [517, 264] width 92 height 22
checkbox input "true"
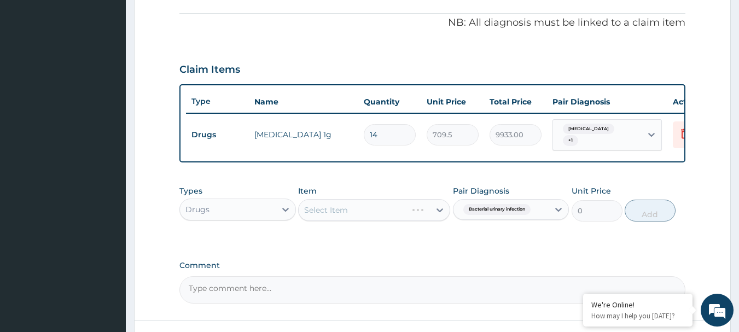
click at [374, 202] on div "Item Select Item" at bounding box center [374, 204] width 152 height 36
click at [365, 226] on div "Types Drugs Item Select Item Pair Diagnosis Bacterial urinary infection Unit Pr…" at bounding box center [433, 203] width 507 height 47
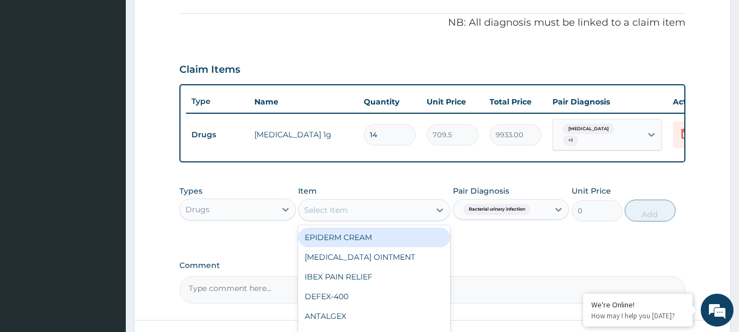
click at [354, 219] on div "Select Item" at bounding box center [364, 210] width 131 height 18
type input "AUGMEN"
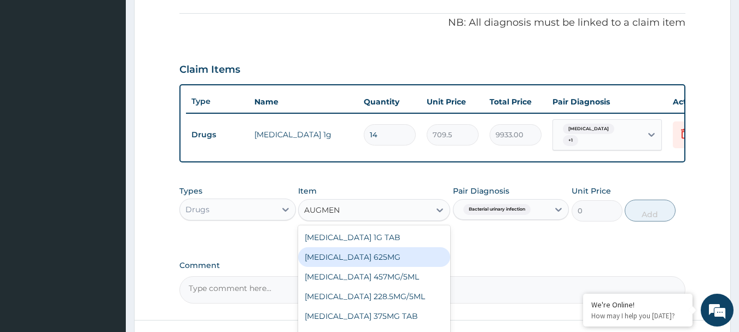
click at [377, 264] on div "AUGMENTIN 625MG" at bounding box center [374, 257] width 152 height 20
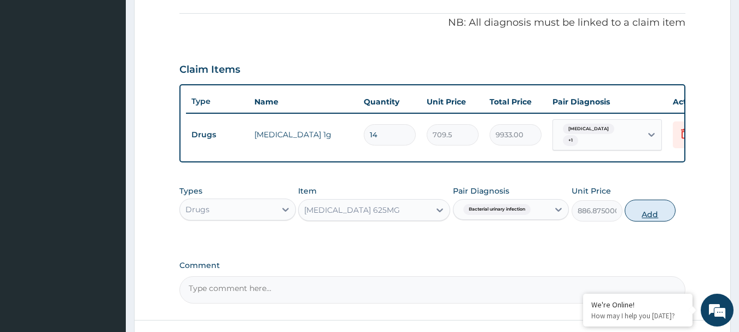
click at [642, 209] on button "Add" at bounding box center [650, 211] width 51 height 22
type input "0"
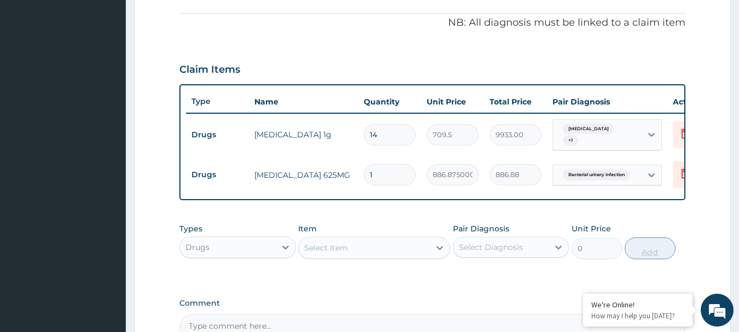
type input "14"
type input "12416.25"
type input "14"
click at [683, 170] on icon at bounding box center [685, 173] width 13 height 13
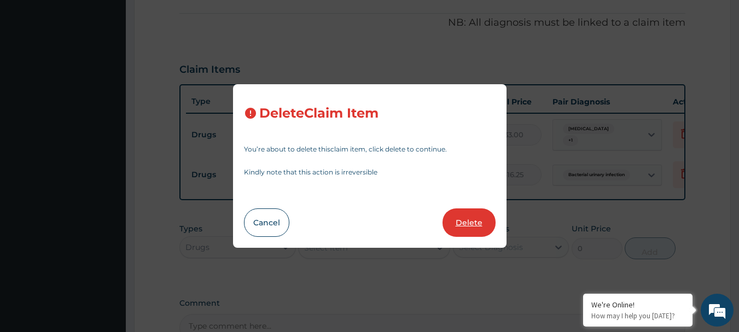
click at [456, 228] on button "Delete" at bounding box center [469, 223] width 53 height 28
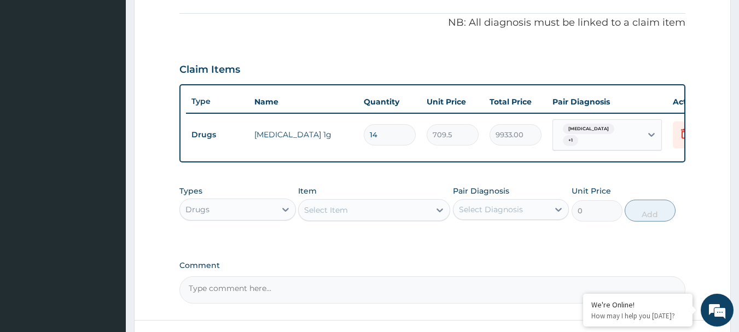
click at [257, 211] on div "Drugs" at bounding box center [228, 210] width 96 height 18
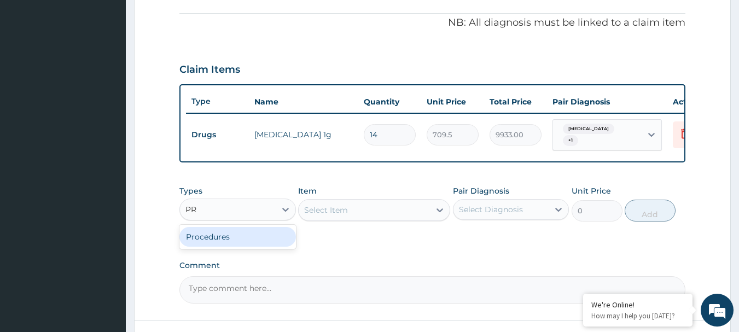
type input "PRO"
click at [244, 247] on div "Procedures" at bounding box center [238, 237] width 117 height 20
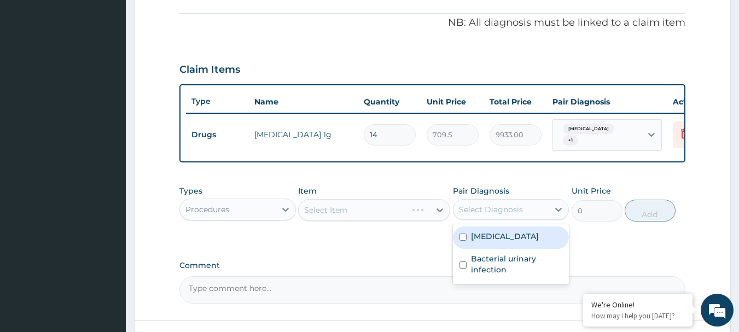
click at [486, 213] on div "Select Diagnosis" at bounding box center [491, 209] width 64 height 11
click at [460, 241] on input "checkbox" at bounding box center [463, 237] width 7 height 7
checkbox input "true"
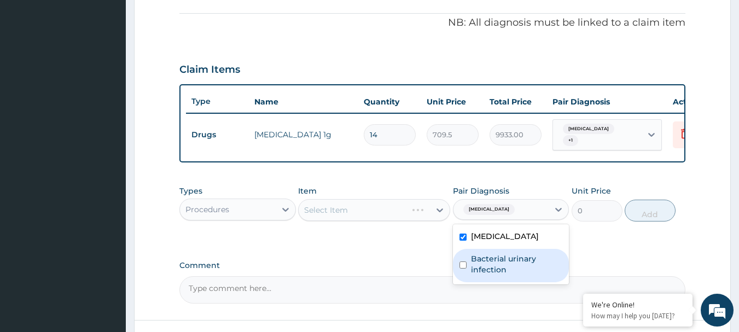
click at [465, 269] on input "checkbox" at bounding box center [463, 265] width 7 height 7
checkbox input "true"
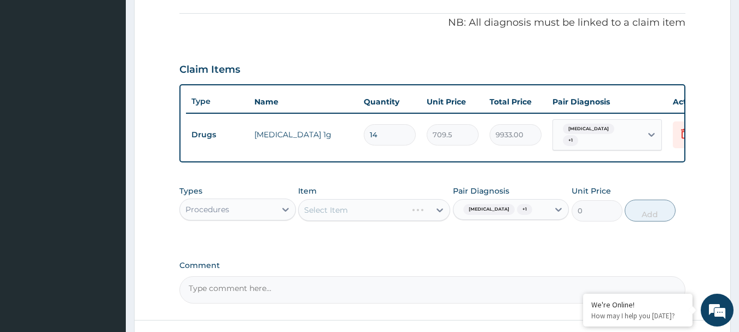
click at [388, 216] on div "Select Item" at bounding box center [374, 210] width 152 height 22
click at [388, 216] on div "Select Item" at bounding box center [364, 210] width 131 height 18
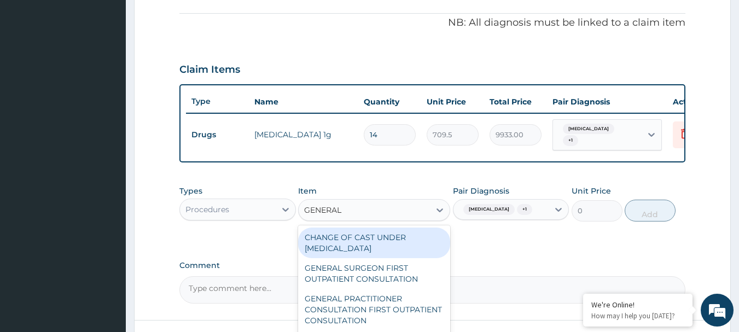
type input "GENERAL P"
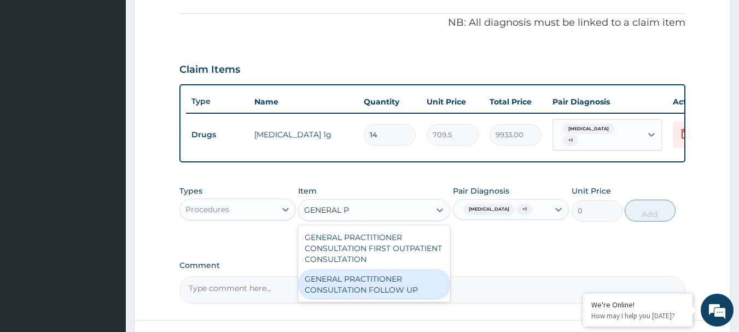
click at [386, 292] on div "GENERAL PRACTITIONER CONSULTATION FOLLOW UP" at bounding box center [374, 284] width 152 height 31
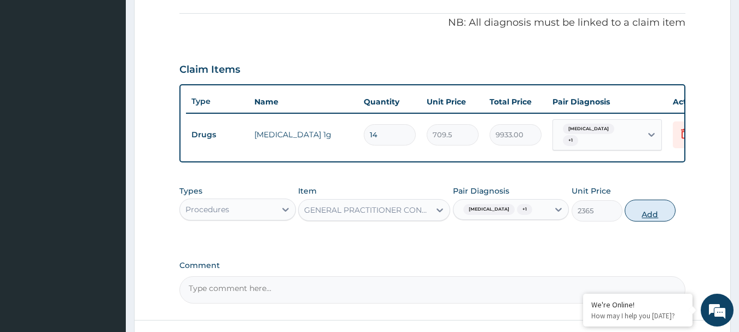
click at [645, 214] on button "Add" at bounding box center [650, 211] width 51 height 22
type input "0"
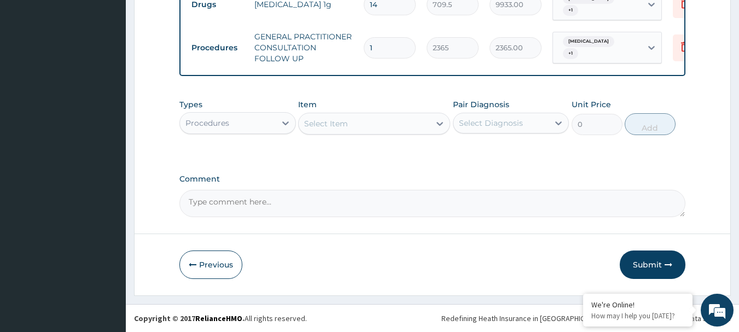
scroll to position [457, 0]
click at [656, 269] on button "Submit" at bounding box center [653, 265] width 66 height 28
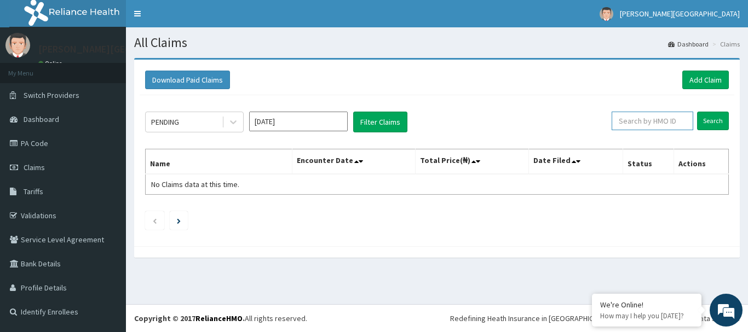
click at [668, 119] on input "text" at bounding box center [652, 121] width 82 height 19
type input "MHN/10138/B"
click at [718, 123] on input "Search" at bounding box center [713, 121] width 32 height 19
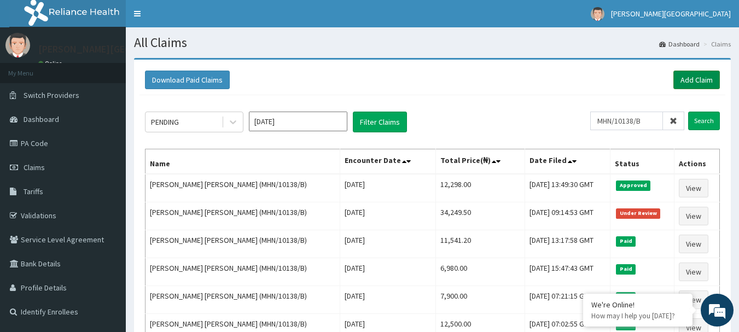
click at [681, 80] on link "Add Claim" at bounding box center [697, 80] width 47 height 19
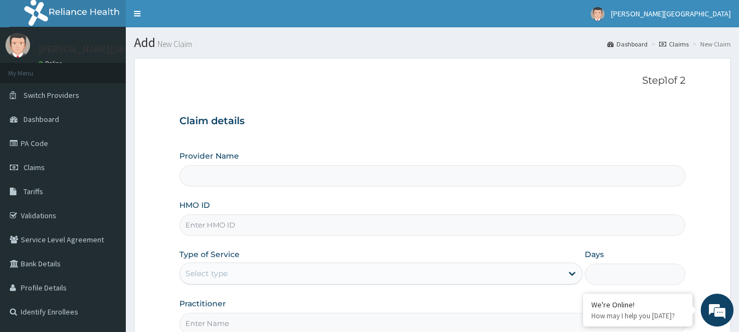
type input "[PERSON_NAME][GEOGRAPHIC_DATA]"
click at [341, 225] on input "HMO ID" at bounding box center [433, 225] width 507 height 21
type input "AGO/10041/B"
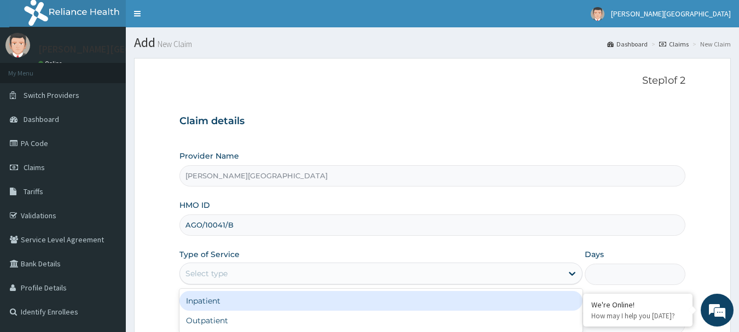
click at [216, 273] on div "Select type" at bounding box center [207, 273] width 42 height 11
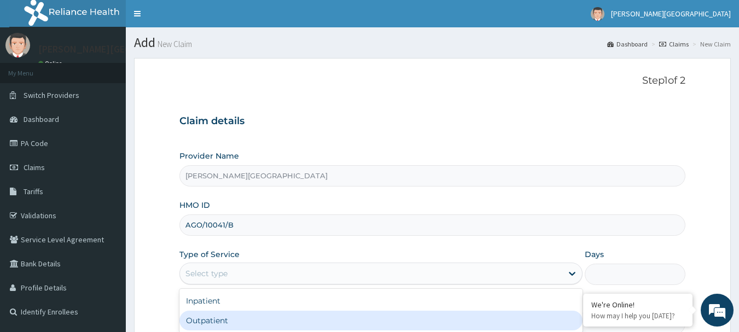
click at [225, 319] on div "Outpatient" at bounding box center [381, 321] width 403 height 20
type input "1"
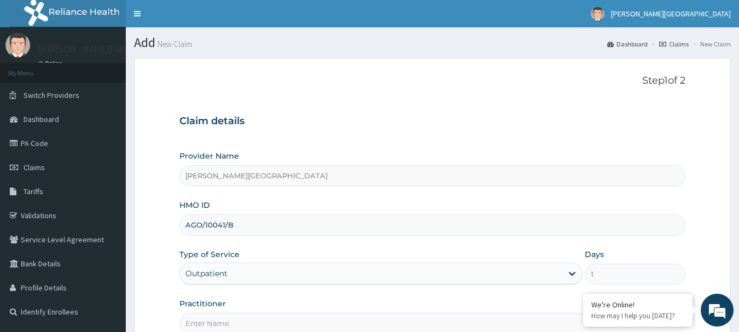
click at [225, 319] on input "Practitioner" at bounding box center [433, 323] width 507 height 21
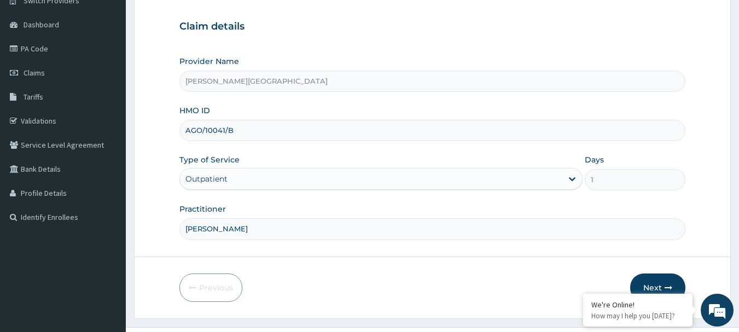
scroll to position [118, 0]
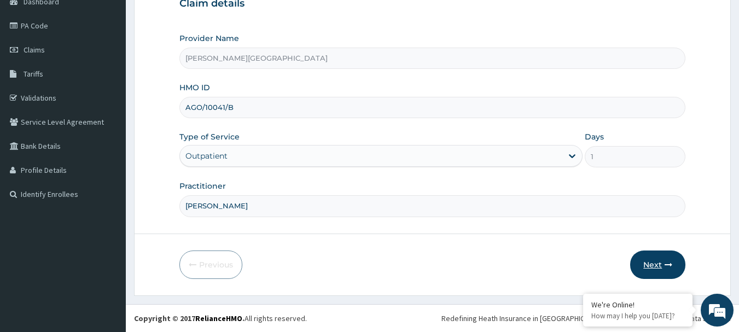
type input "[PERSON_NAME]"
click at [655, 261] on button "Next" at bounding box center [658, 265] width 55 height 28
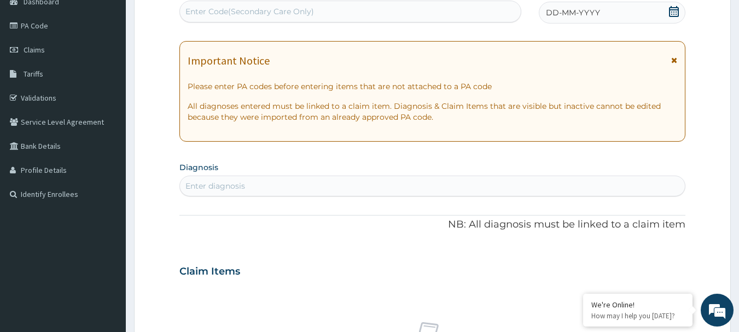
click at [315, 14] on div "Enter Code(Secondary Care Only)" at bounding box center [351, 12] width 342 height 18
drag, startPoint x: 315, startPoint y: 14, endPoint x: 286, endPoint y: 8, distance: 30.1
click at [286, 8] on div "Enter Code(Secondary Care Only)" at bounding box center [250, 11] width 129 height 11
paste input "PA/A3B620"
type input "PA/A3B620"
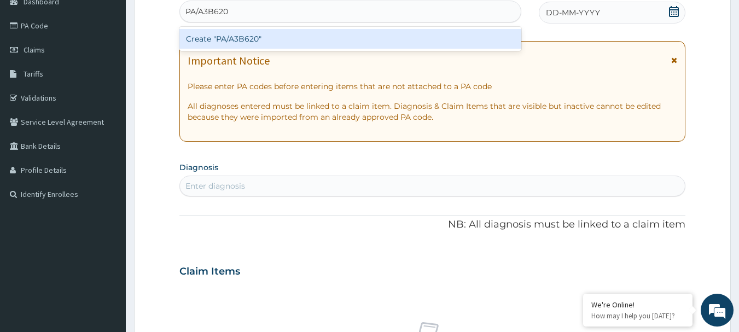
click at [247, 39] on div "Create "PA/A3B620"" at bounding box center [351, 39] width 343 height 20
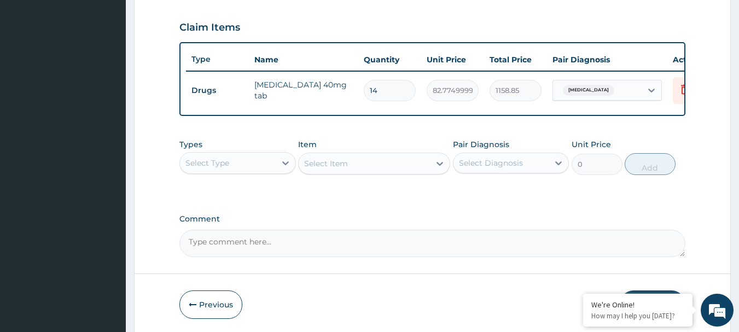
scroll to position [413, 0]
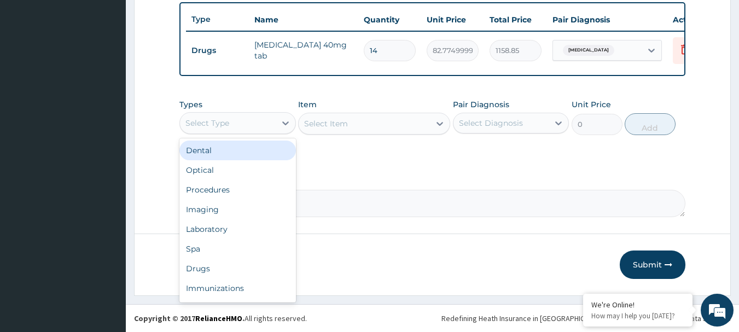
click at [226, 129] on div "Select Type" at bounding box center [228, 123] width 96 height 18
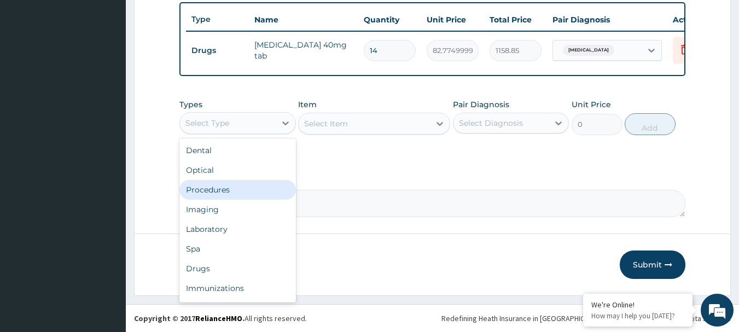
click at [235, 196] on div "Procedures" at bounding box center [238, 190] width 117 height 20
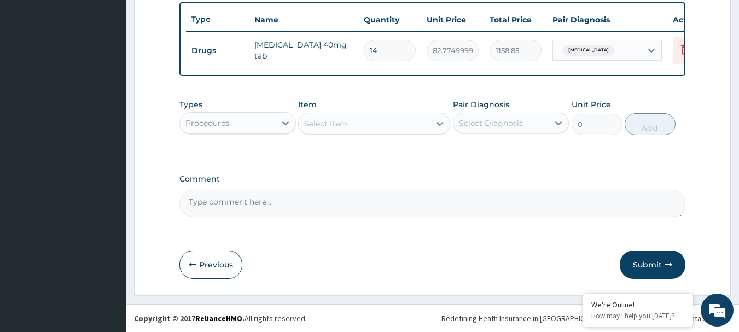
click at [394, 125] on div "Select Item" at bounding box center [364, 124] width 131 height 18
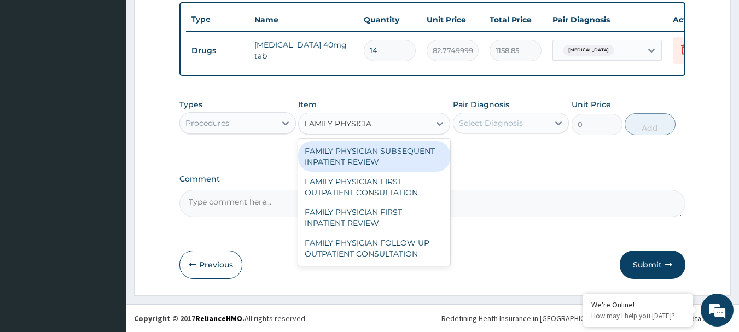
type input "FAMILY PHYSICIAN"
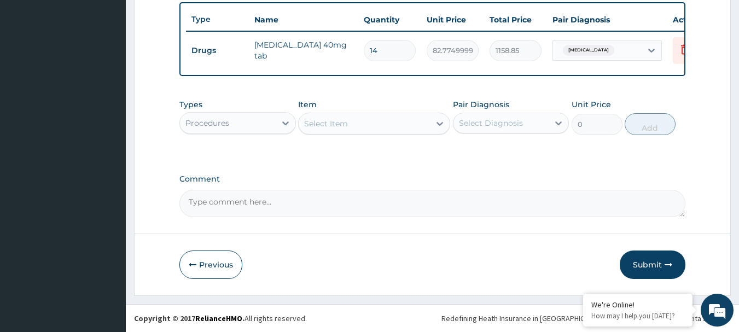
click at [394, 123] on div "Select Item" at bounding box center [364, 124] width 131 height 18
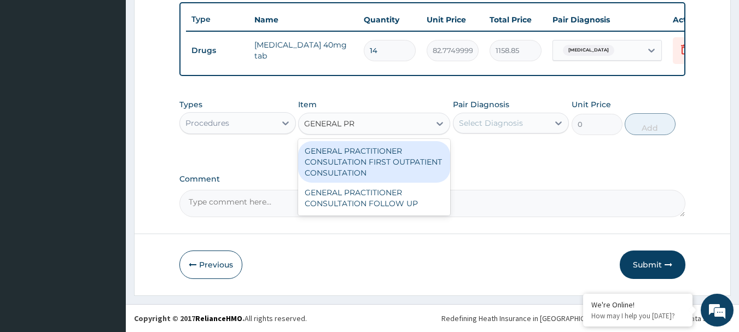
type input "GENERAL PRA"
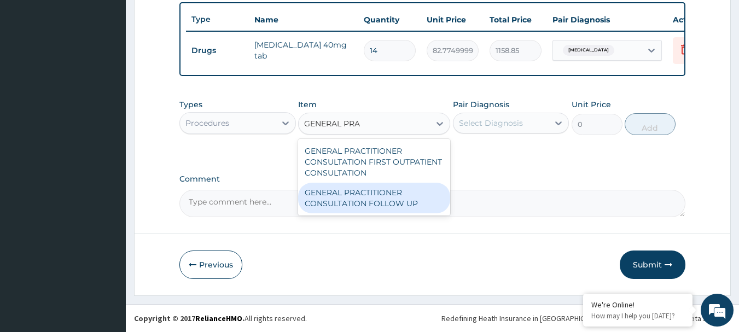
click at [393, 202] on div "GENERAL PRACTITIONER CONSULTATION FOLLOW UP" at bounding box center [374, 198] width 152 height 31
type input "2365"
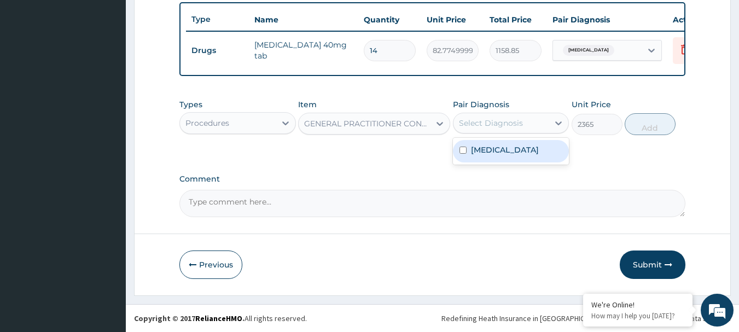
click at [500, 133] on div "Select Diagnosis" at bounding box center [511, 123] width 117 height 21
click at [500, 152] on label "Secondary hypertension" at bounding box center [505, 150] width 68 height 11
checkbox input "true"
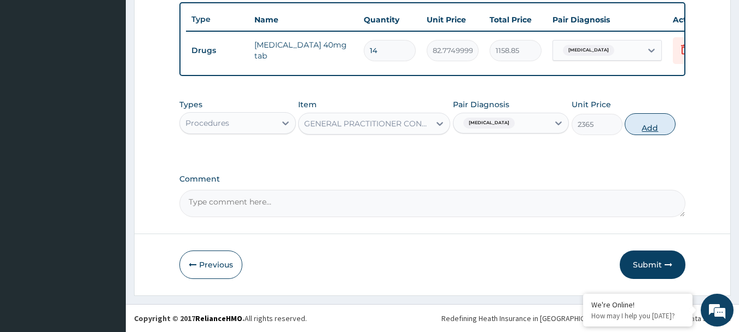
click at [654, 125] on button "Add" at bounding box center [650, 124] width 51 height 22
type input "0"
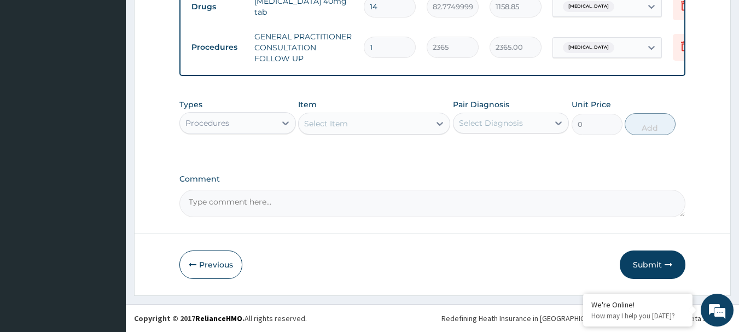
scroll to position [457, 0]
click at [654, 257] on button "Submit" at bounding box center [653, 265] width 66 height 28
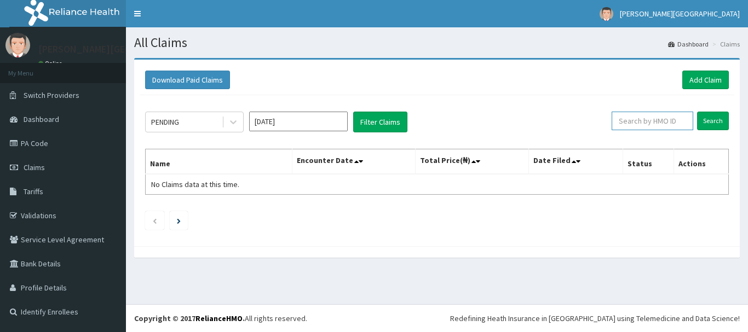
click at [655, 118] on input "text" at bounding box center [652, 121] width 82 height 19
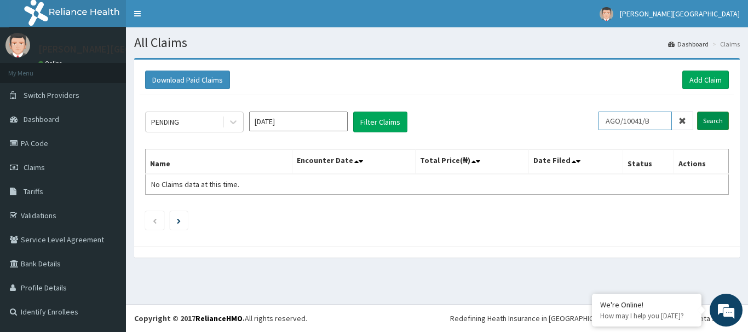
type input "AGO/10041/B"
click at [707, 119] on input "Search" at bounding box center [713, 121] width 32 height 19
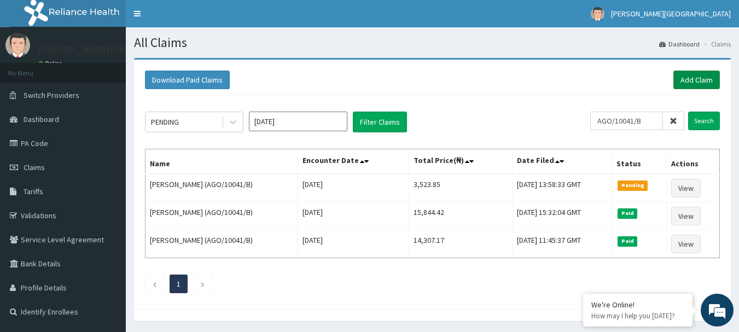
click at [697, 84] on link "Add Claim" at bounding box center [697, 80] width 47 height 19
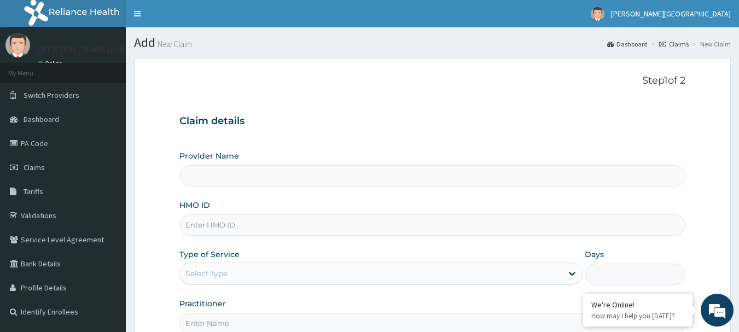
type input "Mother Teresa Medical Centre"
click at [324, 227] on input "HMO ID" at bounding box center [433, 225] width 507 height 21
type input "TUD/10062/A"
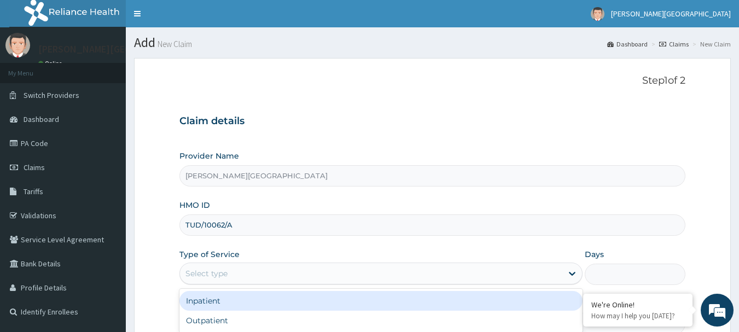
click at [284, 270] on div "Select type" at bounding box center [371, 274] width 383 height 18
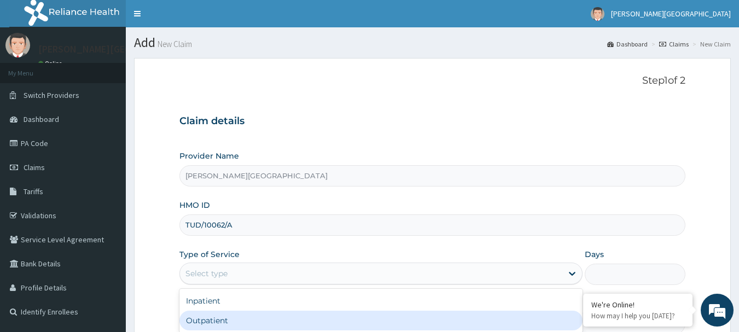
click at [284, 311] on div "Outpatient" at bounding box center [381, 321] width 403 height 20
type input "1"
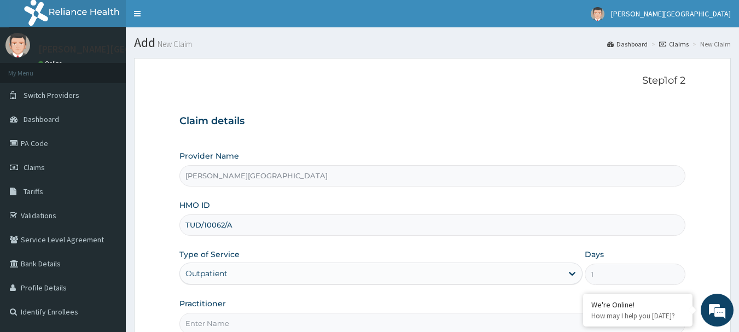
click at [285, 330] on input "Practitioner" at bounding box center [433, 323] width 507 height 21
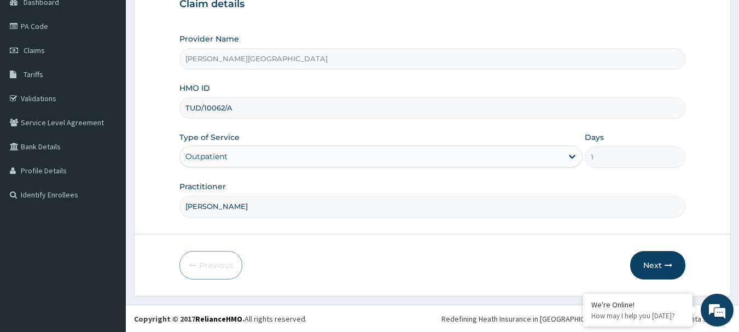
scroll to position [118, 0]
type input "DR CHUKS"
click at [663, 263] on button "Next" at bounding box center [658, 265] width 55 height 28
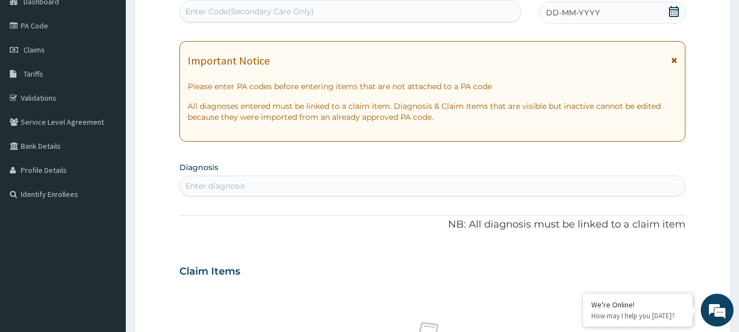
click at [469, 8] on div "Enter Code(Secondary Care Only)" at bounding box center [351, 12] width 342 height 18
paste input "PA/931744"
type input "PA/931744"
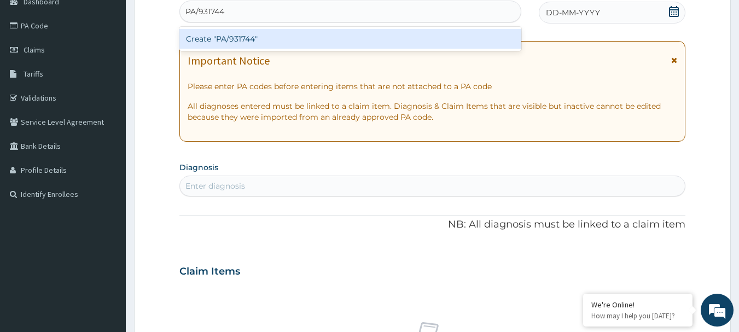
click at [224, 31] on div "Create "PA/931744"" at bounding box center [351, 39] width 343 height 20
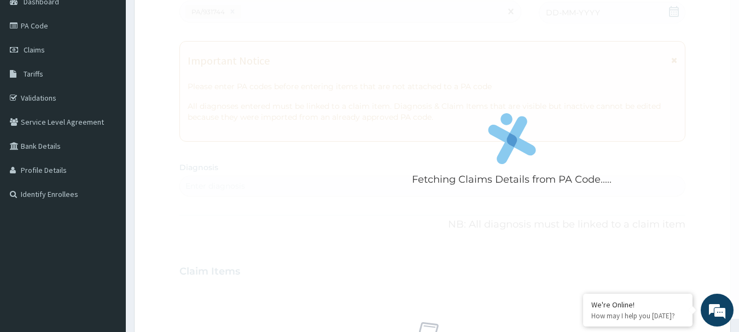
scroll to position [327, 0]
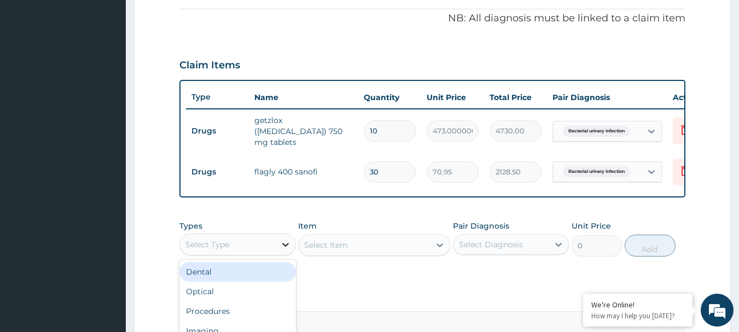
click at [284, 247] on icon at bounding box center [285, 245] width 7 height 4
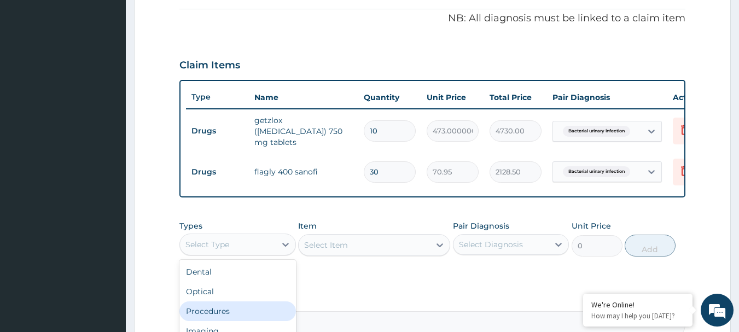
click at [253, 308] on div "Procedures" at bounding box center [238, 312] width 117 height 20
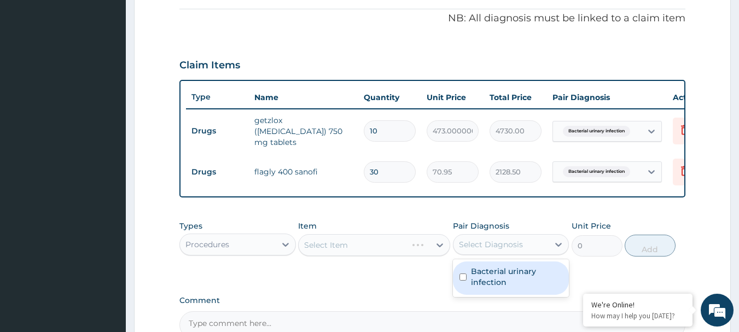
click at [486, 250] on div "Select Diagnosis" at bounding box center [491, 244] width 64 height 11
click at [487, 288] on label "Bacterial urinary infection" at bounding box center [517, 277] width 92 height 22
checkbox input "true"
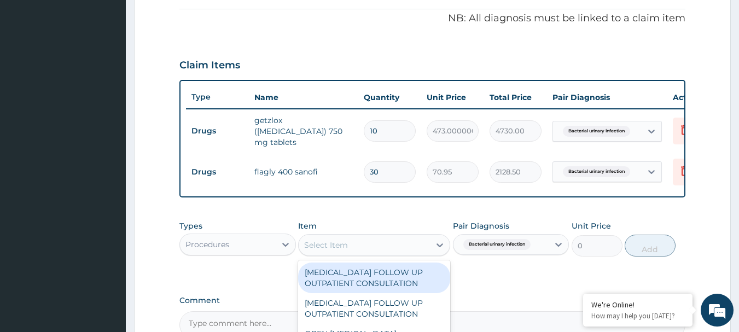
click at [385, 249] on div "Select Item" at bounding box center [364, 245] width 131 height 18
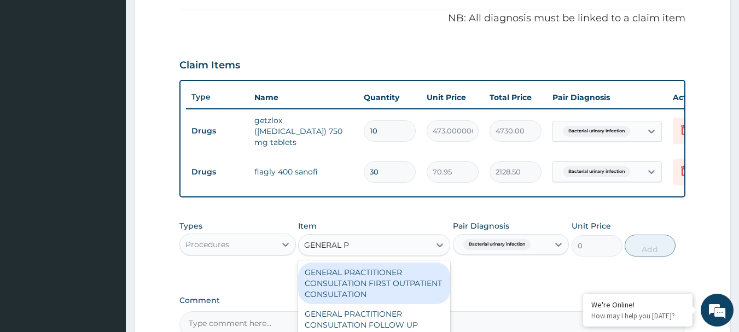
type input "GENERAL PR"
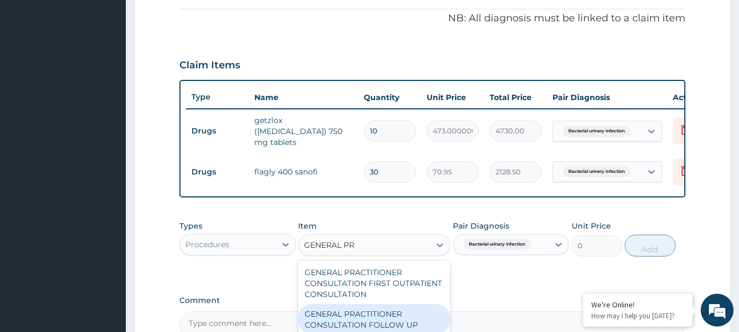
click at [390, 325] on div "GENERAL PRACTITIONER CONSULTATION FOLLOW UP" at bounding box center [374, 319] width 152 height 31
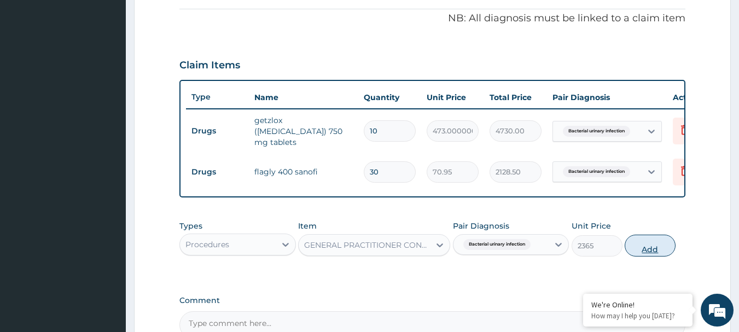
click at [657, 250] on button "Add" at bounding box center [650, 246] width 51 height 22
type input "0"
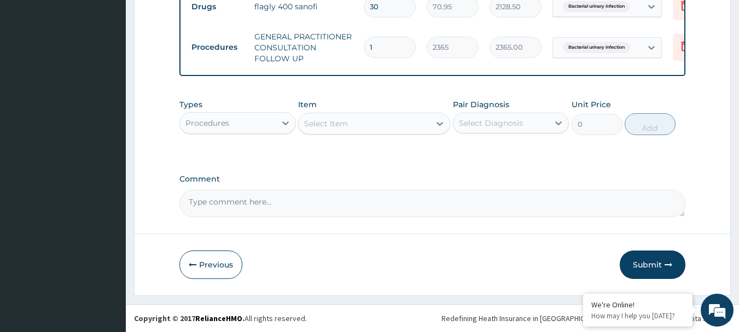
scroll to position [495, 0]
click at [658, 262] on button "Submit" at bounding box center [653, 265] width 66 height 28
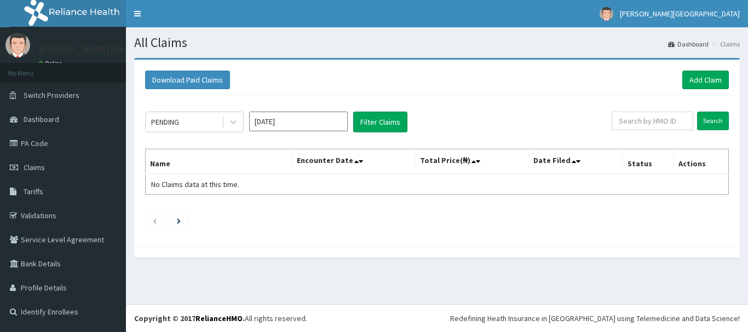
click at [630, 124] on input "text" at bounding box center [652, 121] width 82 height 19
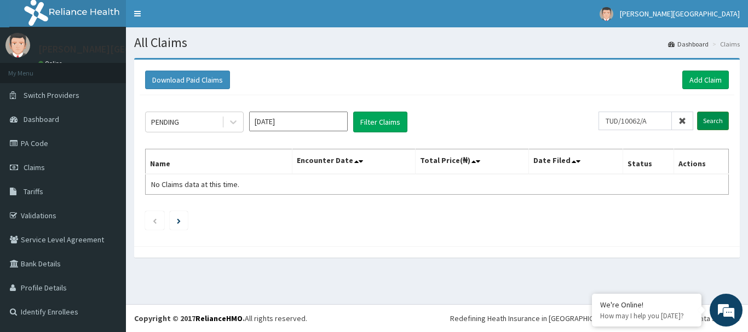
type input "TUD/10062/A"
click at [710, 119] on input "Search" at bounding box center [713, 121] width 32 height 19
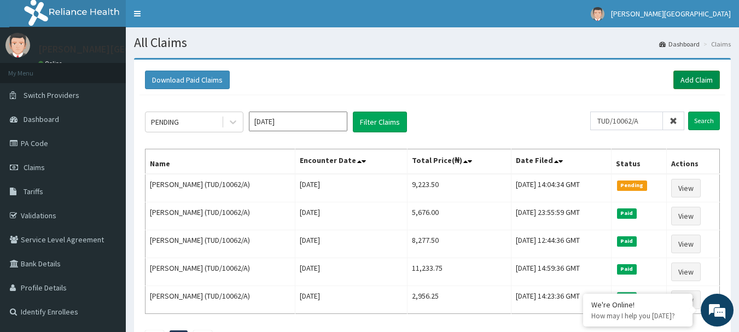
click at [705, 85] on link "Add Claim" at bounding box center [697, 80] width 47 height 19
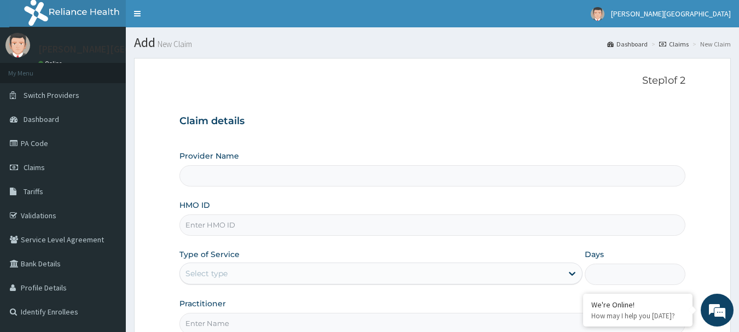
type input "[PERSON_NAME][GEOGRAPHIC_DATA]"
click at [301, 225] on input "HMO ID" at bounding box center [433, 225] width 507 height 21
click at [233, 222] on input "HMO ID" at bounding box center [433, 225] width 507 height 21
type input "ACH/10235/C"
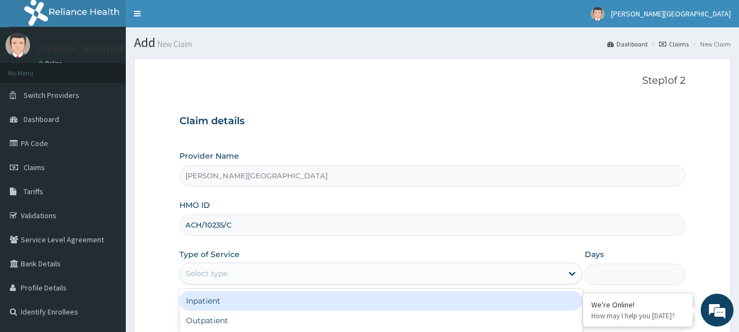
click at [209, 279] on div "Select type" at bounding box center [207, 273] width 42 height 11
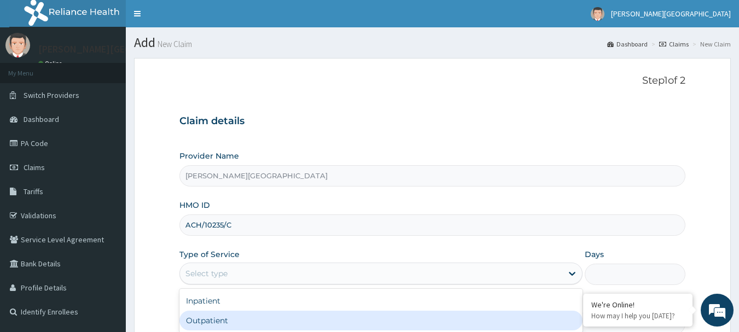
click at [197, 315] on div "Outpatient" at bounding box center [381, 321] width 403 height 20
type input "1"
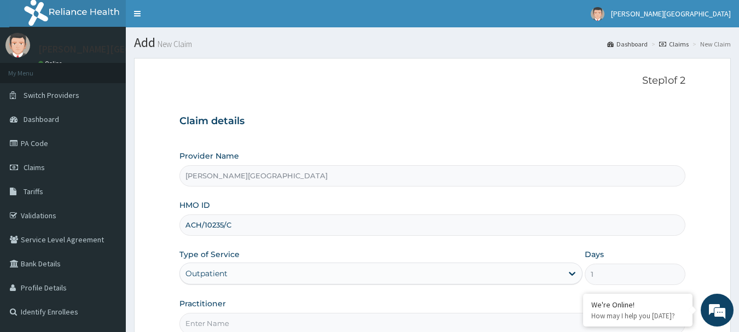
click at [202, 328] on input "Practitioner" at bounding box center [433, 323] width 507 height 21
click at [207, 328] on input "DR CHUKS" at bounding box center [433, 323] width 507 height 21
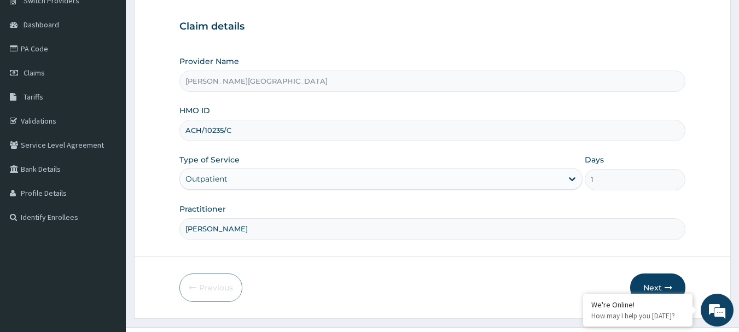
scroll to position [118, 0]
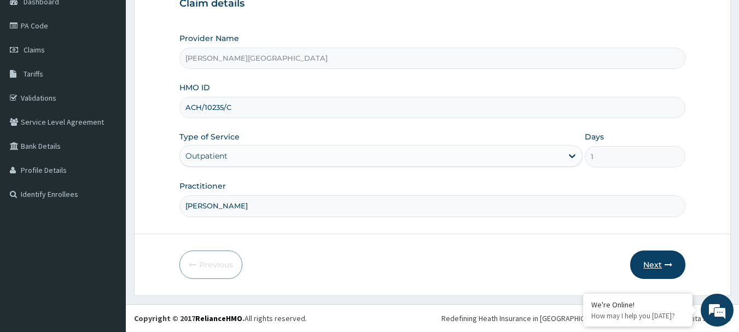
type input "DR CHUKS"
click at [648, 266] on button "Next" at bounding box center [658, 265] width 55 height 28
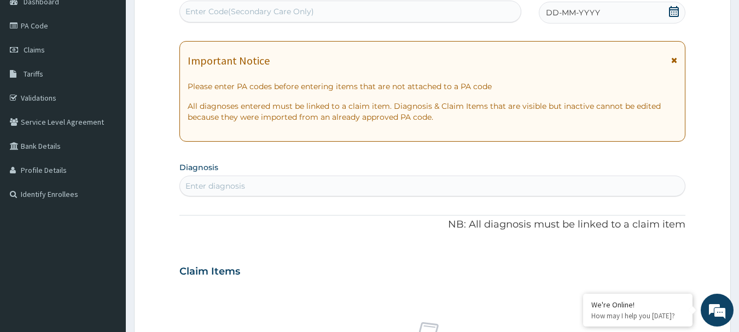
click at [284, 12] on div "Enter Code(Secondary Care Only)" at bounding box center [250, 11] width 129 height 11
paste input "PA/FBAAE5"
type input "PA/FBAAE5"
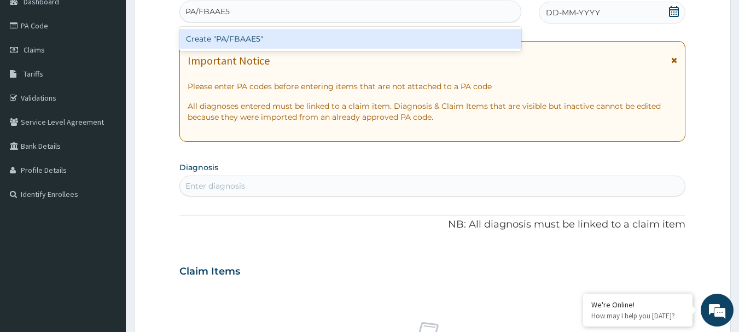
click at [225, 36] on div "Create "PA/FBAAE5"" at bounding box center [351, 39] width 343 height 20
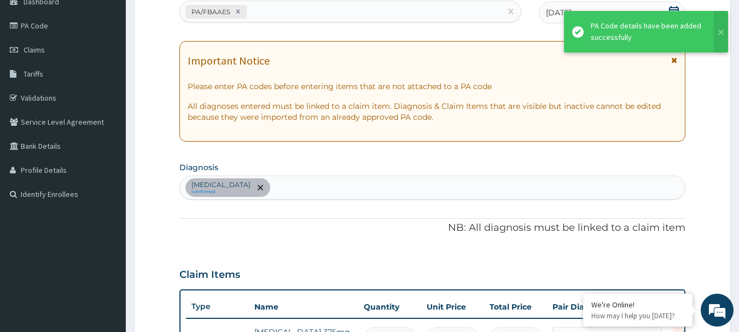
scroll to position [134, 0]
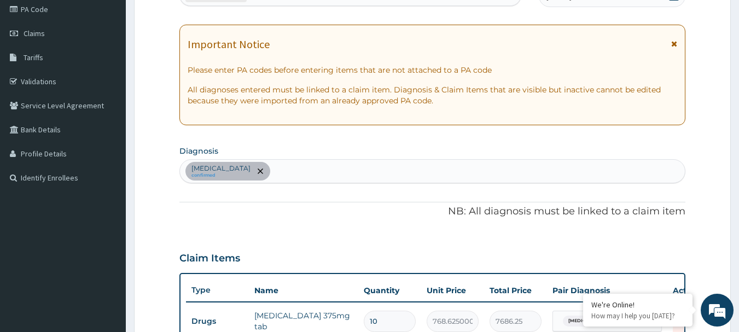
click at [412, 242] on div "Claim Items" at bounding box center [433, 256] width 507 height 28
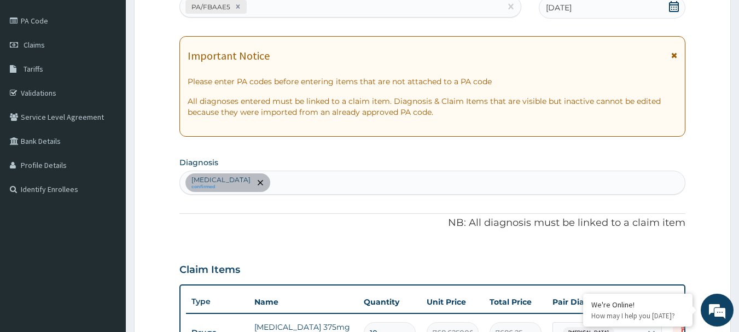
scroll to position [0, 0]
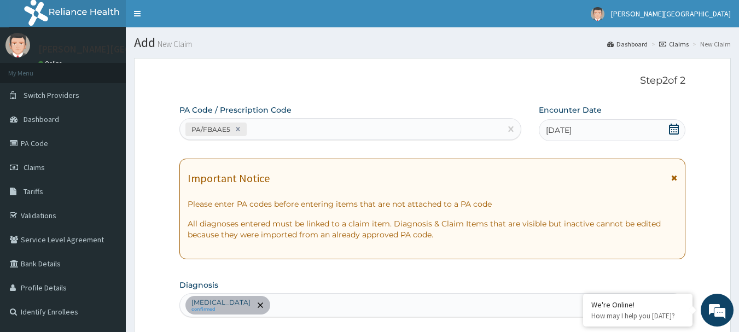
click at [409, 316] on div "Sepsis confirmed" at bounding box center [433, 305] width 506 height 23
type input "MALARIA"
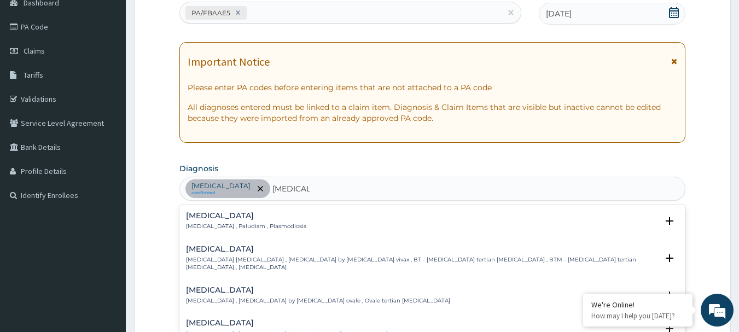
scroll to position [138, 0]
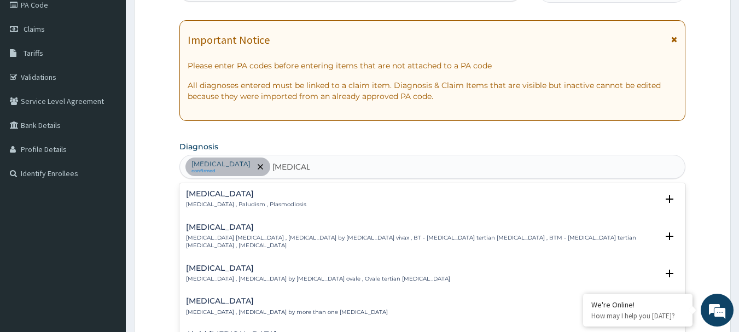
click at [376, 212] on div "Malaria Malaria , Paludism , Plasmodiosis Select Status Query Query covers susp…" at bounding box center [433, 202] width 494 height 25
click at [203, 201] on p "Malaria , Paludism , Plasmodiosis" at bounding box center [246, 205] width 120 height 8
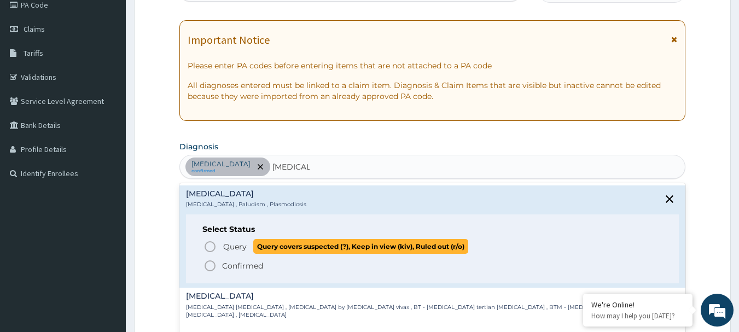
click at [209, 247] on icon "status option query" at bounding box center [210, 246] width 13 height 13
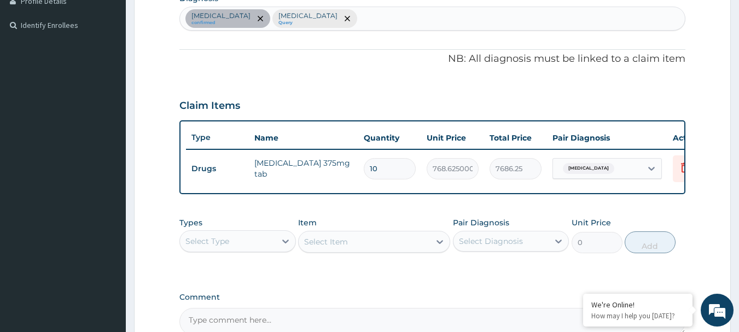
scroll to position [292, 0]
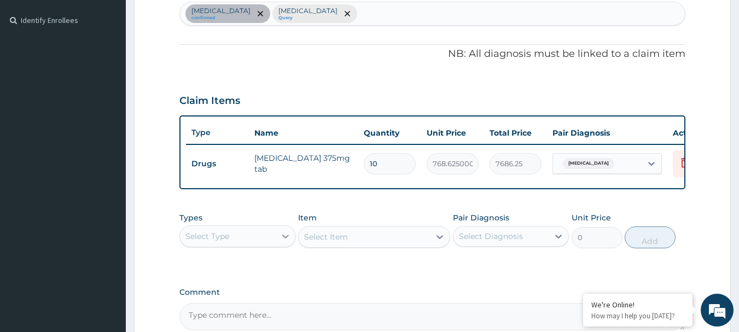
click at [285, 242] on icon at bounding box center [285, 236] width 11 height 11
click at [249, 236] on div "Select Type" at bounding box center [228, 237] width 96 height 18
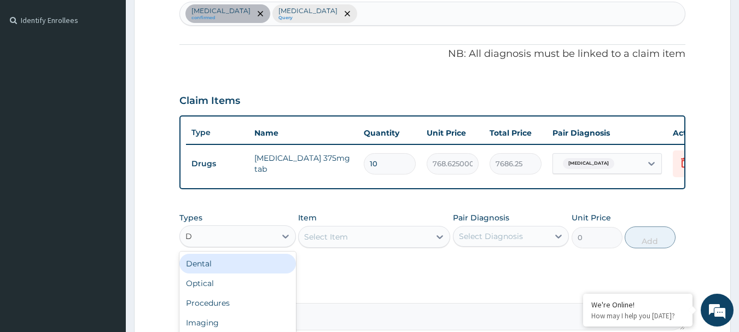
type input "DR"
click at [250, 273] on div "Drugs" at bounding box center [238, 264] width 117 height 20
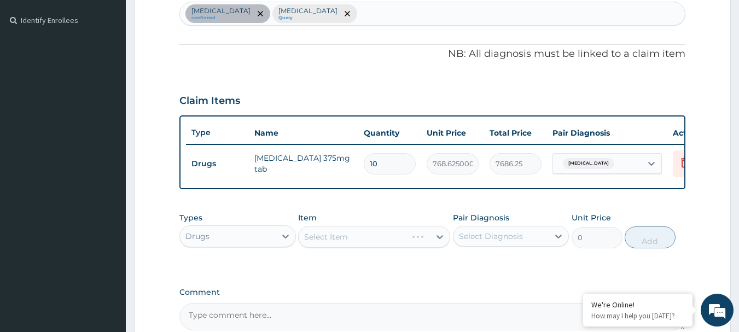
click at [401, 242] on div "Select Item" at bounding box center [374, 237] width 152 height 22
click at [534, 240] on div "Select Diagnosis" at bounding box center [502, 237] width 96 height 18
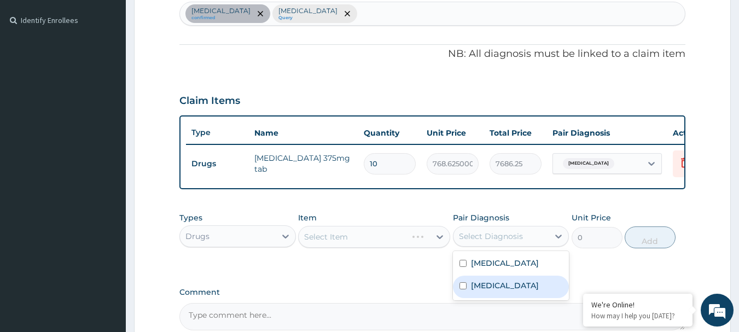
click at [511, 296] on div "Malaria" at bounding box center [511, 287] width 117 height 22
checkbox input "true"
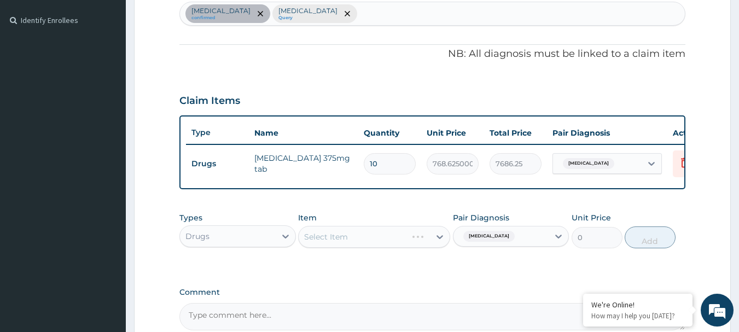
click at [372, 244] on div "Select Item" at bounding box center [374, 237] width 152 height 22
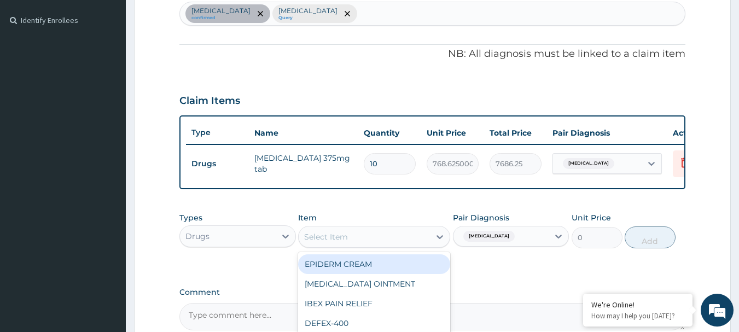
click at [371, 242] on div "Select Item" at bounding box center [364, 237] width 131 height 18
type input "LONART"
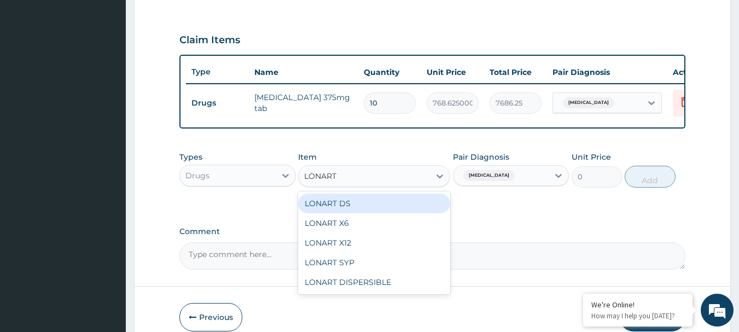
scroll to position [357, 0]
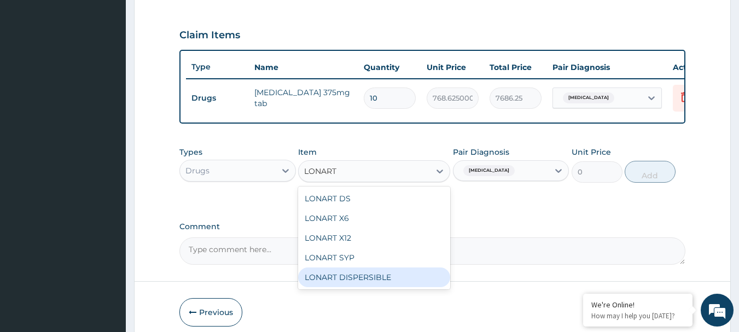
click at [369, 287] on div "LONART DISPERSIBLE" at bounding box center [374, 278] width 152 height 20
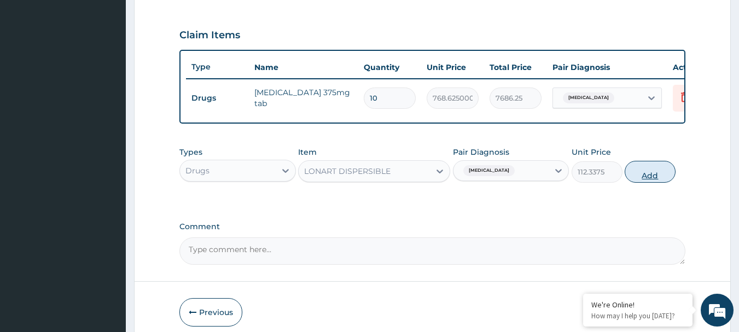
click at [632, 180] on button "Add" at bounding box center [650, 172] width 51 height 22
type input "0"
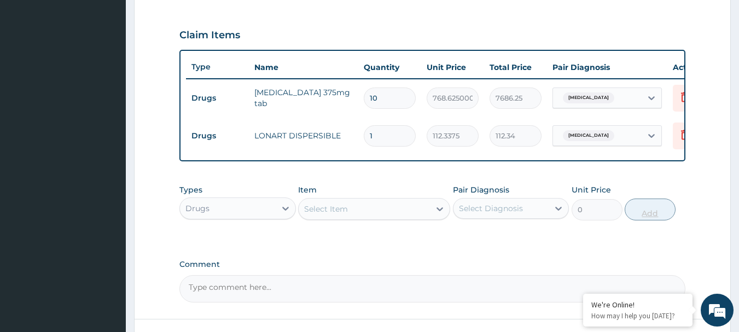
type input "0.00"
type input "6"
type input "674.03"
type input "6"
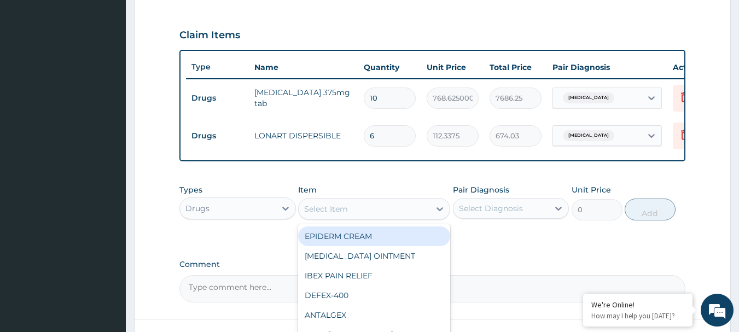
click at [390, 218] on div "Select Item" at bounding box center [364, 209] width 131 height 18
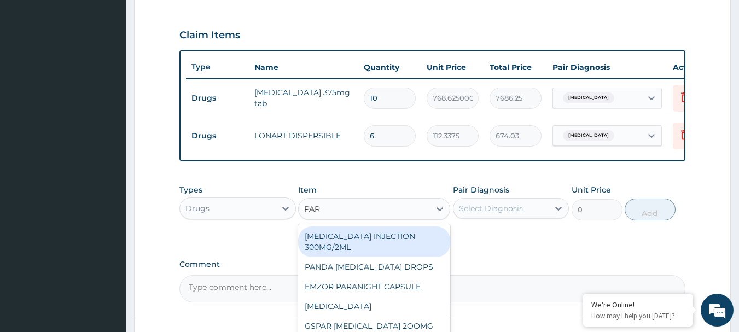
type input "PARA"
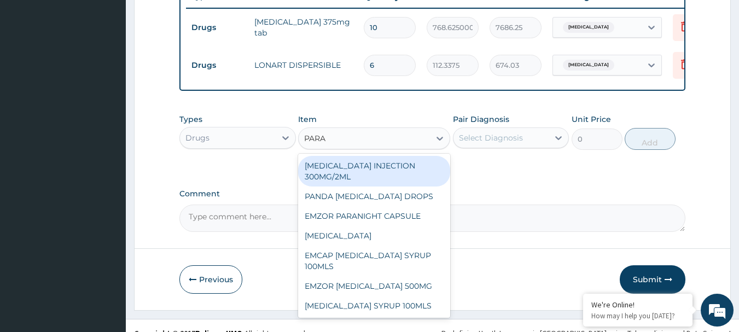
scroll to position [430, 0]
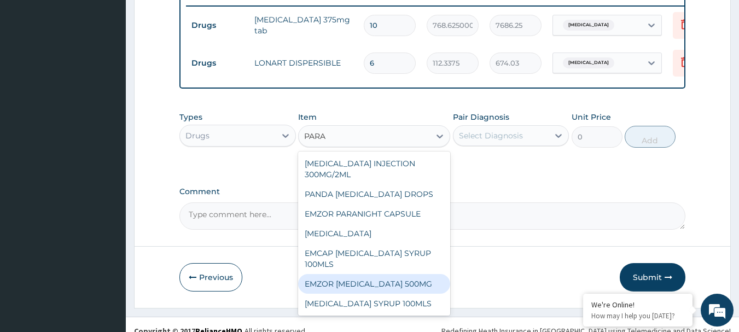
click at [401, 284] on div "EMZOR PARACETAMOL 500MG" at bounding box center [374, 284] width 152 height 20
type input "23.65"
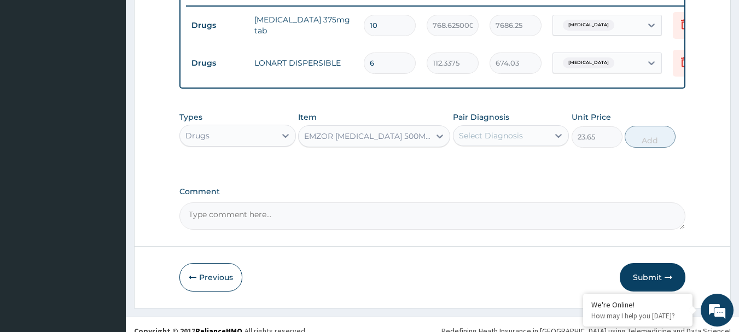
click at [499, 139] on div "Select Diagnosis" at bounding box center [491, 135] width 64 height 11
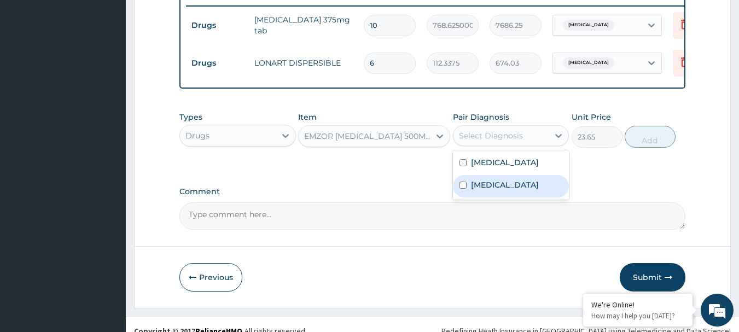
click at [528, 198] on div "Malaria" at bounding box center [511, 186] width 117 height 22
checkbox input "true"
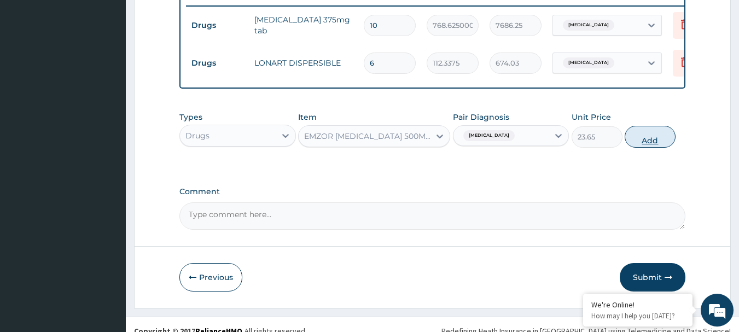
click at [642, 140] on button "Add" at bounding box center [650, 137] width 51 height 22
type input "0"
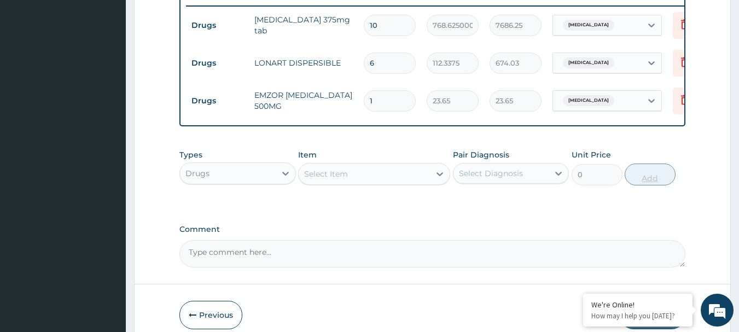
type input "0.00"
type input "9"
type input "212.85"
type input "9"
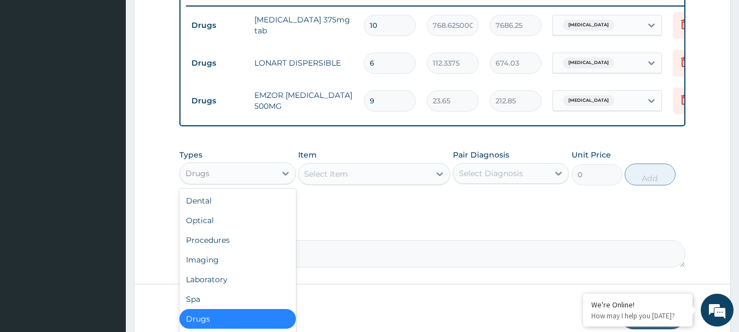
click at [224, 182] on div "Drugs" at bounding box center [228, 174] width 96 height 18
type input "P"
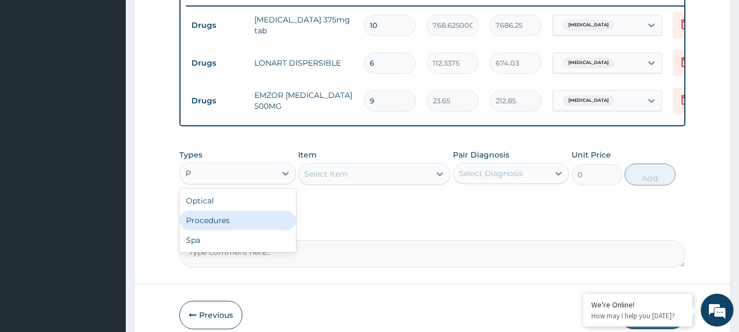
click at [229, 222] on div "Procedures" at bounding box center [238, 221] width 117 height 20
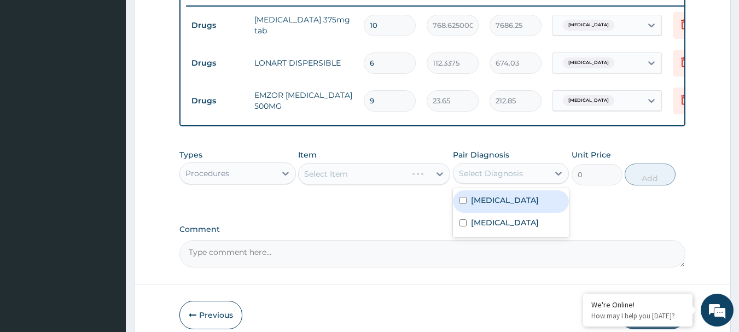
click at [484, 179] on div "Select Diagnosis" at bounding box center [491, 173] width 64 height 11
click at [458, 209] on div "Sepsis" at bounding box center [511, 201] width 117 height 22
checkbox input "true"
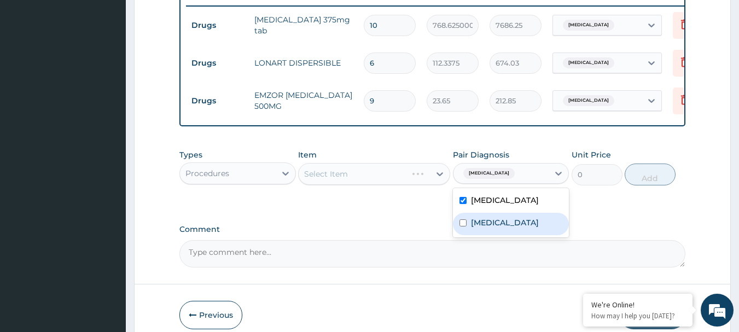
click at [461, 227] on input "checkbox" at bounding box center [463, 222] width 7 height 7
checkbox input "true"
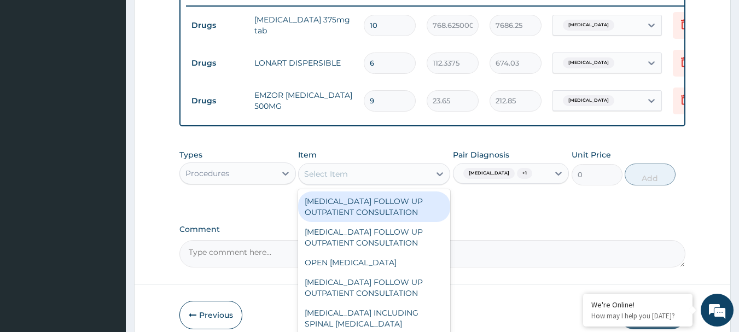
click at [371, 177] on div "Select Item" at bounding box center [364, 174] width 131 height 18
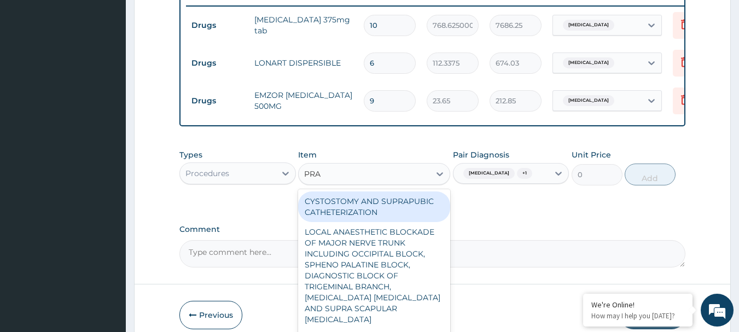
type input "PRAC"
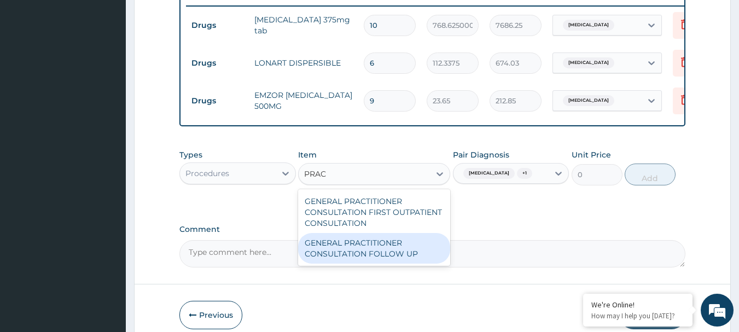
click at [369, 241] on div "GENERAL PRACTITIONER CONSULTATION FOLLOW UP" at bounding box center [374, 248] width 152 height 31
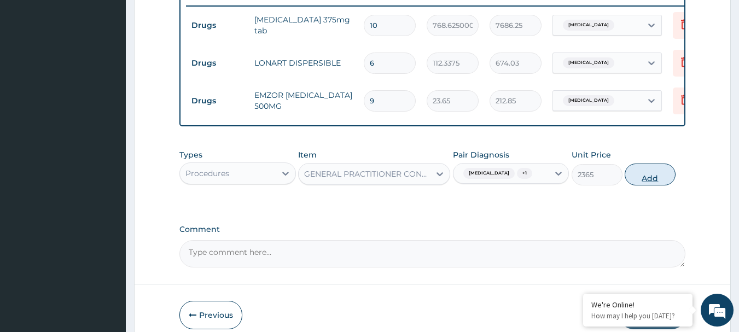
click at [666, 178] on button "Add" at bounding box center [650, 175] width 51 height 22
type input "0"
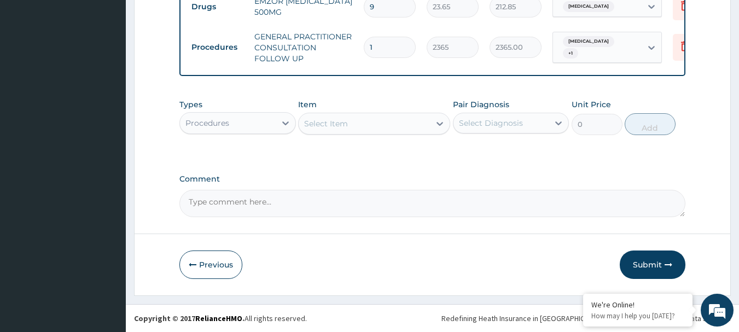
scroll to position [533, 0]
click at [640, 267] on button "Submit" at bounding box center [653, 265] width 66 height 28
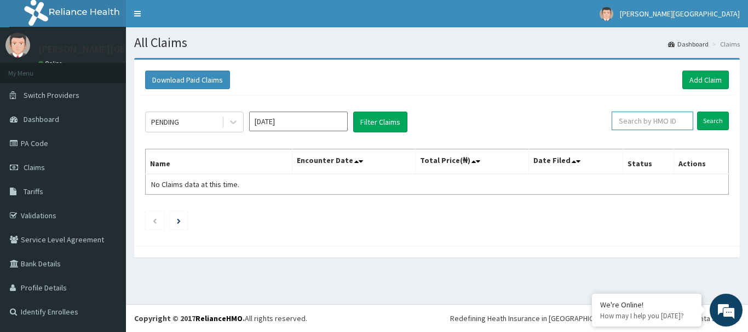
click at [681, 119] on input "text" at bounding box center [652, 121] width 82 height 19
type input "ACH/10235/C"
click at [718, 119] on input "Search" at bounding box center [713, 121] width 32 height 19
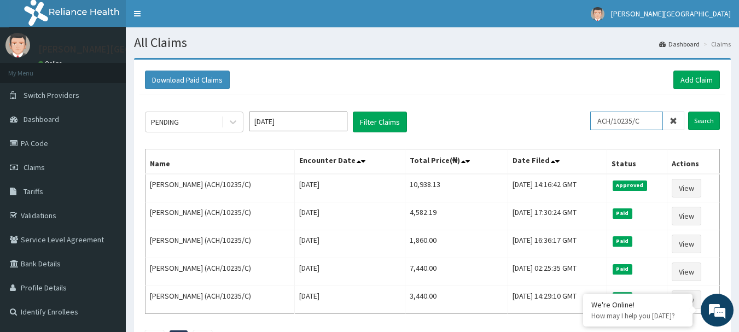
click at [653, 119] on input "ACH/10235/C" at bounding box center [627, 121] width 73 height 19
drag, startPoint x: 651, startPoint y: 120, endPoint x: 585, endPoint y: 122, distance: 65.7
click at [585, 122] on div "PENDING [DATE] Filter Claims ACH/10235/C Search" at bounding box center [432, 122] width 575 height 21
click at [620, 114] on input "ACH/10235/C" at bounding box center [627, 121] width 73 height 19
drag, startPoint x: 651, startPoint y: 121, endPoint x: 595, endPoint y: 123, distance: 55.9
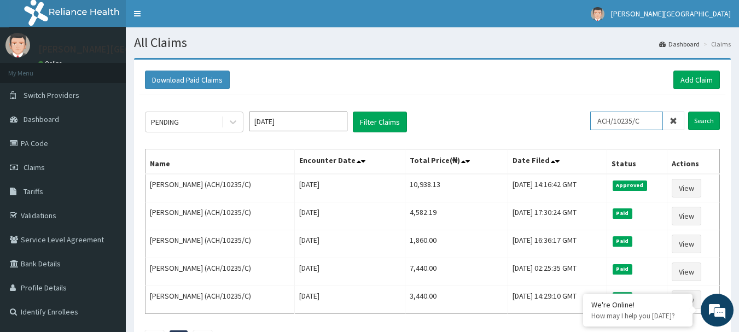
click at [595, 123] on div "PENDING [DATE] Filter Claims ACH/10235/C Search" at bounding box center [432, 122] width 575 height 21
click at [702, 83] on link "Add Claim" at bounding box center [697, 80] width 47 height 19
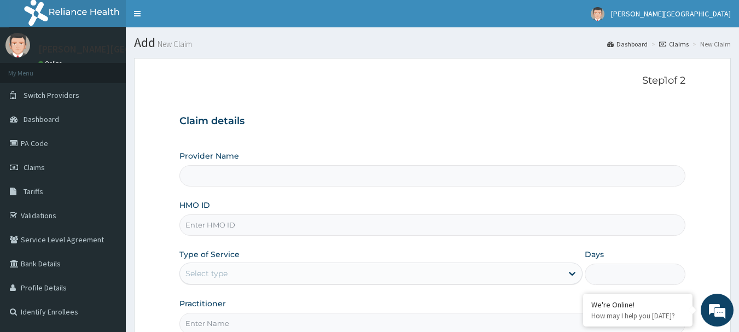
type input "[PERSON_NAME][GEOGRAPHIC_DATA]"
click at [221, 227] on input "HMO ID" at bounding box center [433, 225] width 507 height 21
paste input "ACH/10235/C"
type input "ACH/10235/D"
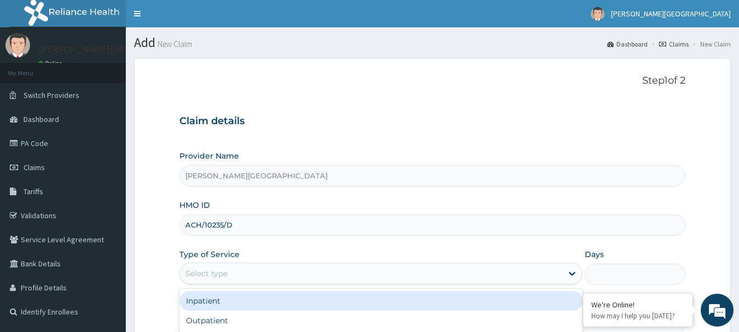
click at [264, 263] on div "Select type" at bounding box center [381, 274] width 403 height 22
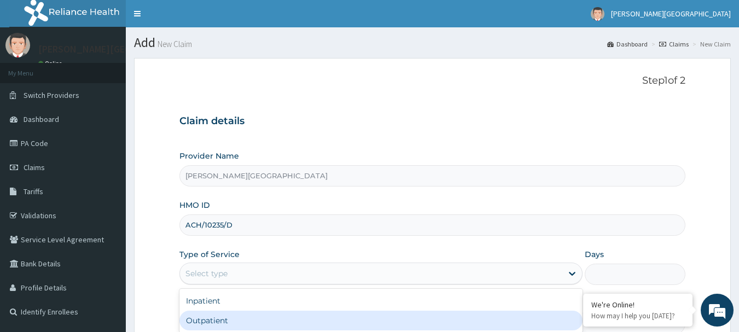
click at [270, 317] on div "Outpatient" at bounding box center [381, 321] width 403 height 20
type input "1"
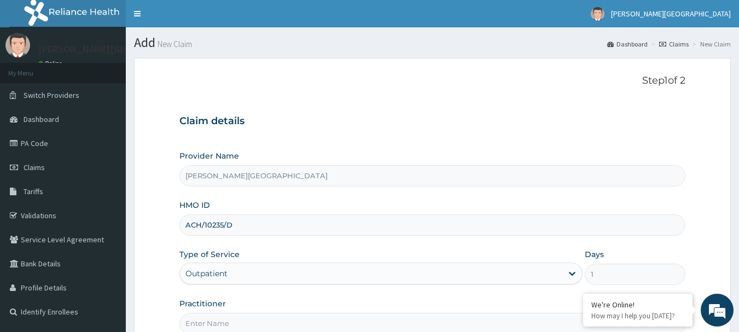
click at [271, 321] on input "Practitioner" at bounding box center [433, 323] width 507 height 21
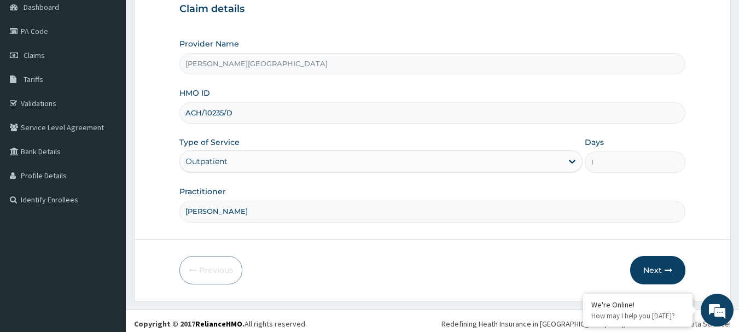
scroll to position [118, 0]
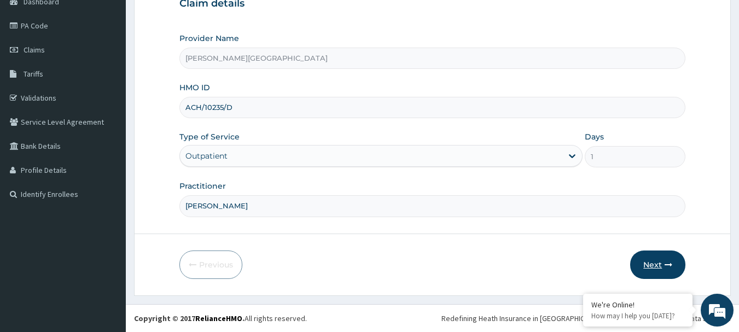
type input "DR CHUKS"
click at [661, 260] on button "Next" at bounding box center [658, 265] width 55 height 28
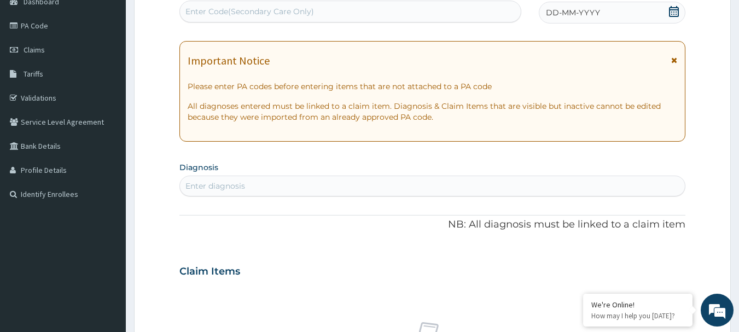
click at [327, 16] on div "Enter Code(Secondary Care Only)" at bounding box center [351, 12] width 342 height 18
paste input "PA/1681FF"
type input "PA/1681FF"
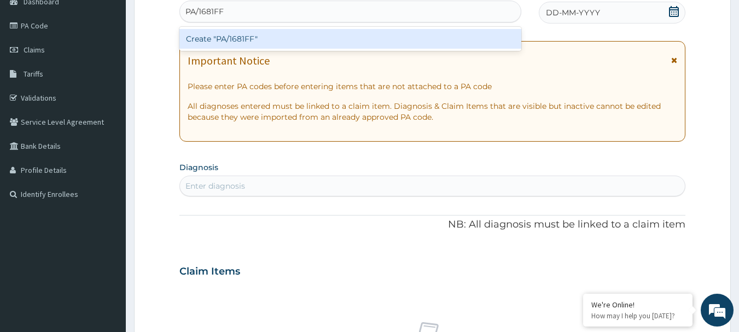
click at [217, 39] on div "Create "PA/1681FF"" at bounding box center [351, 39] width 343 height 20
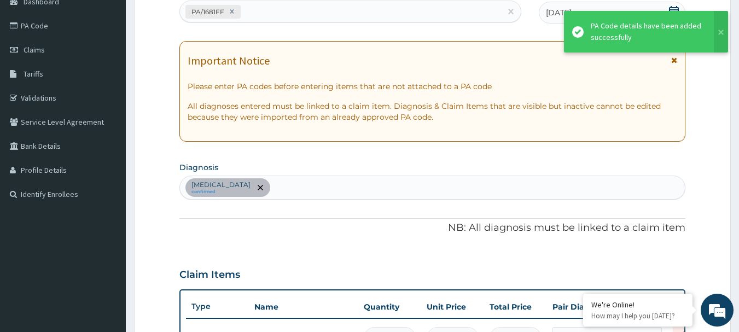
scroll to position [365, 0]
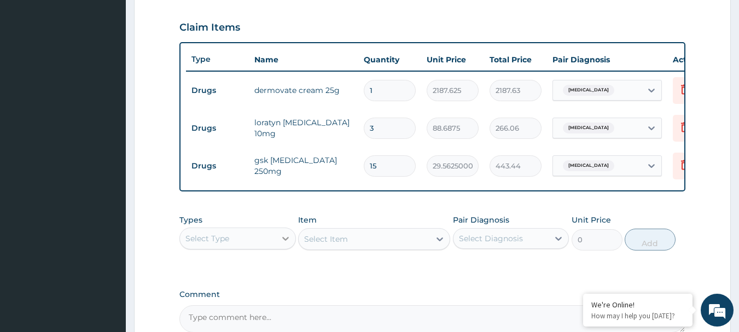
click at [286, 244] on icon at bounding box center [285, 238] width 11 height 11
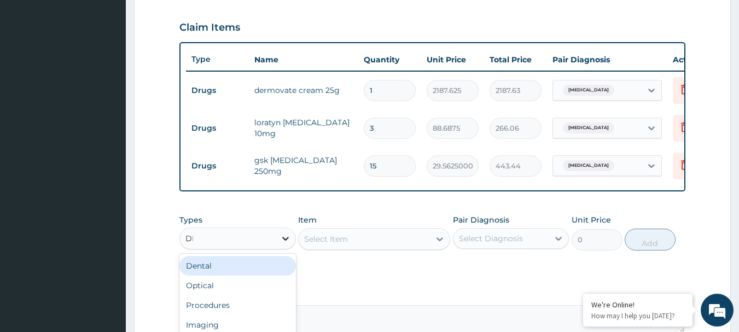
type input "DRU"
click at [227, 274] on div "Drugs" at bounding box center [238, 266] width 117 height 20
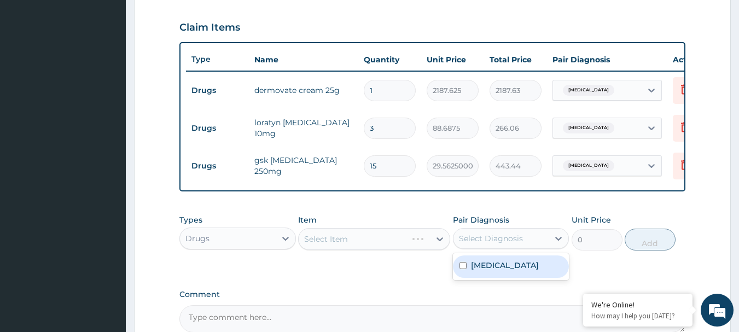
click at [487, 244] on div "Select Diagnosis" at bounding box center [491, 238] width 64 height 11
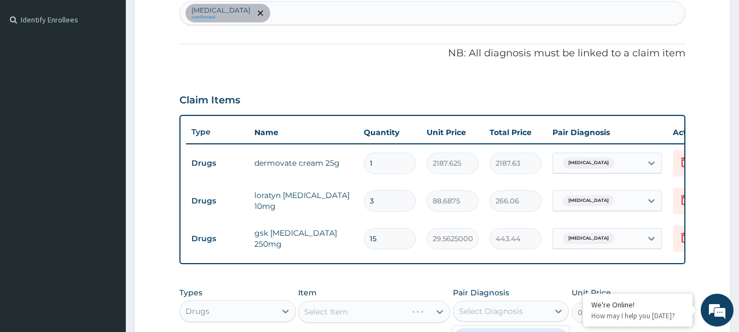
scroll to position [256, 0]
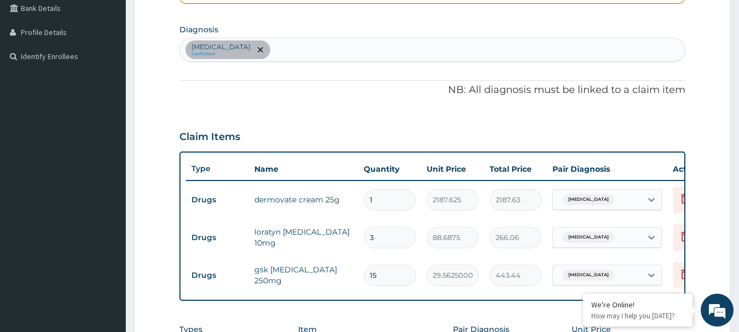
click at [455, 54] on div "Pityriasis confirmed" at bounding box center [433, 49] width 506 height 23
type input "MALARIA"
click at [267, 43] on div "Pityriasis confirmed MALARIA MALARIA" at bounding box center [421, 49] width 483 height 23
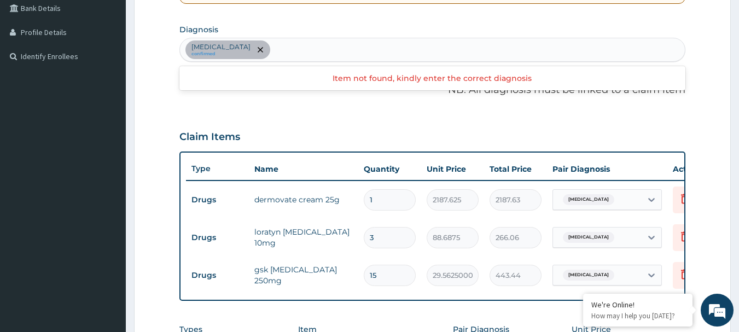
click at [286, 51] on div "Pityriasis confirmed" at bounding box center [433, 49] width 506 height 23
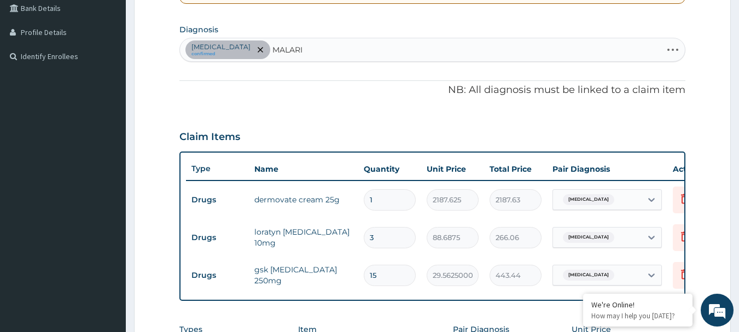
type input "MALARIA"
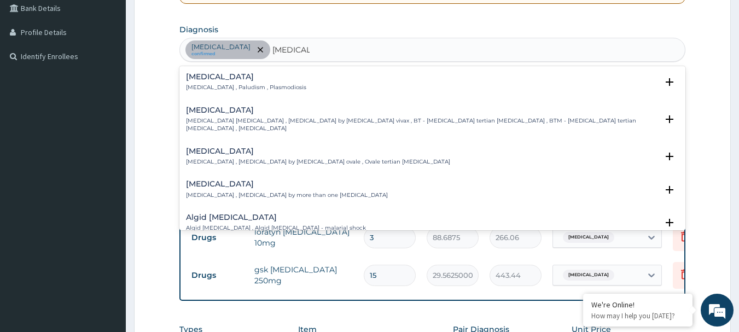
click at [207, 76] on h4 "Malaria" at bounding box center [246, 77] width 120 height 8
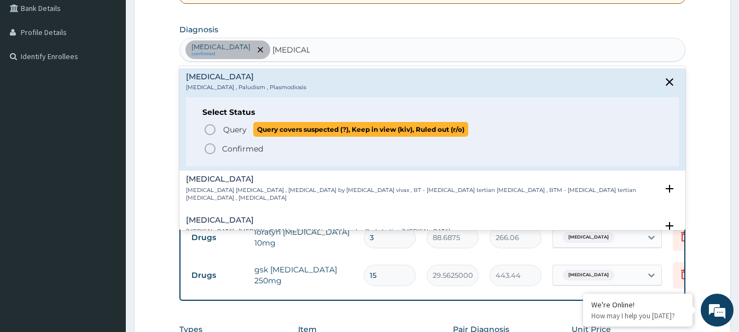
click at [211, 128] on icon "status option query" at bounding box center [210, 129] width 13 height 13
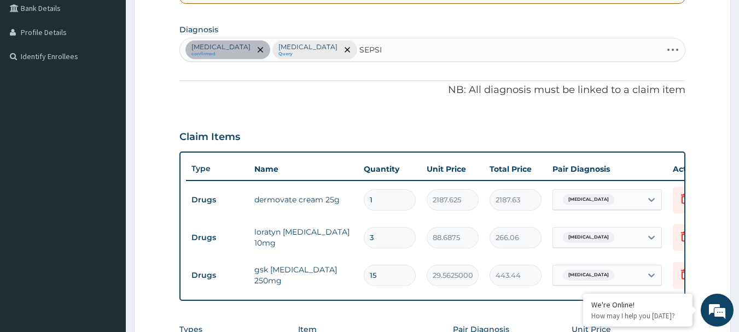
type input "SEPSIS"
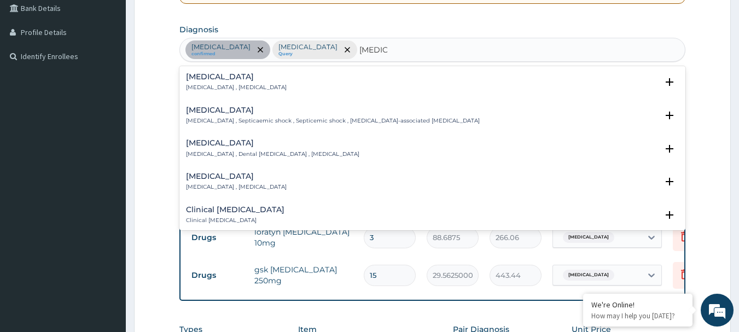
click at [204, 83] on div "Sepsis Systemic infection , Sepsis" at bounding box center [236, 82] width 101 height 19
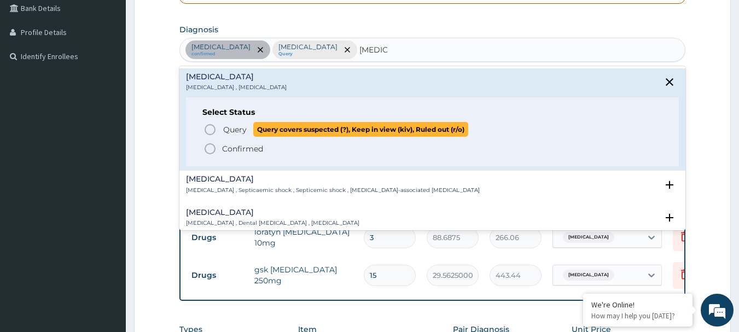
click at [210, 128] on icon "status option query" at bounding box center [210, 129] width 13 height 13
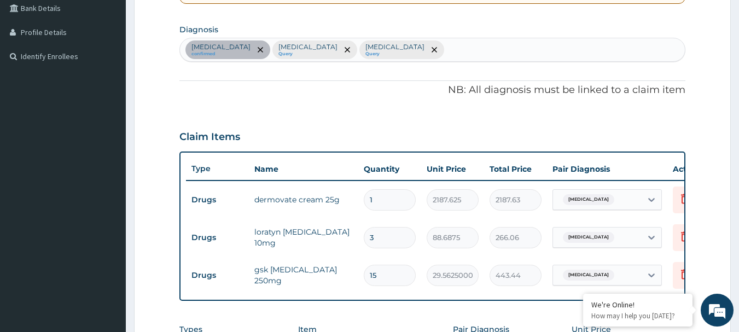
scroll to position [489, 0]
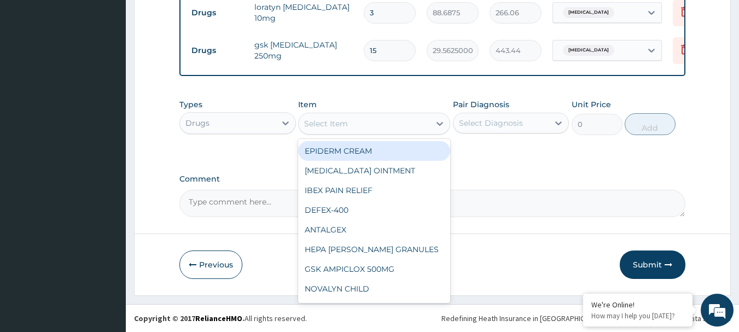
click at [368, 131] on div "Select Item" at bounding box center [364, 124] width 131 height 18
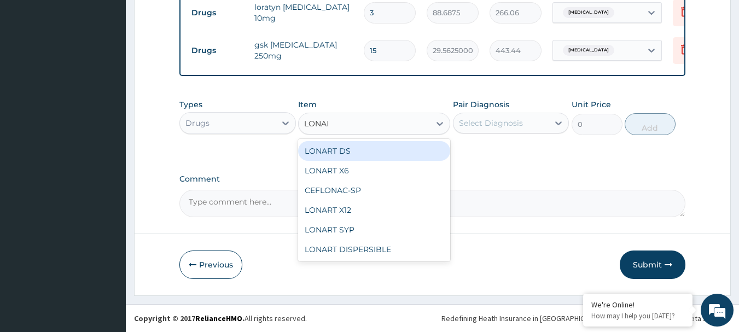
type input "LONART"
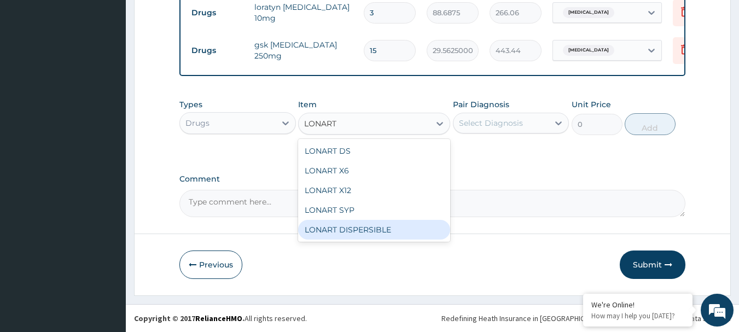
click at [405, 235] on div "LONART DISPERSIBLE" at bounding box center [374, 230] width 152 height 20
type input "112.3375"
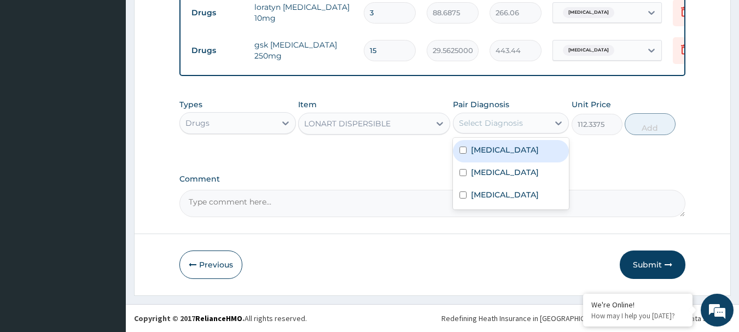
click at [524, 118] on div "Select Diagnosis" at bounding box center [502, 123] width 96 height 18
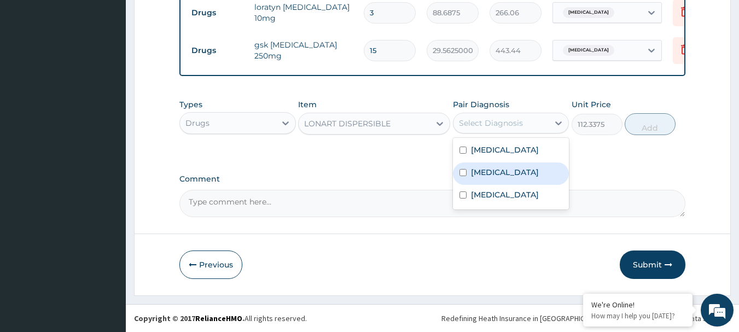
click at [509, 169] on div "Malaria" at bounding box center [511, 174] width 117 height 22
checkbox input "true"
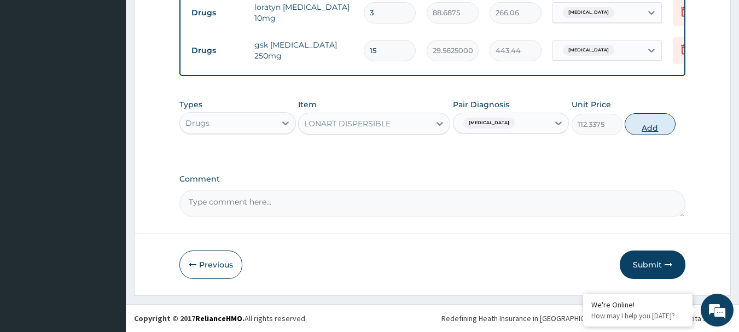
click at [652, 134] on button "Add" at bounding box center [650, 124] width 51 height 22
type input "0"
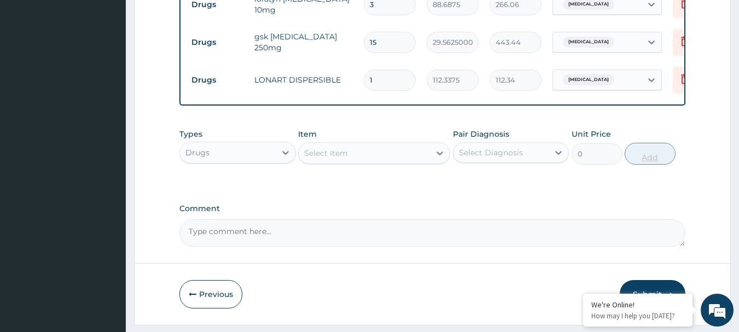
type input "0.00"
type input "6"
type input "674.03"
type input "6"
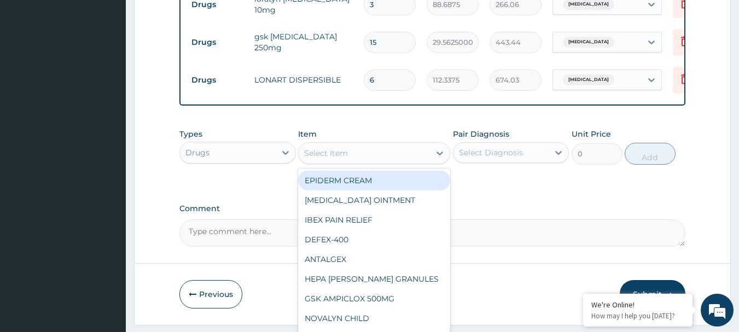
click at [379, 160] on div "Select Item" at bounding box center [364, 154] width 131 height 18
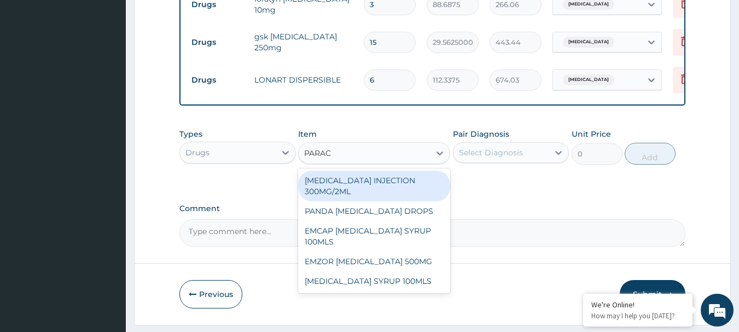
type input "PARACE"
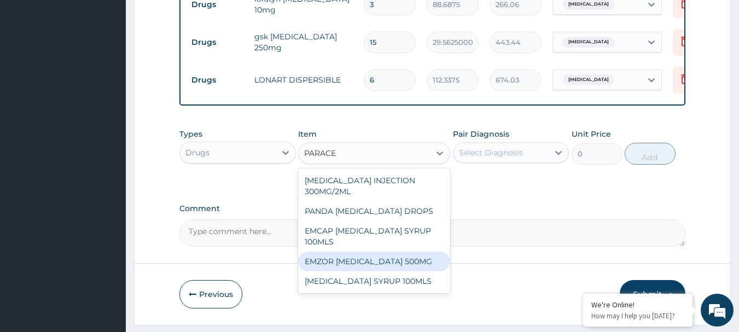
click at [395, 270] on div "EMZOR PARACETAMOL 500MG" at bounding box center [374, 262] width 152 height 20
type input "23.65"
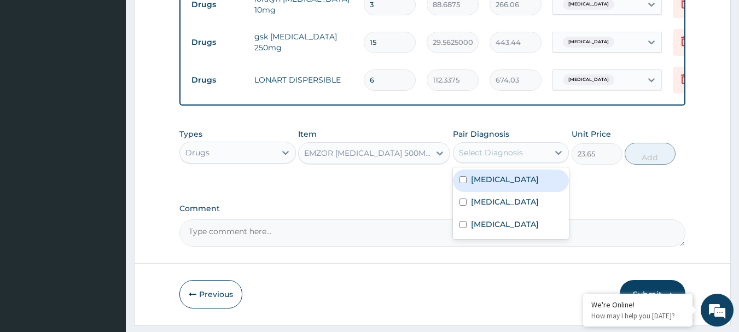
click at [506, 161] on div "Select Diagnosis" at bounding box center [502, 153] width 96 height 18
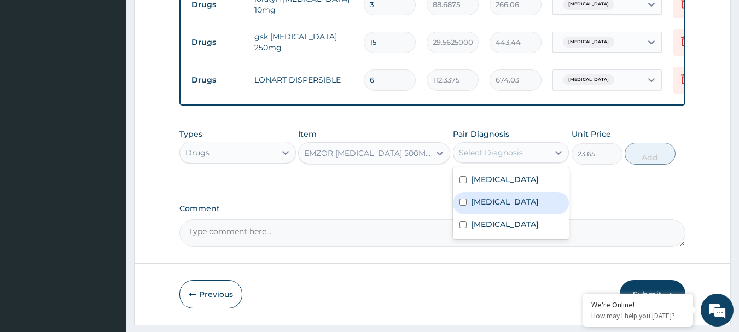
click at [499, 207] on label "Malaria" at bounding box center [505, 202] width 68 height 11
checkbox input "true"
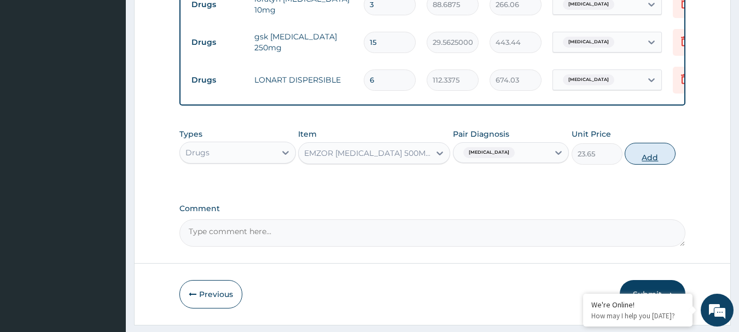
click at [642, 157] on button "Add" at bounding box center [650, 154] width 51 height 22
type input "0"
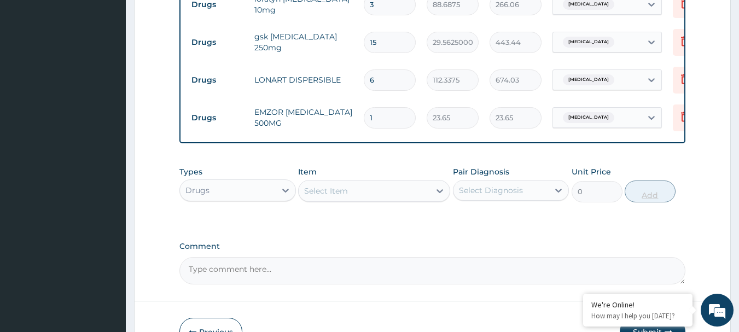
type input "0.00"
type input "6"
type input "141.90"
type input "6"
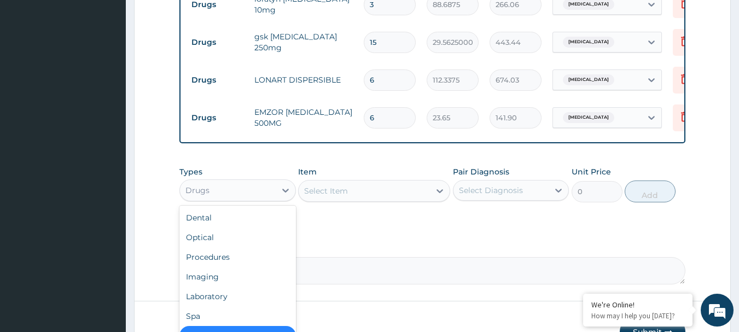
click at [251, 199] on div "Drugs" at bounding box center [228, 191] width 96 height 18
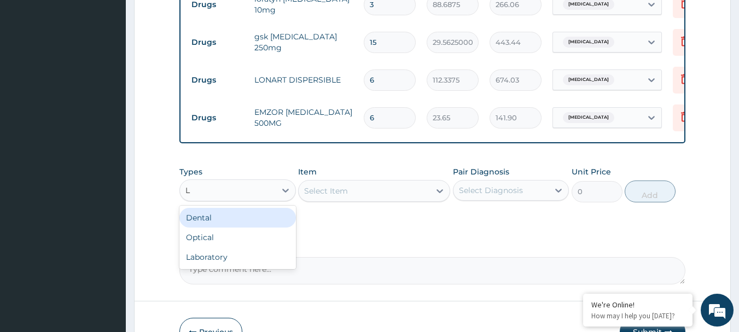
type input "LA"
click at [258, 228] on div "Laboratory" at bounding box center [238, 218] width 117 height 20
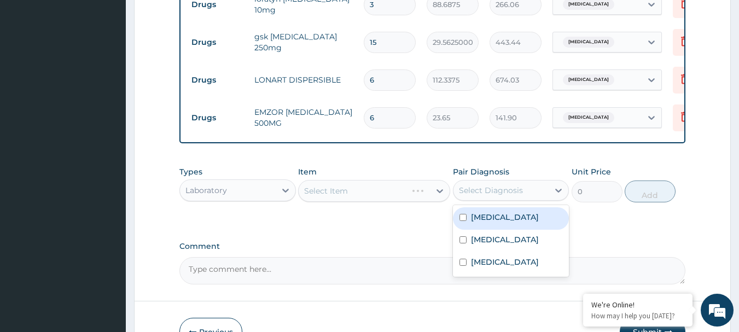
click at [473, 196] on div "Select Diagnosis" at bounding box center [491, 190] width 64 height 11
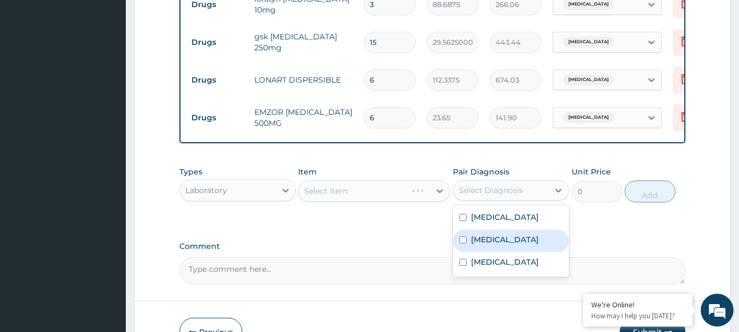
click at [483, 242] on label "Malaria" at bounding box center [505, 239] width 68 height 11
checkbox input "true"
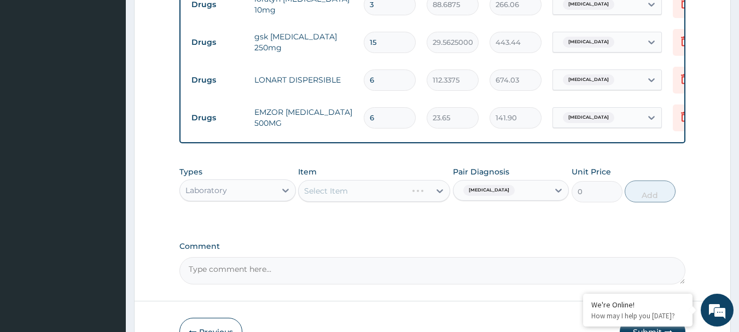
click at [385, 195] on div "Select Item" at bounding box center [374, 191] width 152 height 22
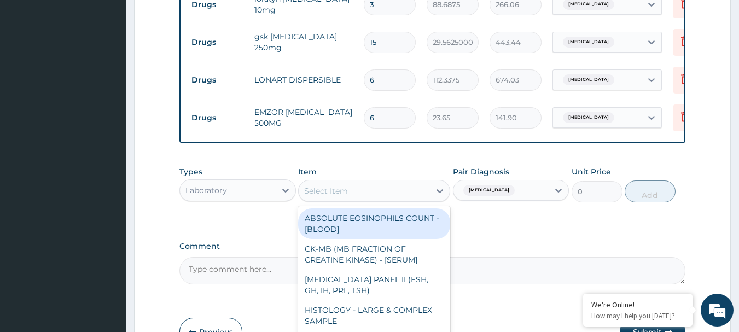
click at [380, 200] on div "Select Item" at bounding box center [364, 191] width 131 height 18
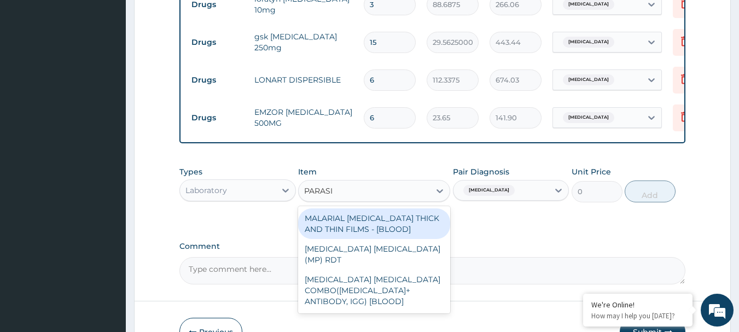
type input "PARASIT"
click at [372, 223] on div "MALARIAL PARASITE THICK AND THIN FILMS - [BLOOD]" at bounding box center [374, 224] width 152 height 31
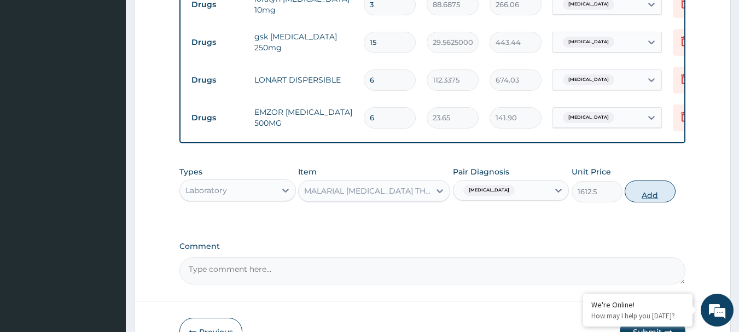
click at [651, 203] on button "Add" at bounding box center [650, 192] width 51 height 22
type input "0"
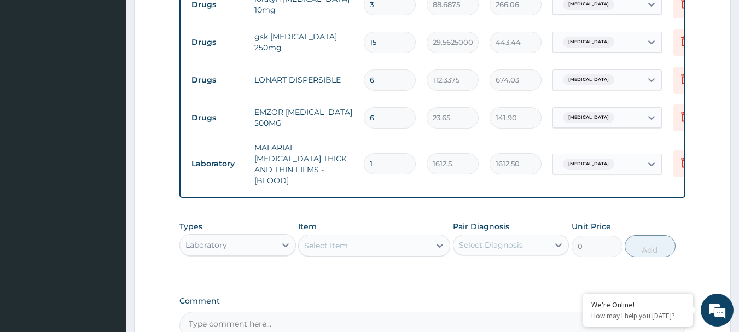
click at [341, 240] on div "Select Item" at bounding box center [326, 245] width 44 height 11
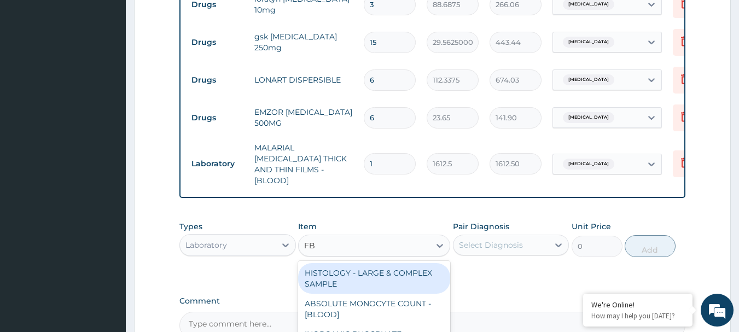
type input "FBC"
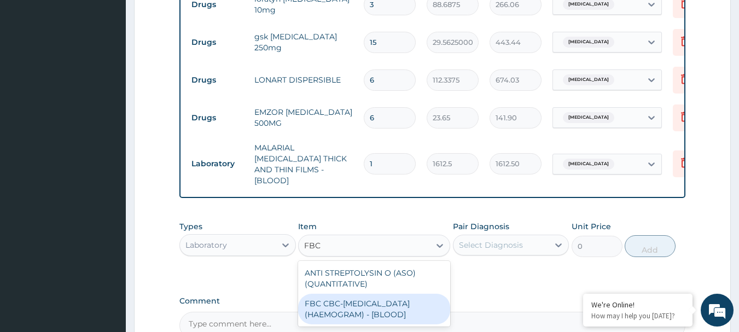
click at [342, 309] on div "FBC CBC-COMPLETE BLOOD COUNT (HAEMOGRAM) - [BLOOD]" at bounding box center [374, 309] width 152 height 31
type input "4300"
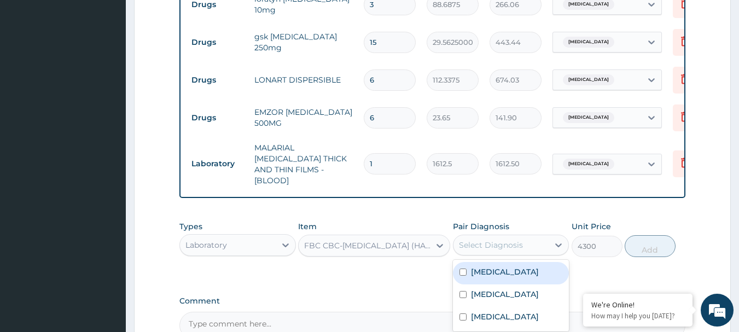
click at [499, 240] on div "Select Diagnosis" at bounding box center [491, 245] width 64 height 11
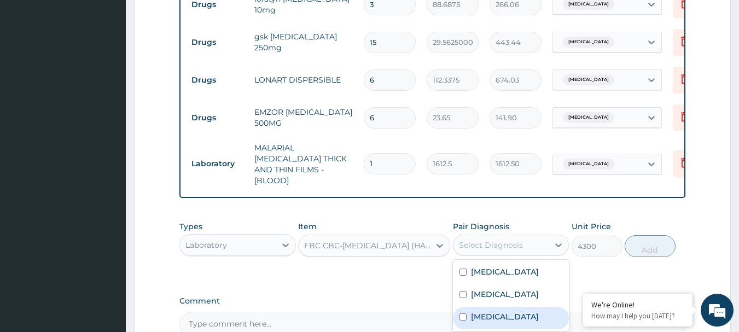
click at [493, 316] on label "Sepsis" at bounding box center [505, 316] width 68 height 11
checkbox input "true"
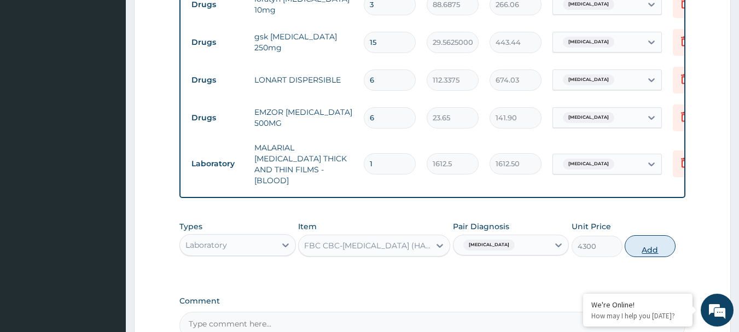
click at [636, 246] on button "Add" at bounding box center [650, 246] width 51 height 22
type input "0"
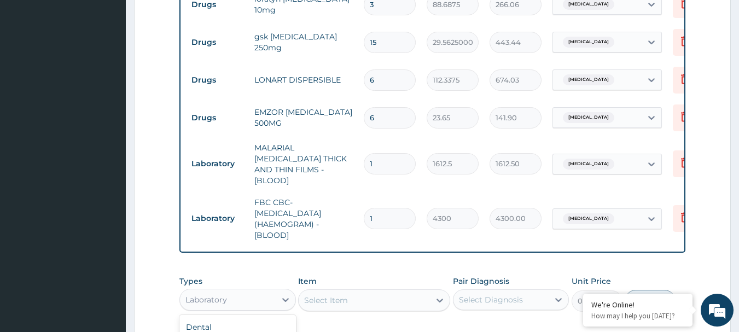
click at [237, 302] on div "Laboratory" at bounding box center [228, 300] width 96 height 18
type input "PR"
click at [226, 322] on div "Procedures" at bounding box center [238, 327] width 117 height 20
click at [489, 294] on div "Select Diagnosis" at bounding box center [491, 299] width 64 height 11
click at [493, 317] on div "Pityriasis" at bounding box center [511, 328] width 117 height 22
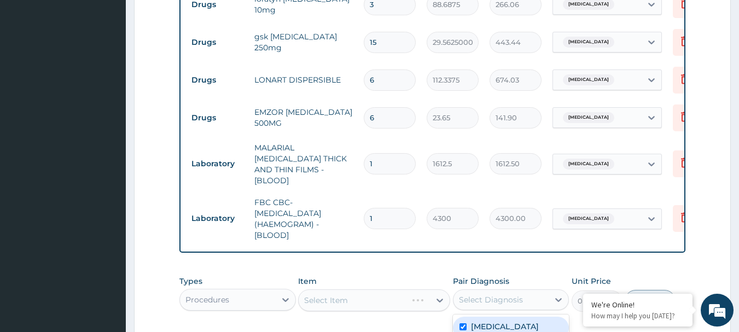
checkbox input "true"
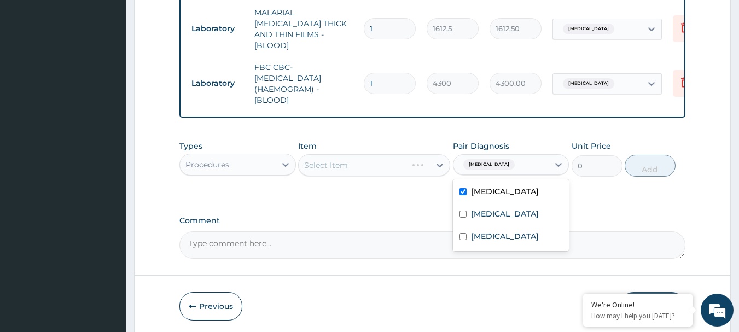
scroll to position [628, 0]
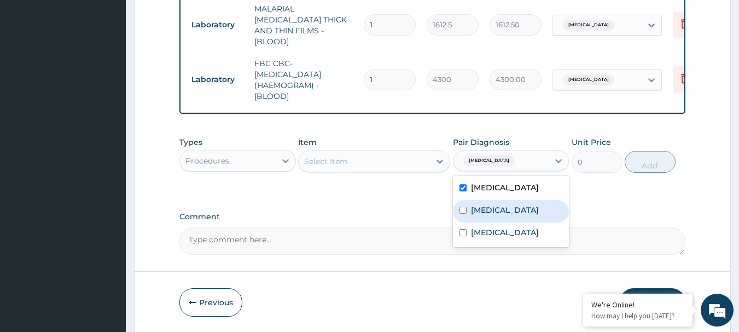
click at [465, 211] on input "checkbox" at bounding box center [463, 210] width 7 height 7
checkbox input "true"
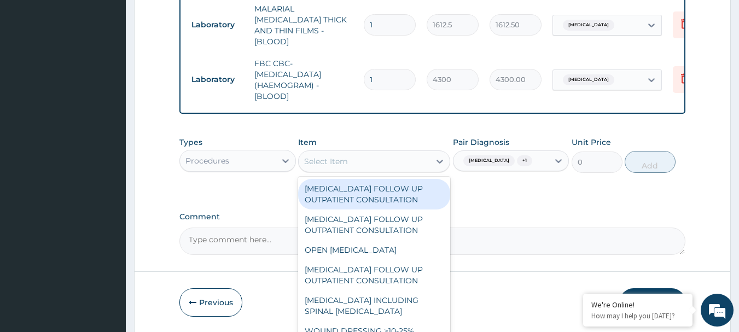
click at [379, 165] on div "Select Item" at bounding box center [364, 162] width 131 height 18
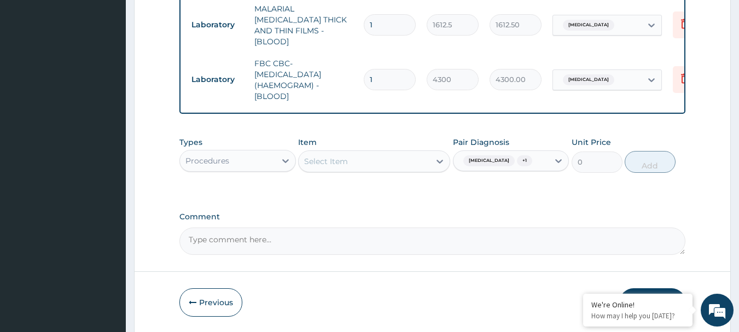
click at [379, 165] on div "Select Item" at bounding box center [364, 162] width 131 height 18
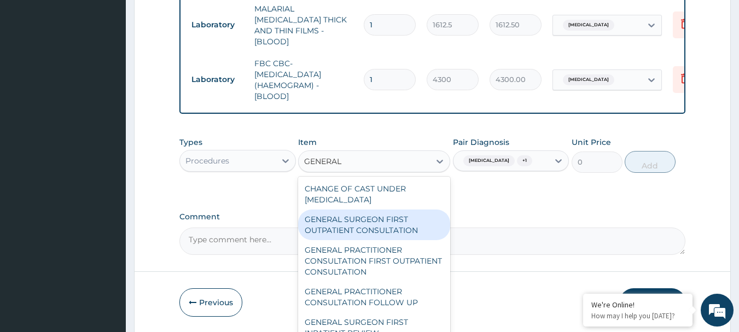
type input "GENERAL P"
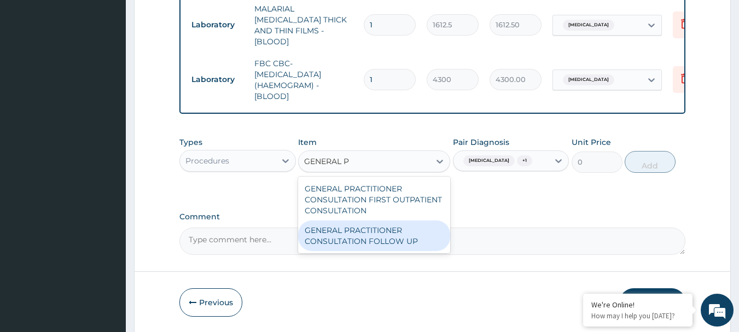
click at [346, 229] on div "GENERAL PRACTITIONER CONSULTATION FOLLOW UP" at bounding box center [374, 236] width 152 height 31
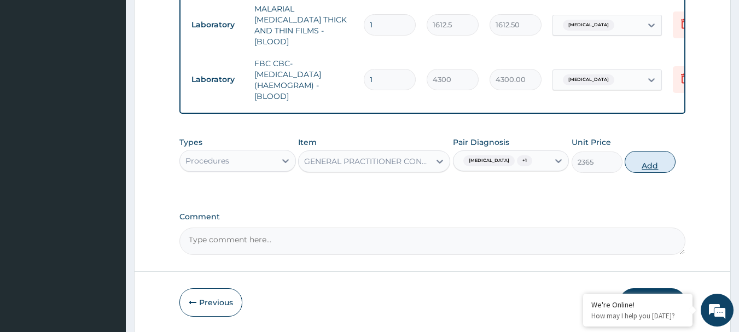
click at [650, 159] on button "Add" at bounding box center [650, 162] width 51 height 22
type input "0"
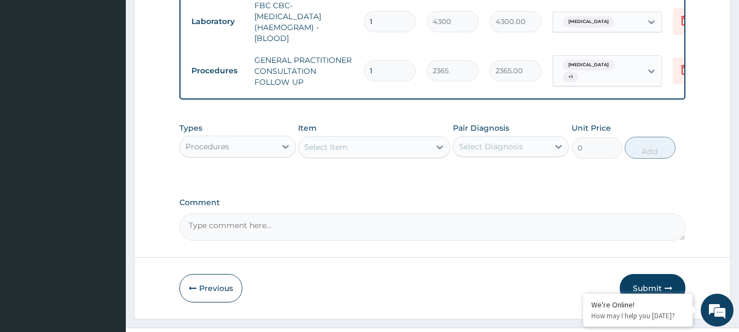
scroll to position [707, 0]
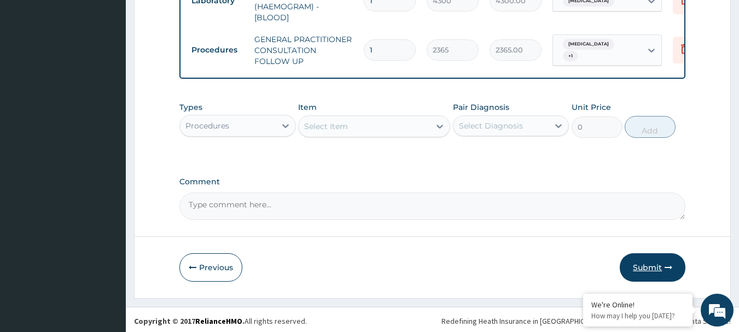
click at [657, 263] on button "Submit" at bounding box center [653, 267] width 66 height 28
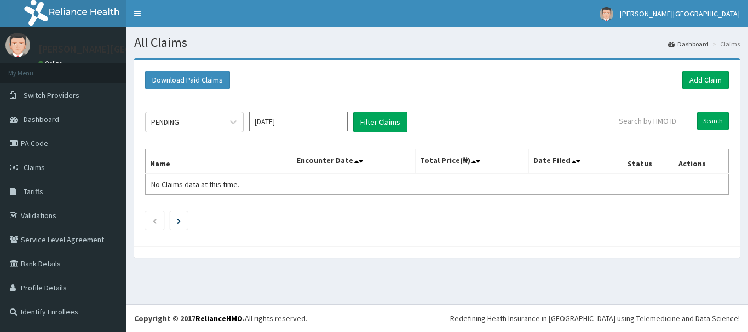
click at [644, 119] on input "text" at bounding box center [652, 121] width 82 height 19
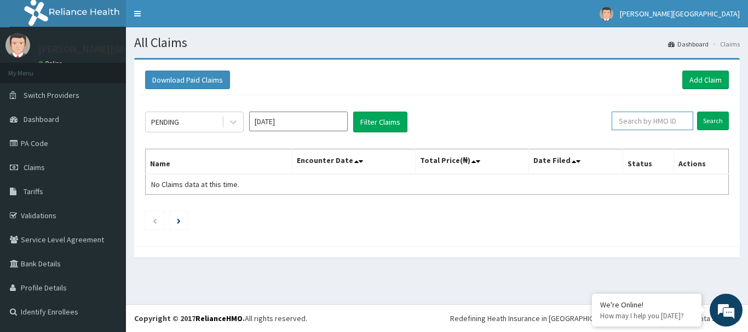
click at [649, 115] on input "text" at bounding box center [652, 121] width 82 height 19
type input "ACH/10235/D"
click at [709, 120] on input "Search" at bounding box center [713, 121] width 32 height 19
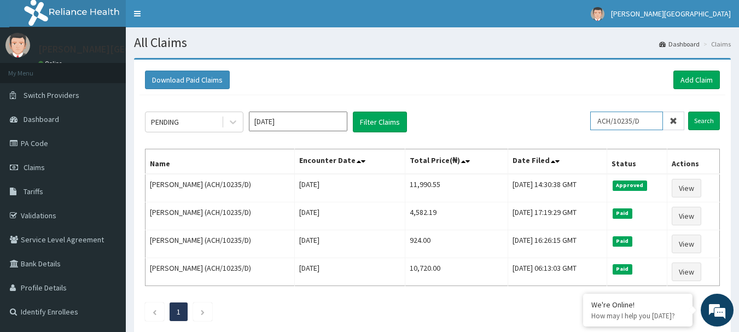
drag, startPoint x: 649, startPoint y: 119, endPoint x: 603, endPoint y: 116, distance: 46.6
click at [603, 116] on input "ACH/10235/D" at bounding box center [627, 121] width 73 height 19
click at [692, 85] on link "Add Claim" at bounding box center [697, 80] width 47 height 19
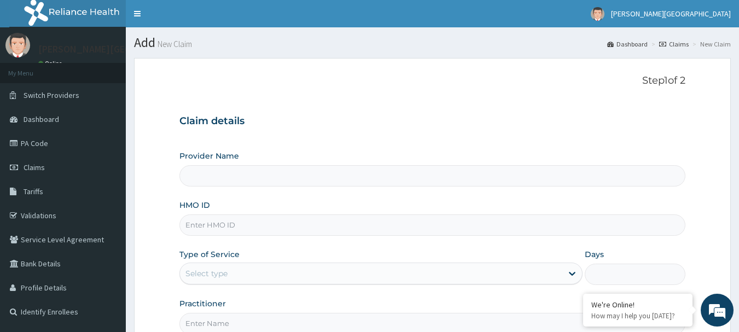
click at [323, 229] on input "HMO ID" at bounding box center [433, 225] width 507 height 21
type input "[PERSON_NAME][GEOGRAPHIC_DATA]"
paste input "ACH/10235/D"
click at [296, 224] on input "ACH/10235/D" at bounding box center [433, 225] width 507 height 21
type input "ACH/10235/C"
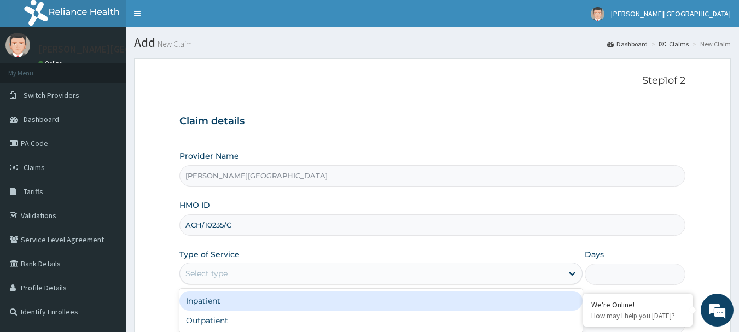
click at [339, 270] on div "Select type" at bounding box center [371, 274] width 383 height 18
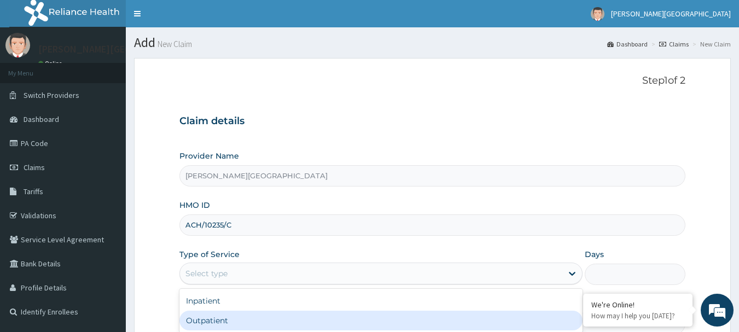
click at [342, 316] on div "Outpatient" at bounding box center [381, 321] width 403 height 20
type input "1"
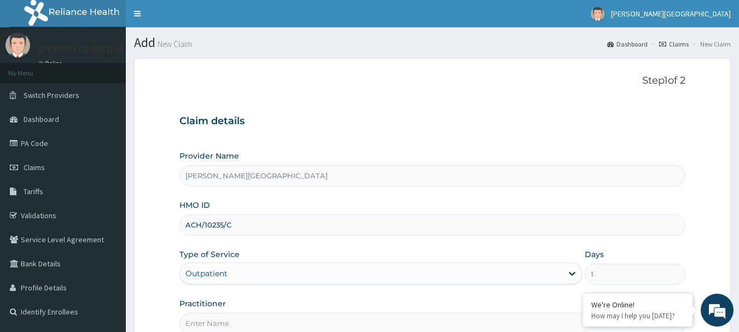
click at [381, 321] on input "Practitioner" at bounding box center [433, 323] width 507 height 21
type input "ACH/10235/C"
click at [221, 317] on input "Practitioner" at bounding box center [433, 323] width 507 height 21
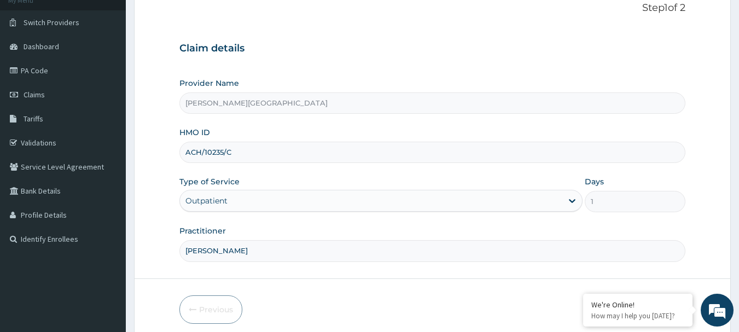
scroll to position [118, 0]
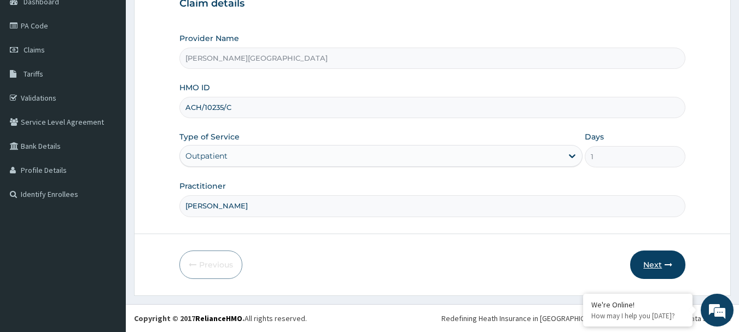
type input "[PERSON_NAME]"
click at [651, 268] on button "Next" at bounding box center [658, 265] width 55 height 28
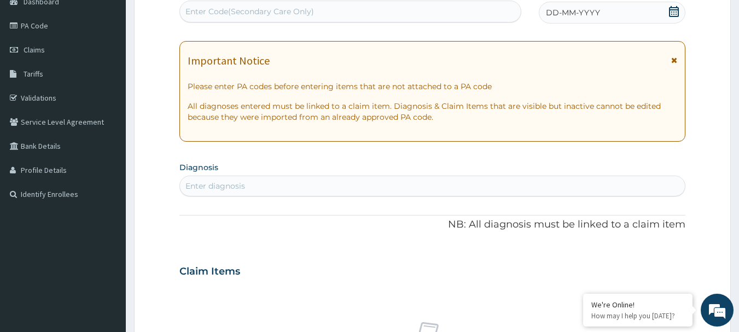
click at [370, 12] on div "Enter Code(Secondary Care Only)" at bounding box center [351, 12] width 342 height 18
click at [516, 3] on div "Enter Code(Secondary Care Only)" at bounding box center [351, 12] width 342 height 18
click at [670, 15] on icon at bounding box center [674, 11] width 10 height 11
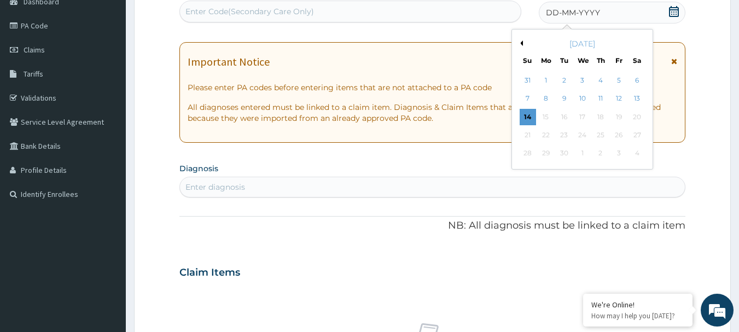
click at [525, 42] on div "[DATE]" at bounding box center [583, 43] width 132 height 11
click at [525, 44] on div "[DATE]" at bounding box center [583, 43] width 132 height 11
click at [520, 42] on button "Previous Month" at bounding box center [520, 43] width 5 height 5
click at [615, 114] on div "15" at bounding box center [619, 117] width 16 height 16
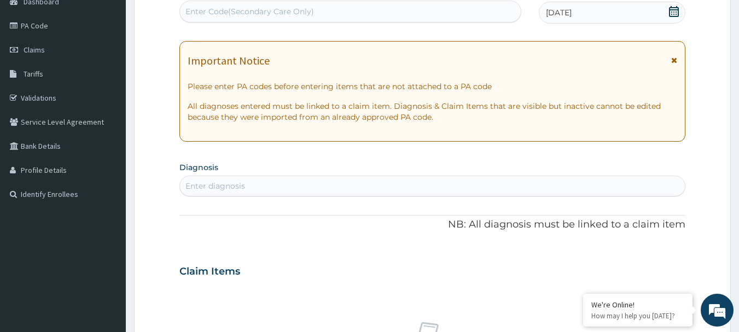
click at [338, 189] on div "Enter diagnosis" at bounding box center [433, 186] width 506 height 18
click at [325, 186] on div "Enter diagnosis" at bounding box center [433, 186] width 506 height 18
type input "[MEDICAL_DATA]"
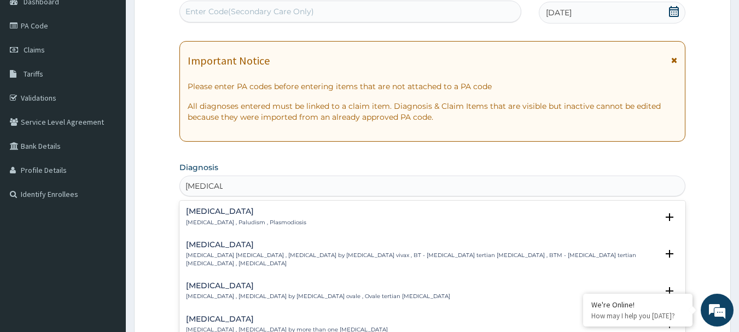
click at [189, 209] on h4 "[MEDICAL_DATA]" at bounding box center [246, 211] width 120 height 8
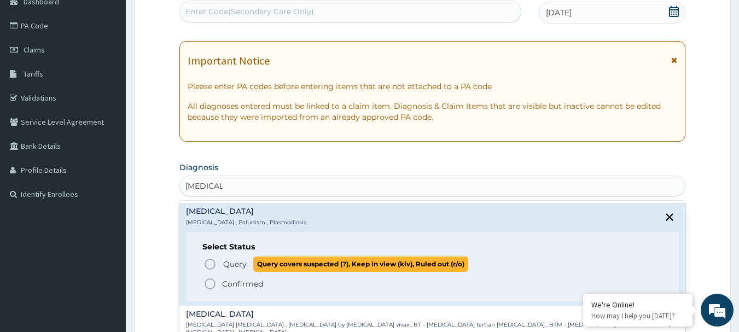
click at [212, 263] on icon "status option query" at bounding box center [210, 264] width 13 height 13
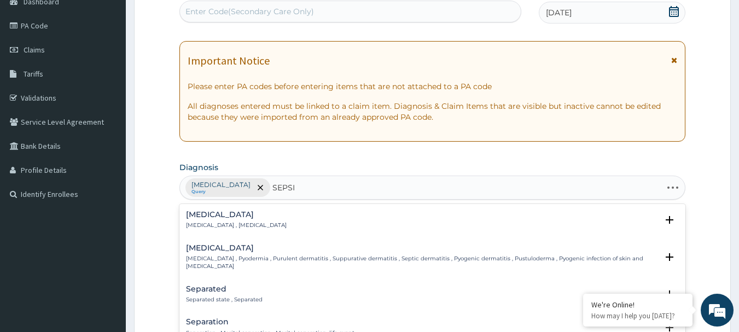
type input "[MEDICAL_DATA]"
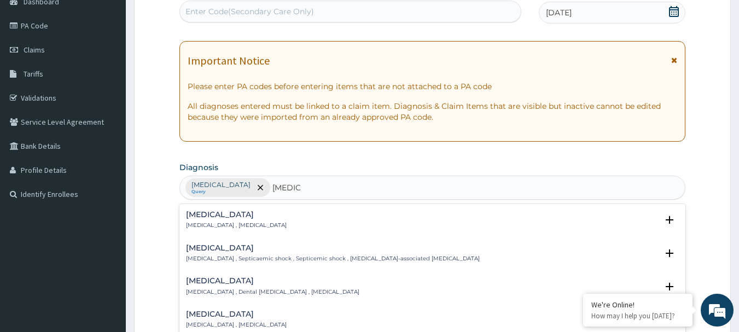
click at [197, 217] on h4 "[MEDICAL_DATA]" at bounding box center [236, 215] width 101 height 8
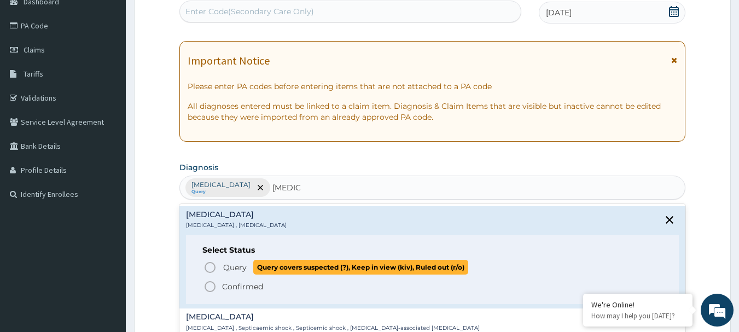
click at [216, 272] on icon "status option query" at bounding box center [210, 267] width 13 height 13
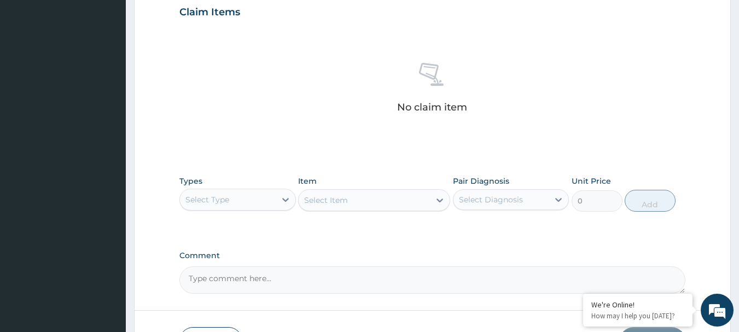
scroll to position [402, 0]
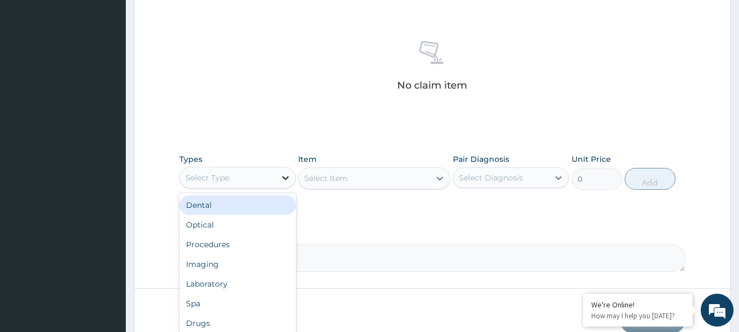
click at [289, 179] on icon at bounding box center [285, 177] width 11 height 11
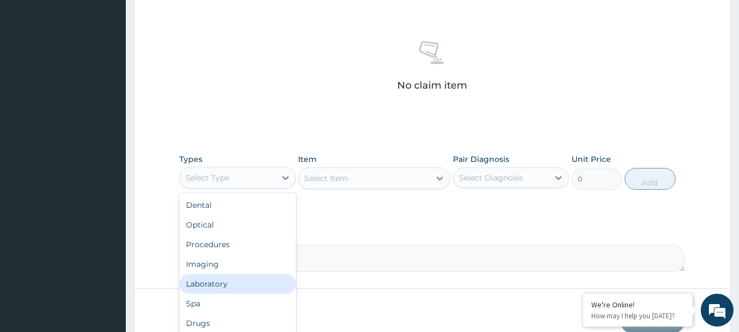
click at [253, 281] on div "Laboratory" at bounding box center [238, 284] width 117 height 20
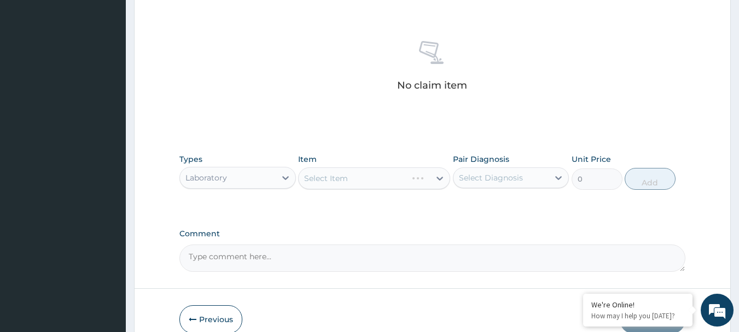
click at [340, 176] on div "Select Item" at bounding box center [374, 178] width 152 height 22
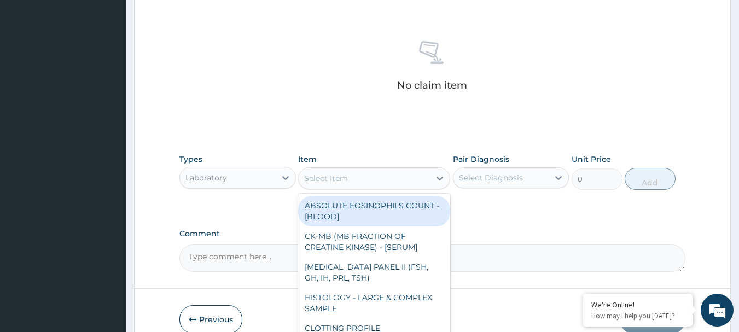
click at [348, 180] on div "Select Item" at bounding box center [364, 179] width 131 height 18
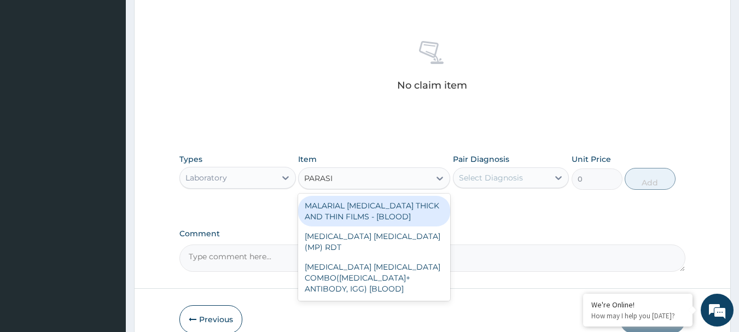
type input "PARASIT"
click at [359, 210] on div "MALARIAL [MEDICAL_DATA] THICK AND THIN FILMS - [BLOOD]" at bounding box center [374, 211] width 152 height 31
type input "1612.5"
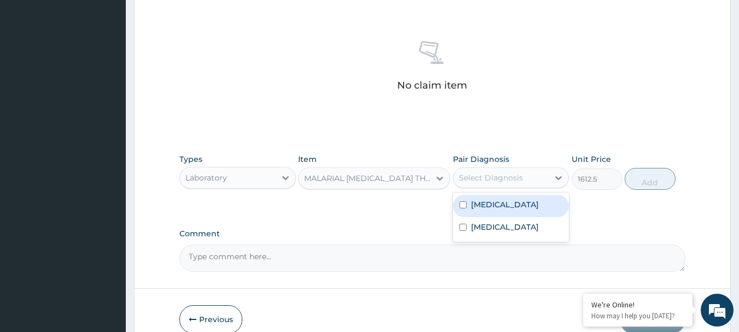
click at [486, 170] on div "Select Diagnosis" at bounding box center [502, 178] width 96 height 18
click at [499, 203] on label "[MEDICAL_DATA]" at bounding box center [505, 204] width 68 height 11
checkbox input "true"
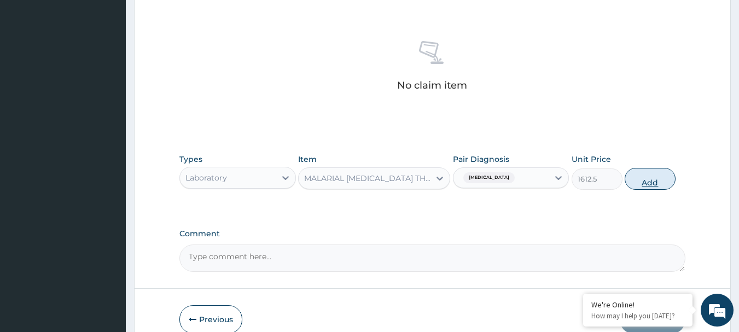
click at [645, 186] on button "Add" at bounding box center [650, 179] width 51 height 22
type input "0"
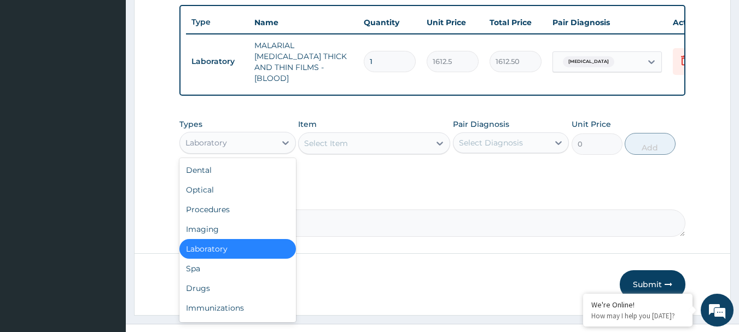
click at [255, 143] on div "Laboratory" at bounding box center [228, 143] width 96 height 18
click at [262, 255] on div "Laboratory" at bounding box center [238, 249] width 117 height 20
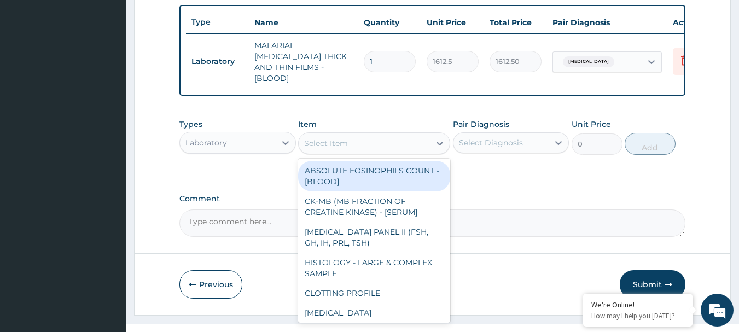
click at [369, 138] on div "Select Item" at bounding box center [364, 144] width 131 height 18
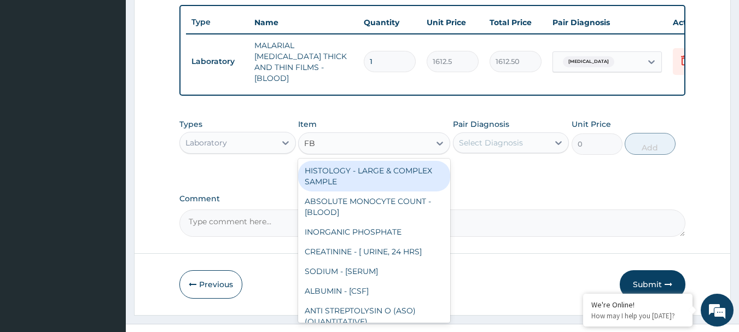
type input "FBC"
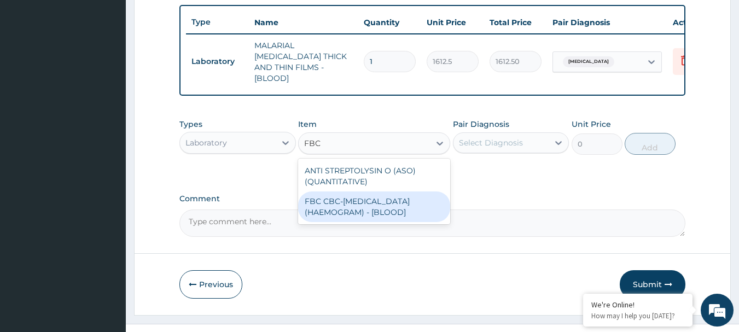
click at [388, 201] on div "FBC CBC-[MEDICAL_DATA] (HAEMOGRAM) - [BLOOD]" at bounding box center [374, 207] width 152 height 31
type input "4300"
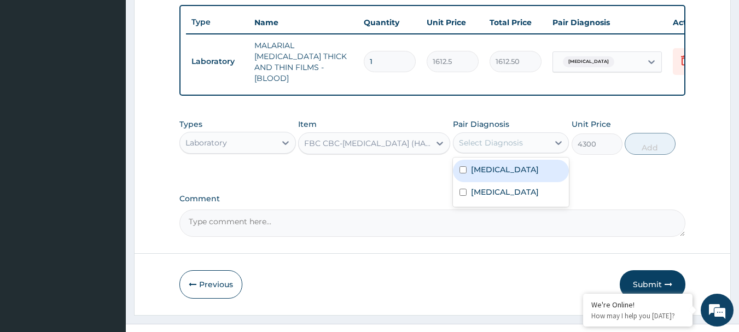
click at [525, 134] on div "Select Diagnosis" at bounding box center [502, 143] width 96 height 18
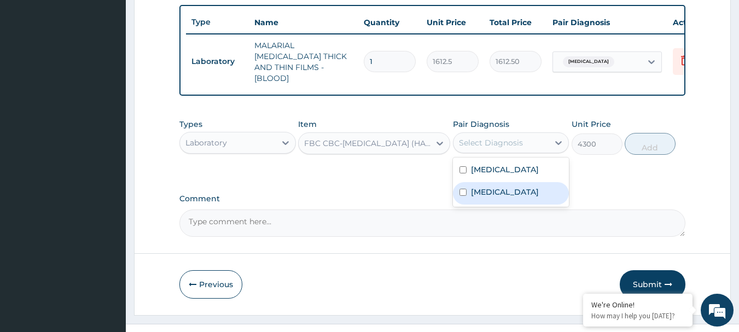
click at [536, 201] on div "[MEDICAL_DATA]" at bounding box center [511, 193] width 117 height 22
checkbox input "true"
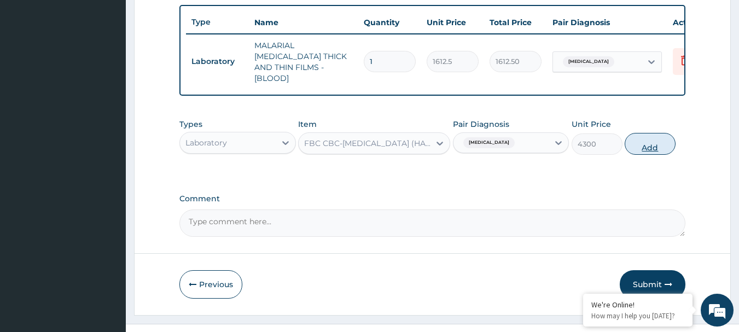
click at [637, 148] on button "Add" at bounding box center [650, 144] width 51 height 22
type input "0"
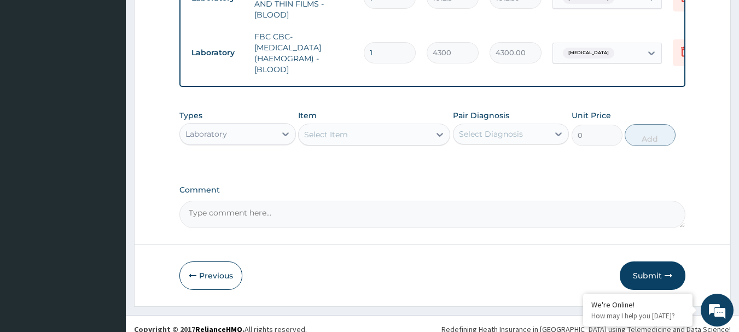
scroll to position [474, 0]
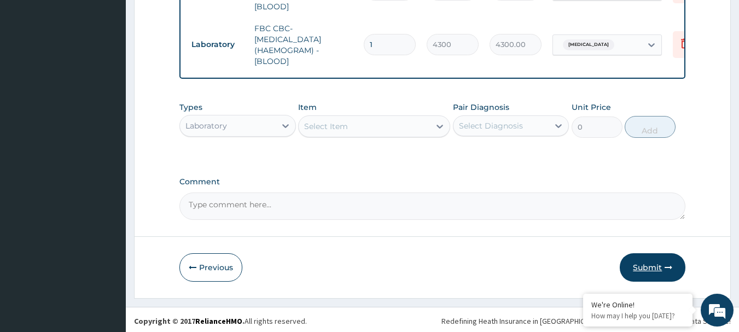
click at [646, 265] on button "Submit" at bounding box center [653, 267] width 66 height 28
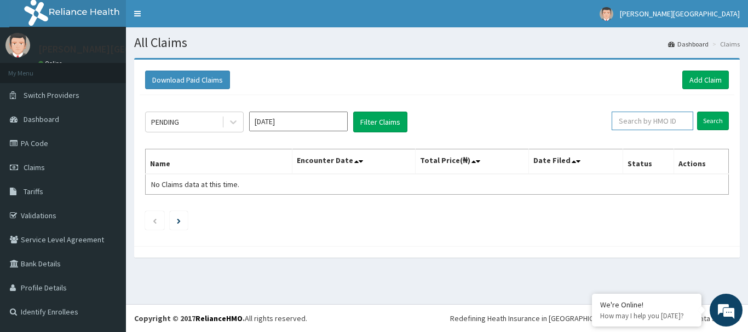
click at [625, 123] on input "text" at bounding box center [652, 121] width 82 height 19
type input "ACH/10235/C"
click at [711, 121] on input "Search" at bounding box center [713, 121] width 32 height 19
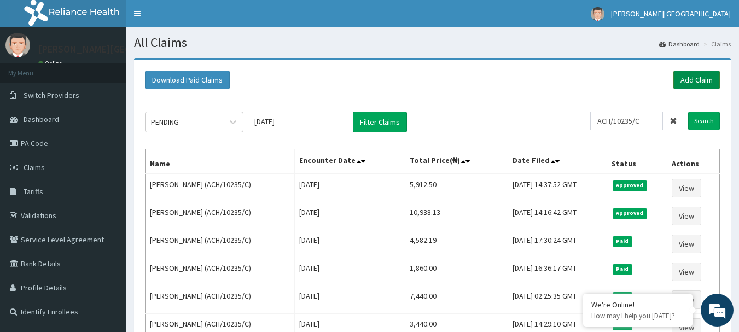
click at [715, 79] on link "Add Claim" at bounding box center [697, 80] width 47 height 19
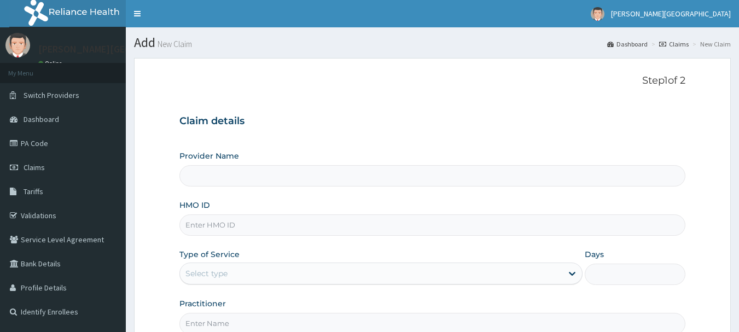
click at [482, 246] on div "Provider Name HMO ID Type of Service Select type Days Practitioner" at bounding box center [433, 243] width 507 height 184
click at [400, 208] on div "HMO ID" at bounding box center [433, 218] width 507 height 36
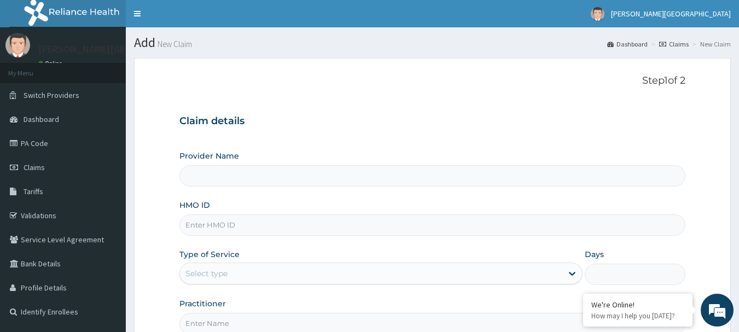
type input "[PERSON_NAME][GEOGRAPHIC_DATA]"
click at [309, 228] on input "HMO ID" at bounding box center [433, 225] width 507 height 21
type input "AOA/10001/A"
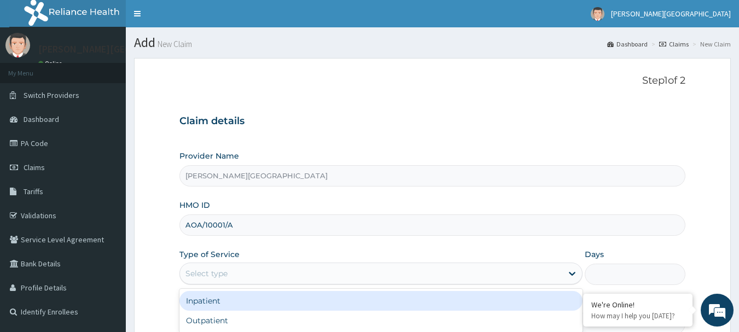
click at [301, 281] on div "Select type" at bounding box center [371, 274] width 383 height 18
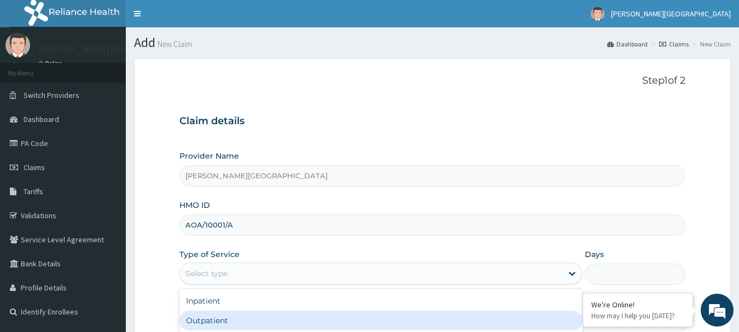
click at [309, 316] on div "Outpatient" at bounding box center [381, 321] width 403 height 20
type input "1"
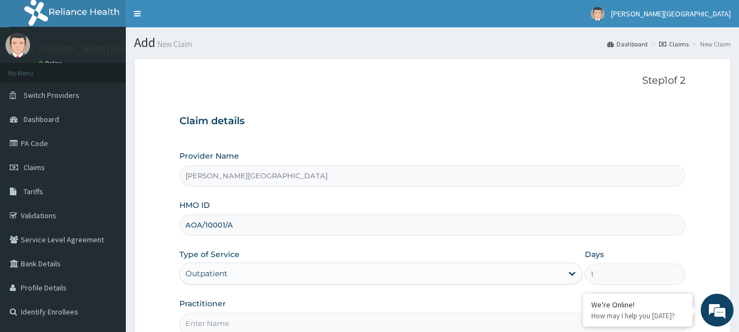
click at [314, 320] on input "Practitioner" at bounding box center [433, 323] width 507 height 21
type input "[PERSON_NAME]"
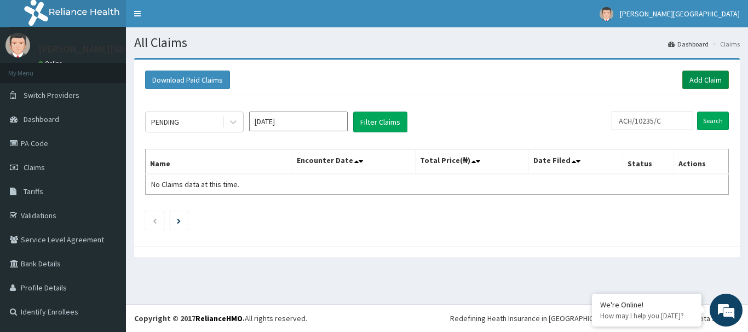
click at [695, 78] on link "Add Claim" at bounding box center [705, 80] width 47 height 19
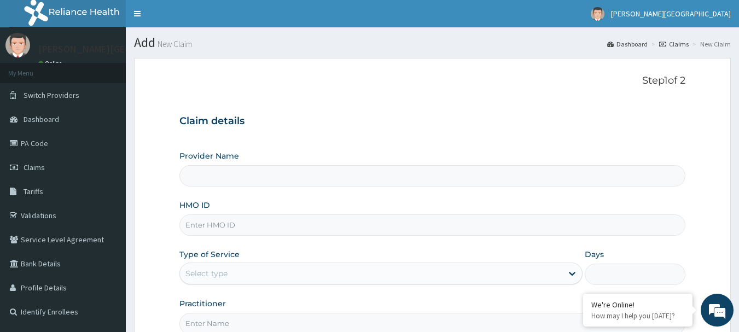
type input "[PERSON_NAME][GEOGRAPHIC_DATA]"
click at [432, 226] on input "HMO ID" at bounding box center [433, 225] width 507 height 21
type input "AOA/10001/A"
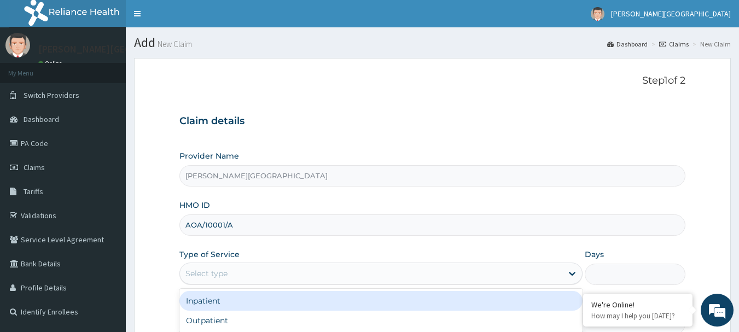
click at [458, 276] on div "Select type" at bounding box center [371, 274] width 383 height 18
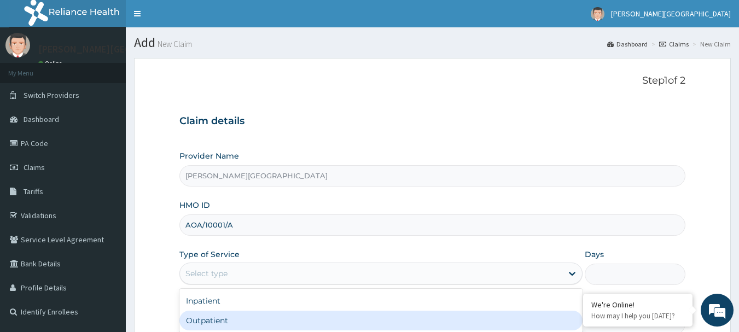
click at [451, 319] on div "Outpatient" at bounding box center [381, 321] width 403 height 20
type input "1"
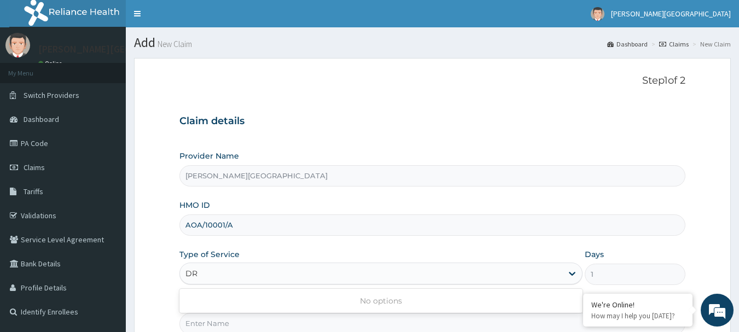
type input "D"
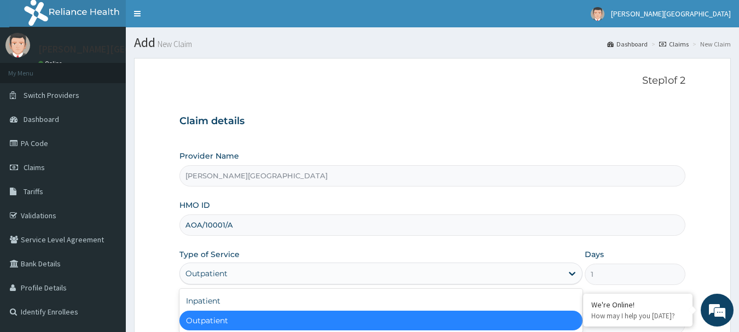
click at [312, 327] on div "Outpatient" at bounding box center [381, 321] width 403 height 20
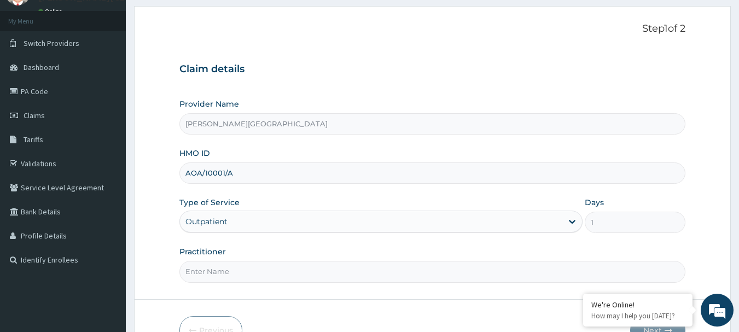
scroll to position [66, 0]
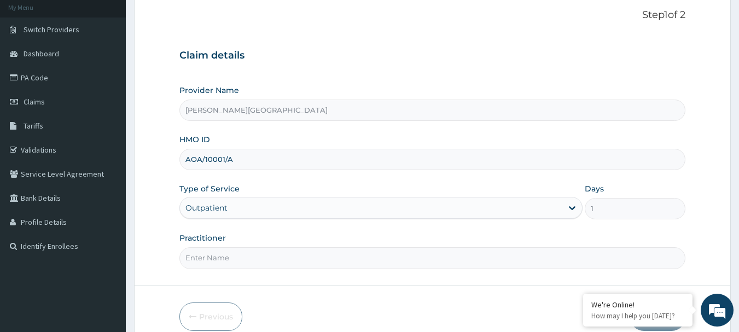
click at [244, 262] on input "Practitioner" at bounding box center [433, 257] width 507 height 21
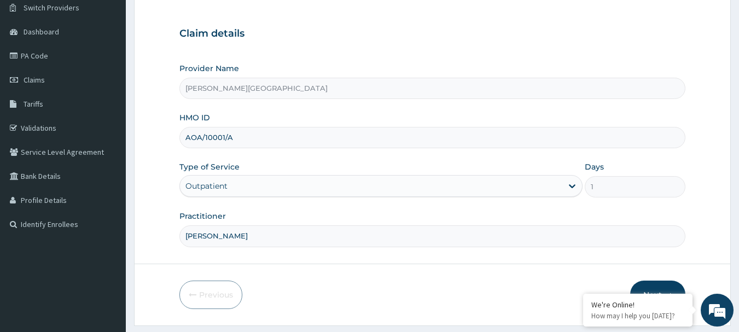
scroll to position [118, 0]
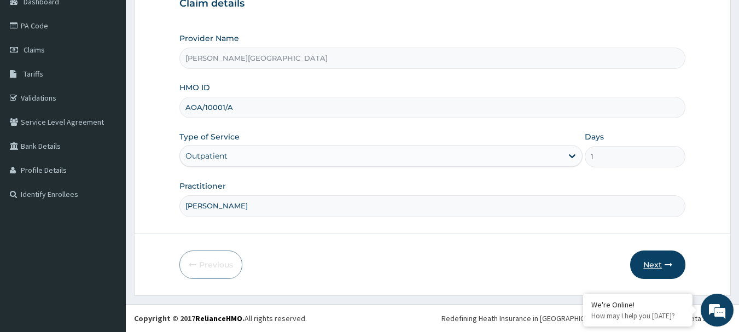
type input "DR JOYCE"
click at [657, 268] on button "Next" at bounding box center [658, 265] width 55 height 28
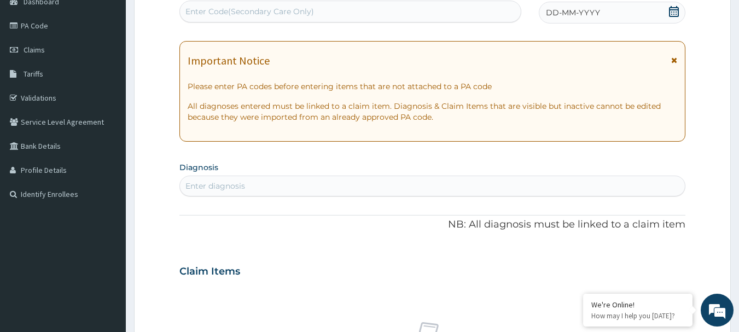
click at [316, 19] on div "Enter Code(Secondary Care Only)" at bounding box center [351, 12] width 342 height 18
paste input "PA/9B027D"
type input "PA/9B027D"
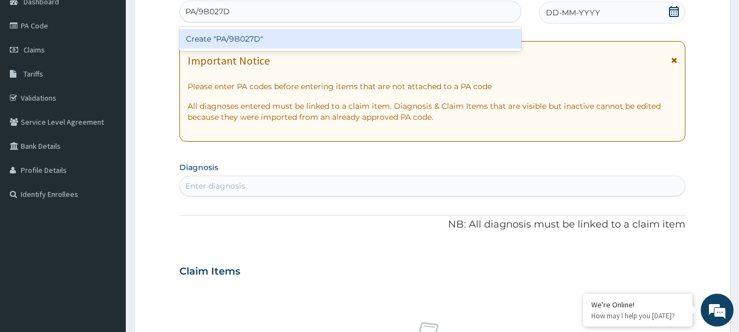
click at [249, 33] on div "Create "PA/9B027D"" at bounding box center [351, 39] width 343 height 20
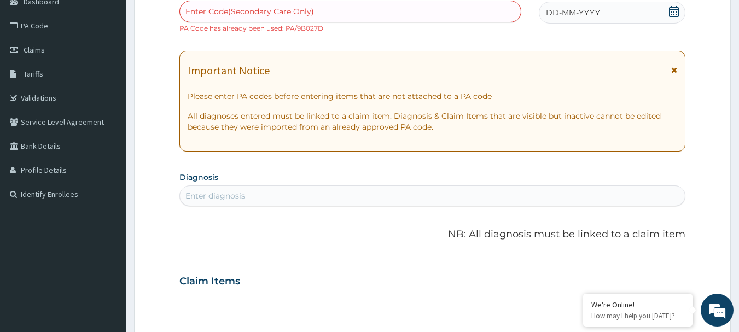
drag, startPoint x: 290, startPoint y: 14, endPoint x: 256, endPoint y: 1, distance: 36.9
click at [256, 1] on div "Enter Code(Secondary Care Only)" at bounding box center [351, 12] width 343 height 22
paste input "PA/CF6F36"
type input "PA/CF6F36"
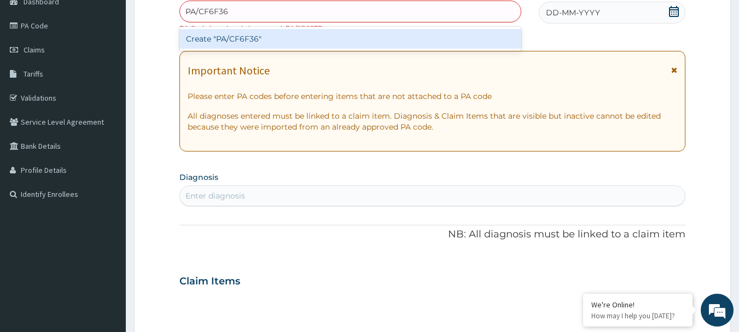
click at [242, 33] on div "Create "PA/CF6F36"" at bounding box center [351, 39] width 343 height 20
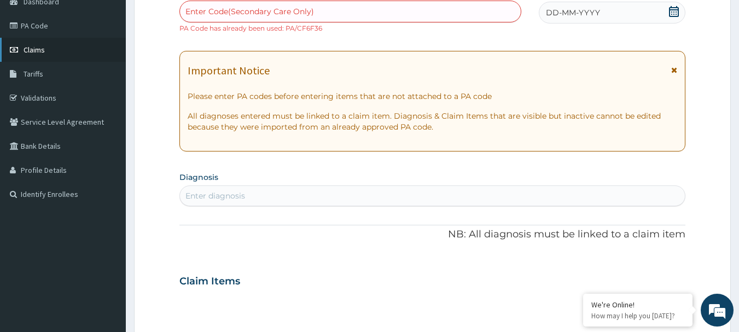
click at [40, 49] on span "Claims" at bounding box center [34, 50] width 21 height 10
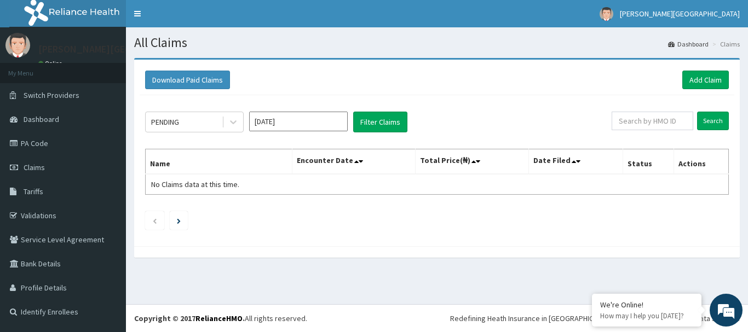
click at [40, 49] on p "[PERSON_NAME][GEOGRAPHIC_DATA]" at bounding box center [119, 49] width 162 height 10
click at [650, 116] on input "text" at bounding box center [652, 121] width 82 height 19
click at [714, 120] on input "Search" at bounding box center [713, 121] width 32 height 19
click at [647, 118] on input "AOA/10007/A" at bounding box center [634, 121] width 73 height 19
type input "AOA/10001/A"
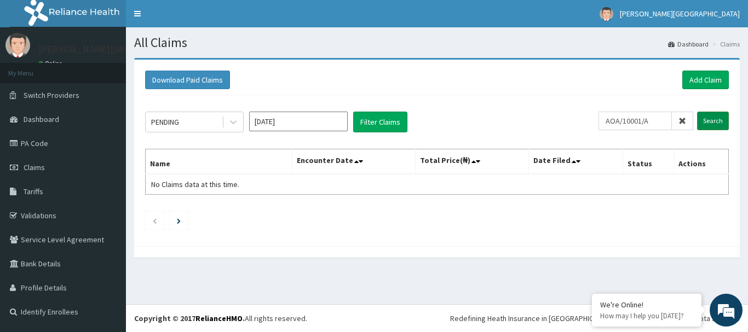
click at [704, 119] on input "Search" at bounding box center [713, 121] width 32 height 19
